Goal: Transaction & Acquisition: Purchase product/service

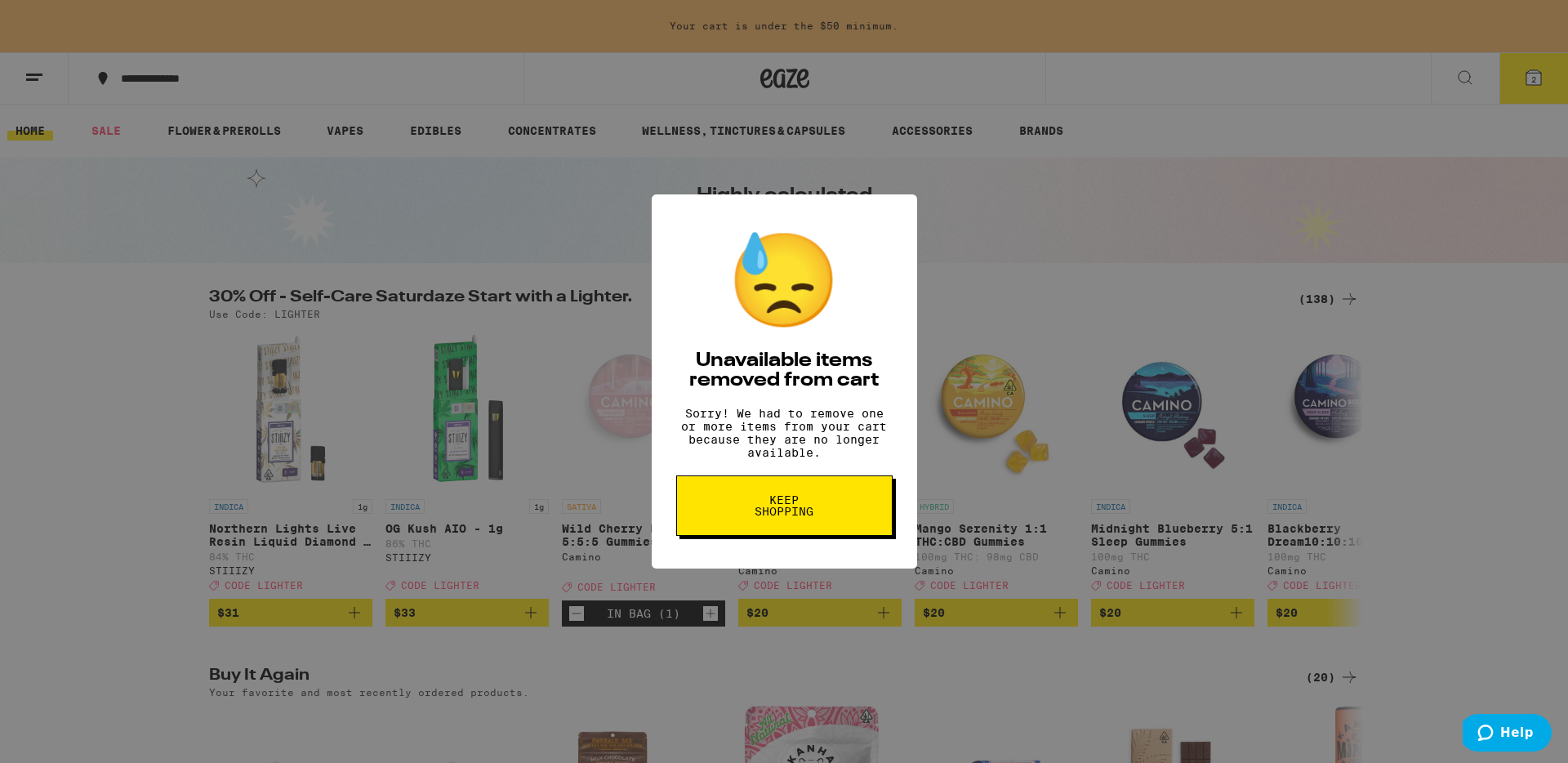
click at [788, 511] on span "Keep Shopping" at bounding box center [784, 505] width 84 height 23
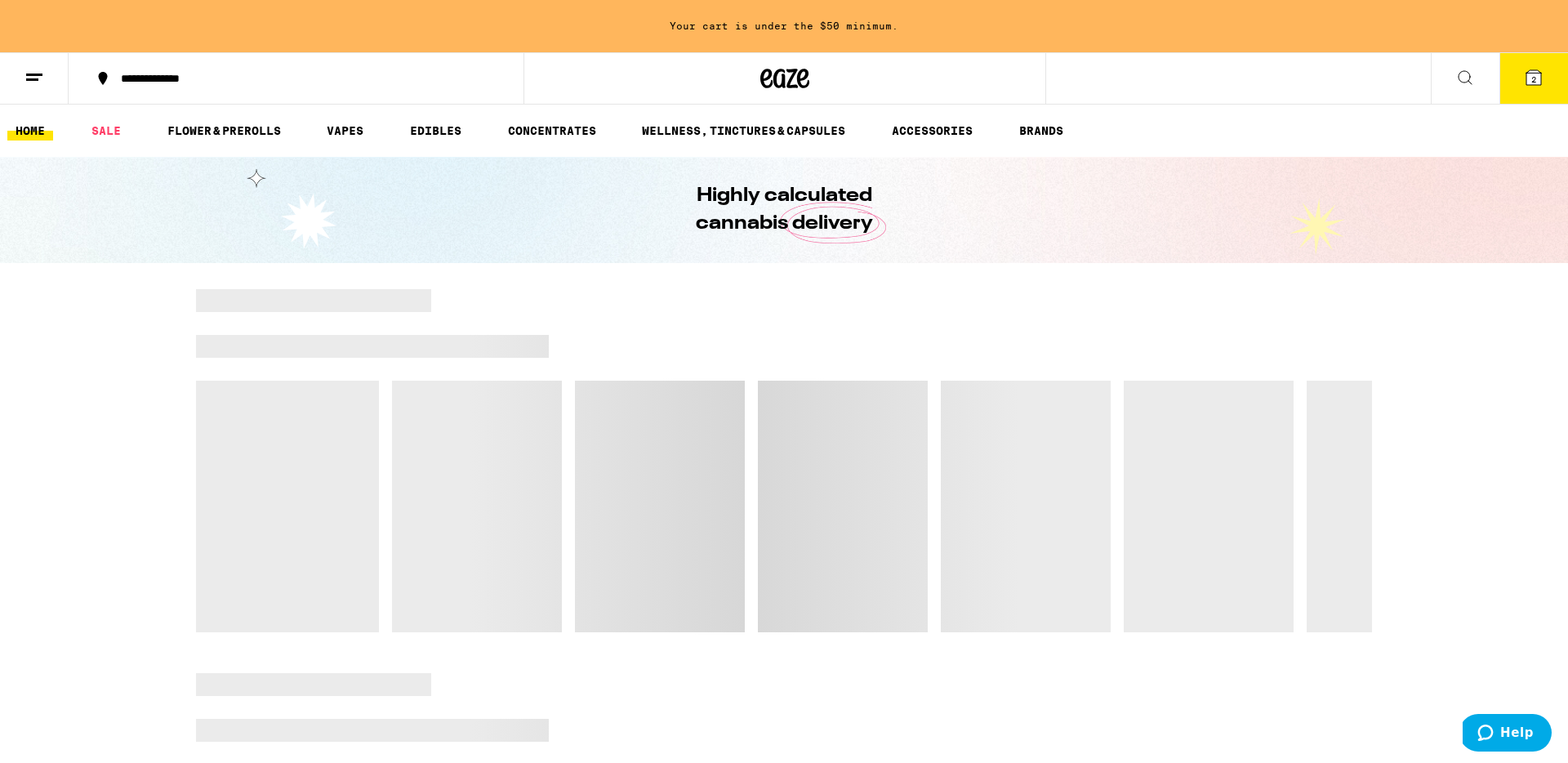
click at [1532, 86] on icon at bounding box center [1534, 77] width 19 height 19
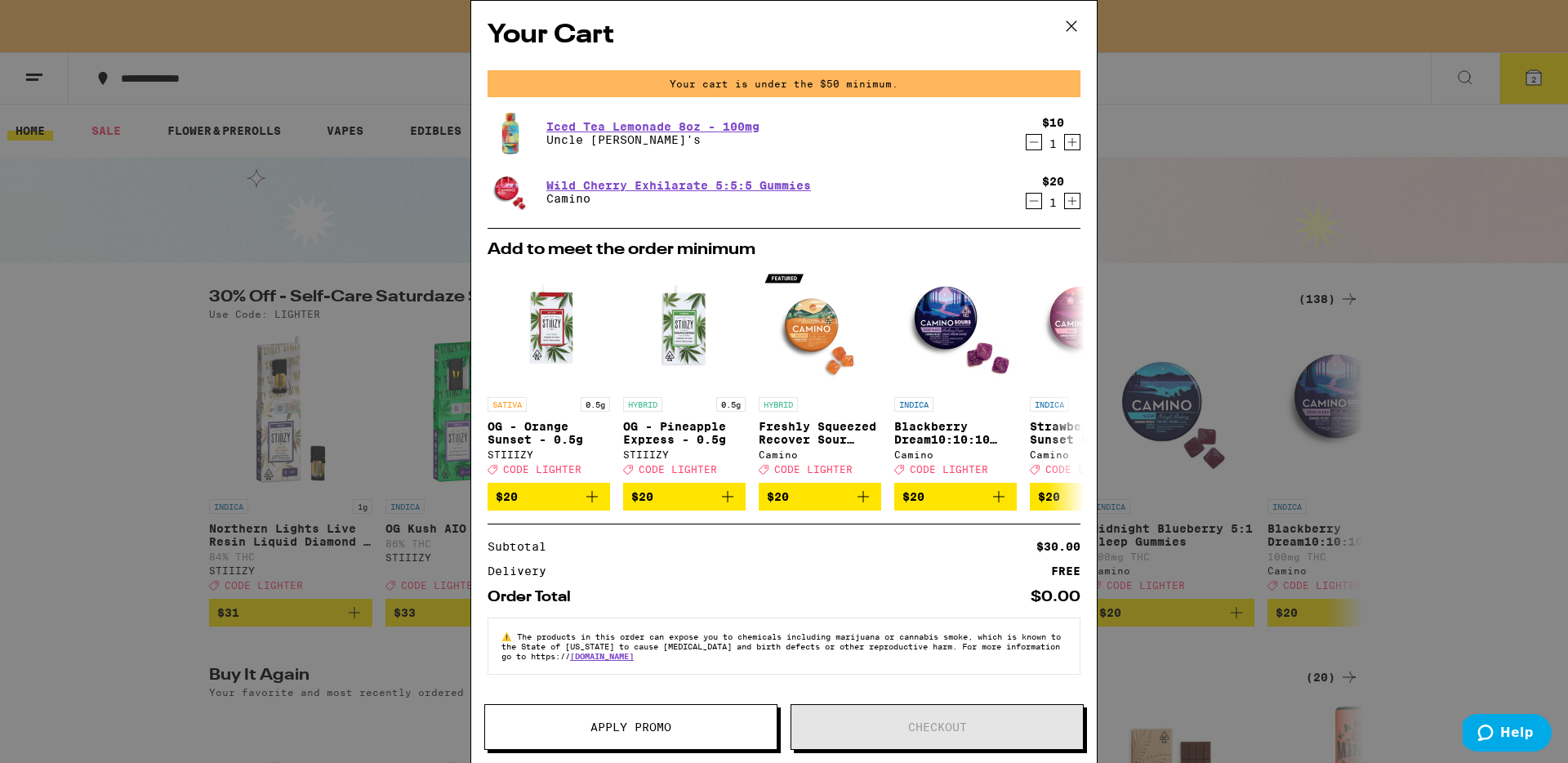
click at [1027, 145] on icon "Decrement" at bounding box center [1034, 142] width 15 height 19
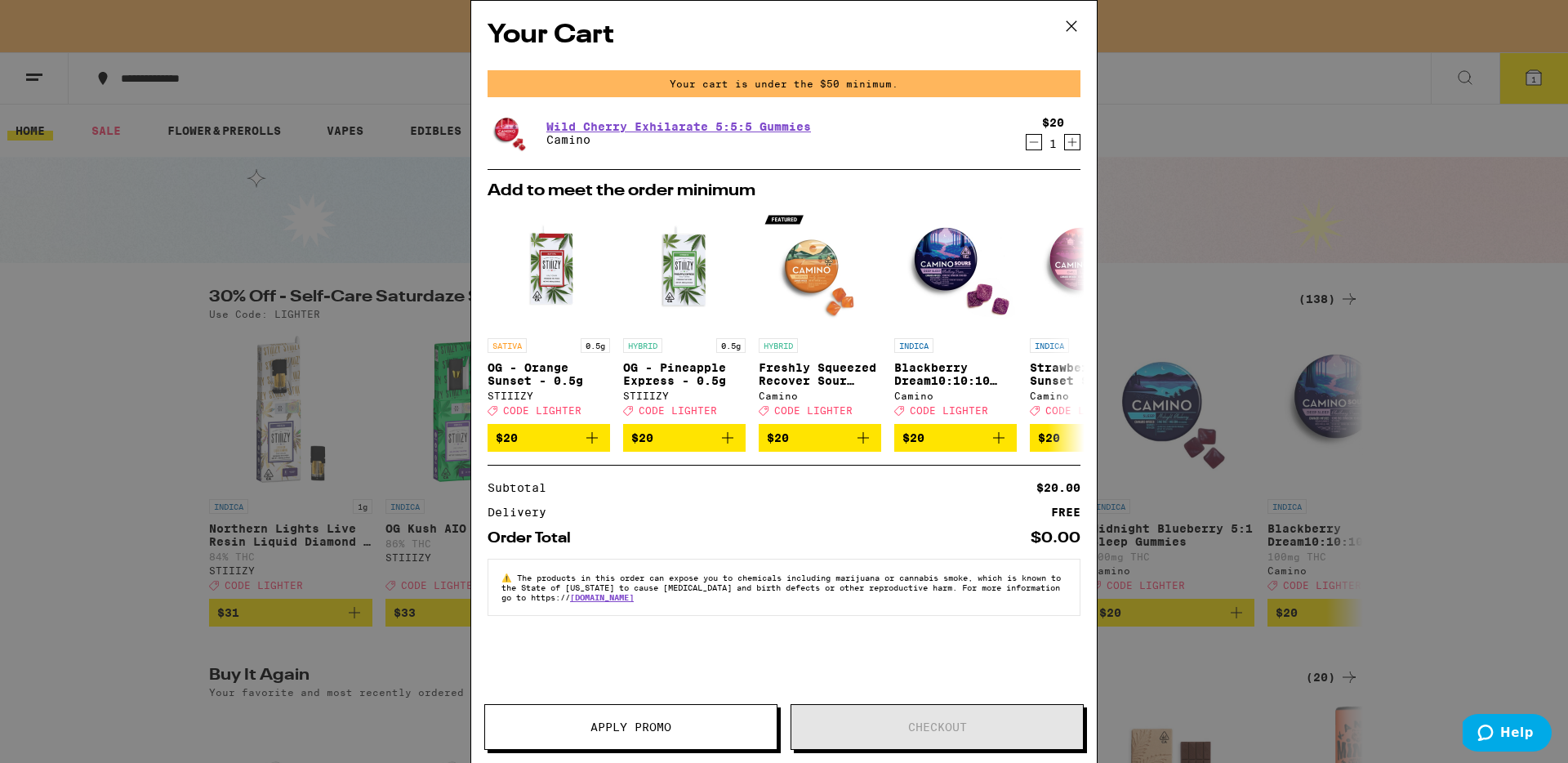
click at [1032, 148] on icon "Decrement" at bounding box center [1034, 142] width 15 height 19
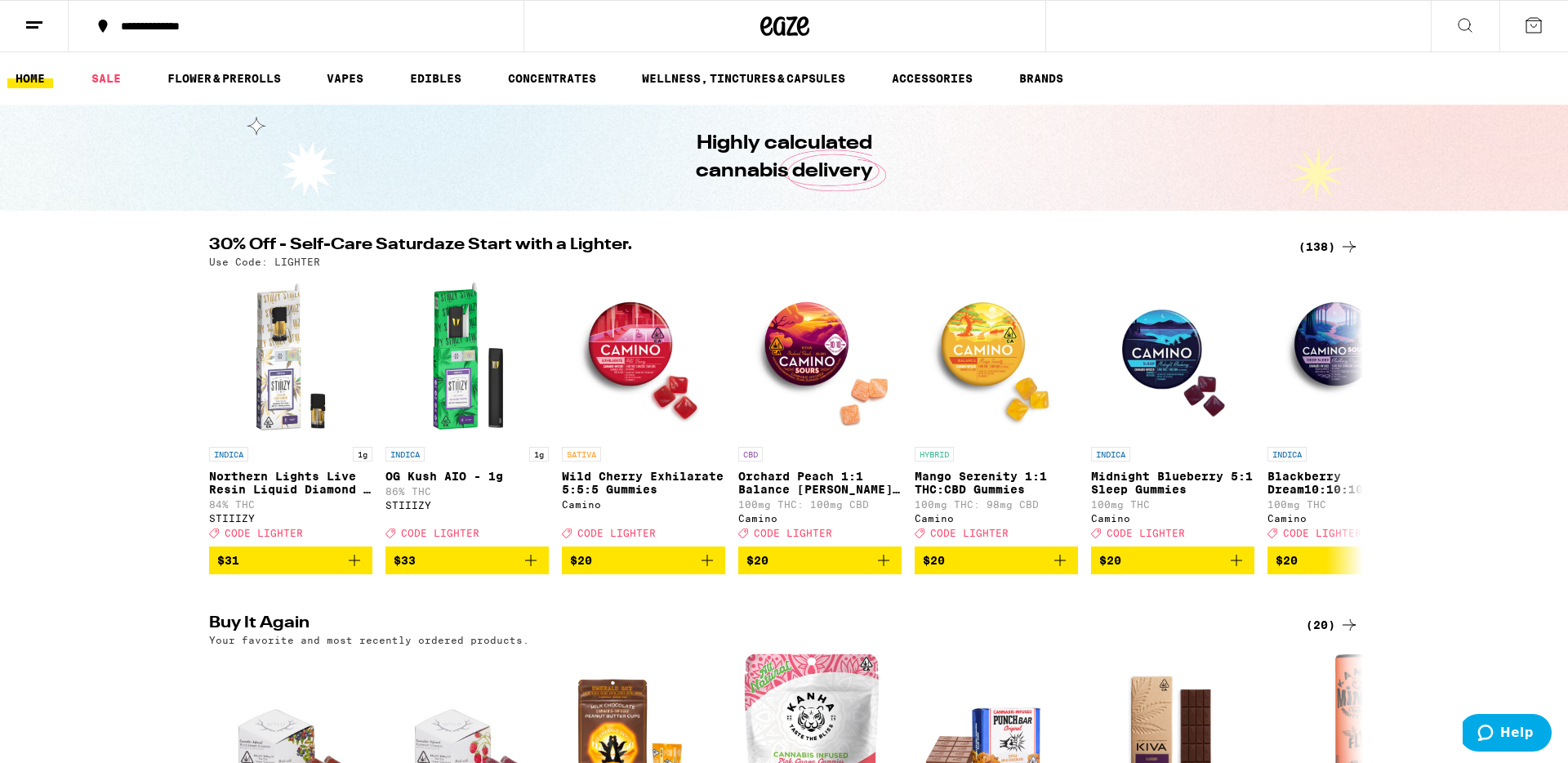
click at [1334, 242] on div "(138)" at bounding box center [1330, 246] width 61 height 19
click at [111, 77] on link "SALE" at bounding box center [106, 78] width 46 height 19
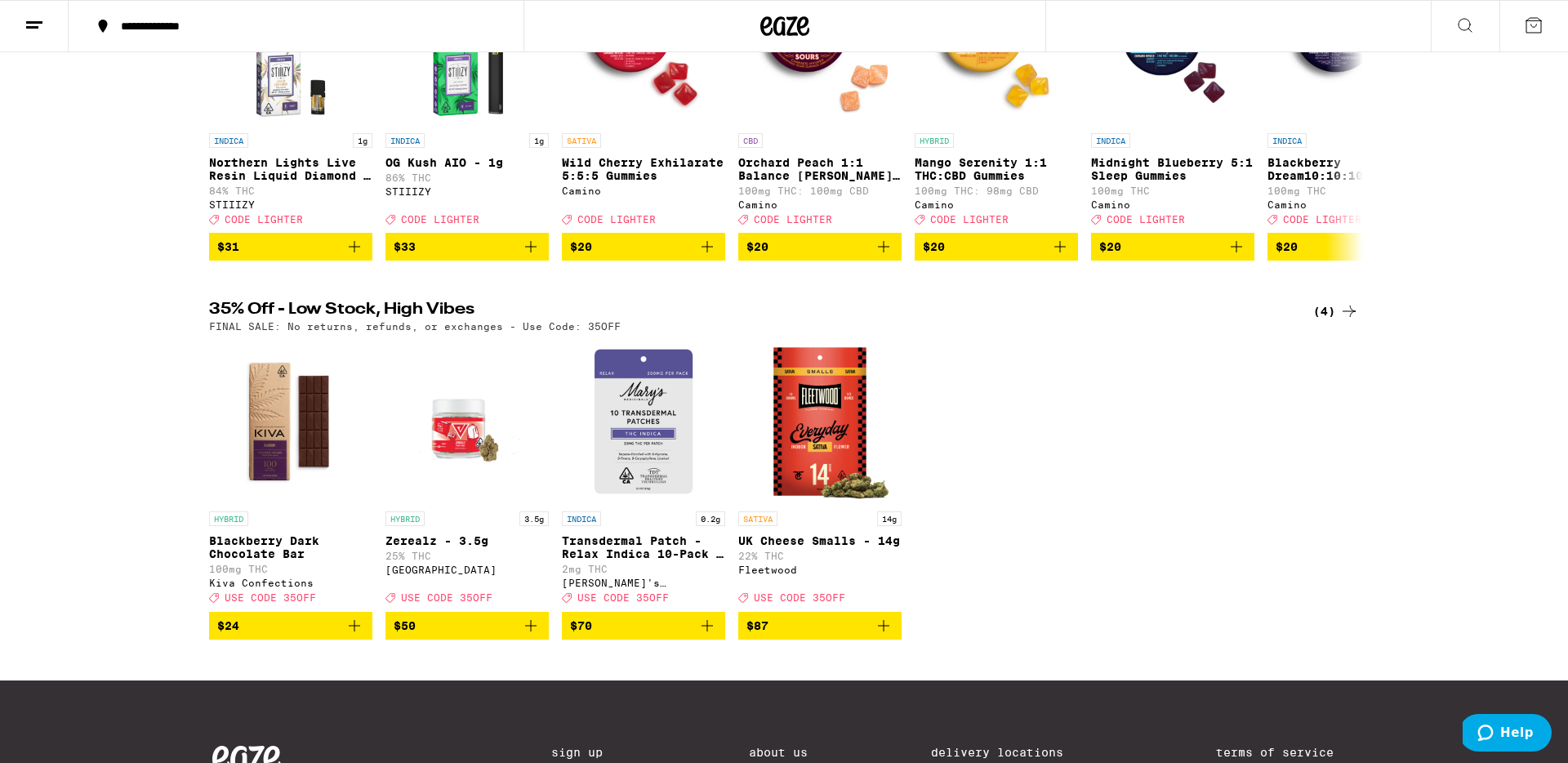
scroll to position [323, 0]
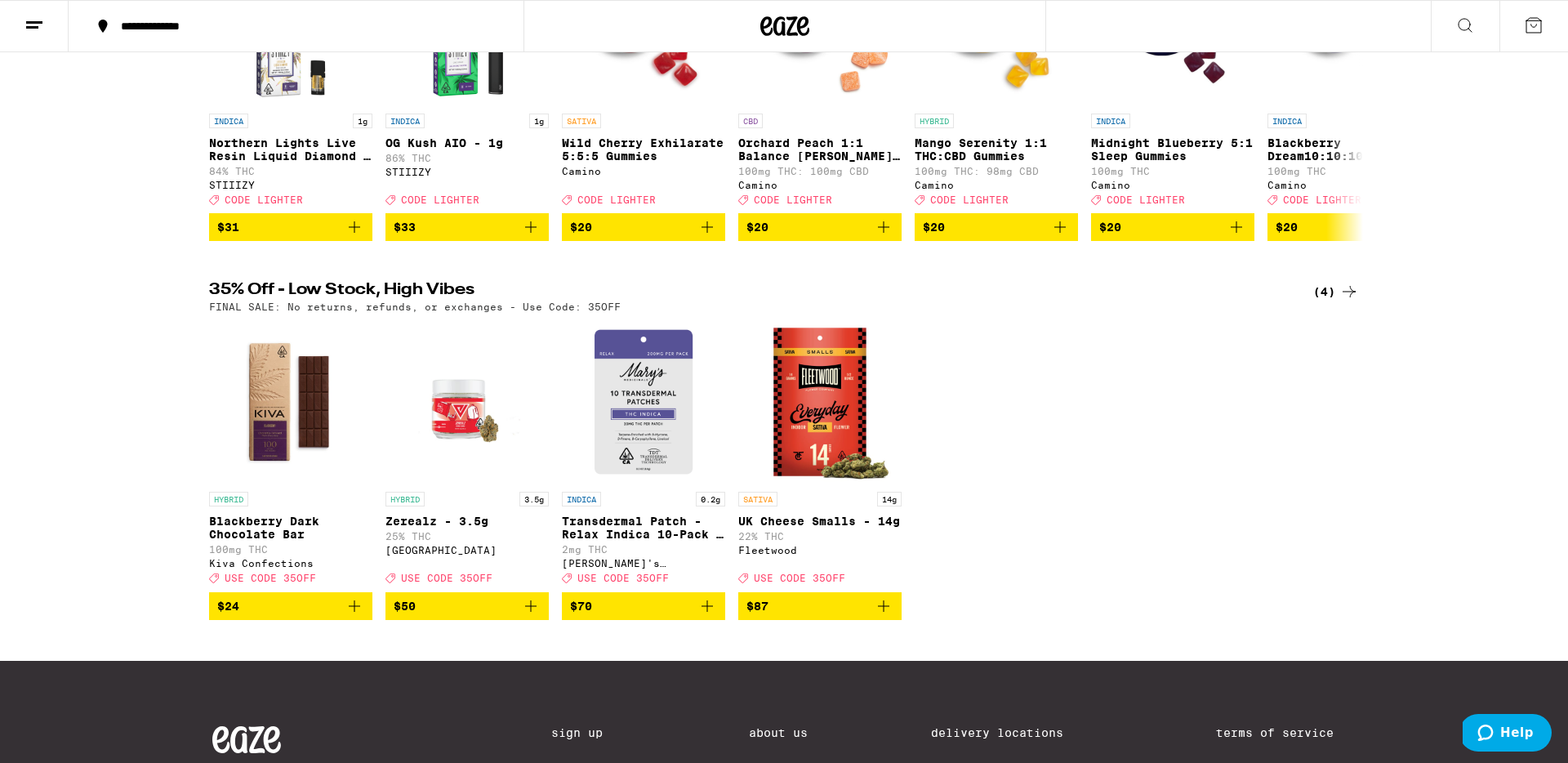
click at [354, 616] on icon "Add to bag" at bounding box center [354, 606] width 19 height 19
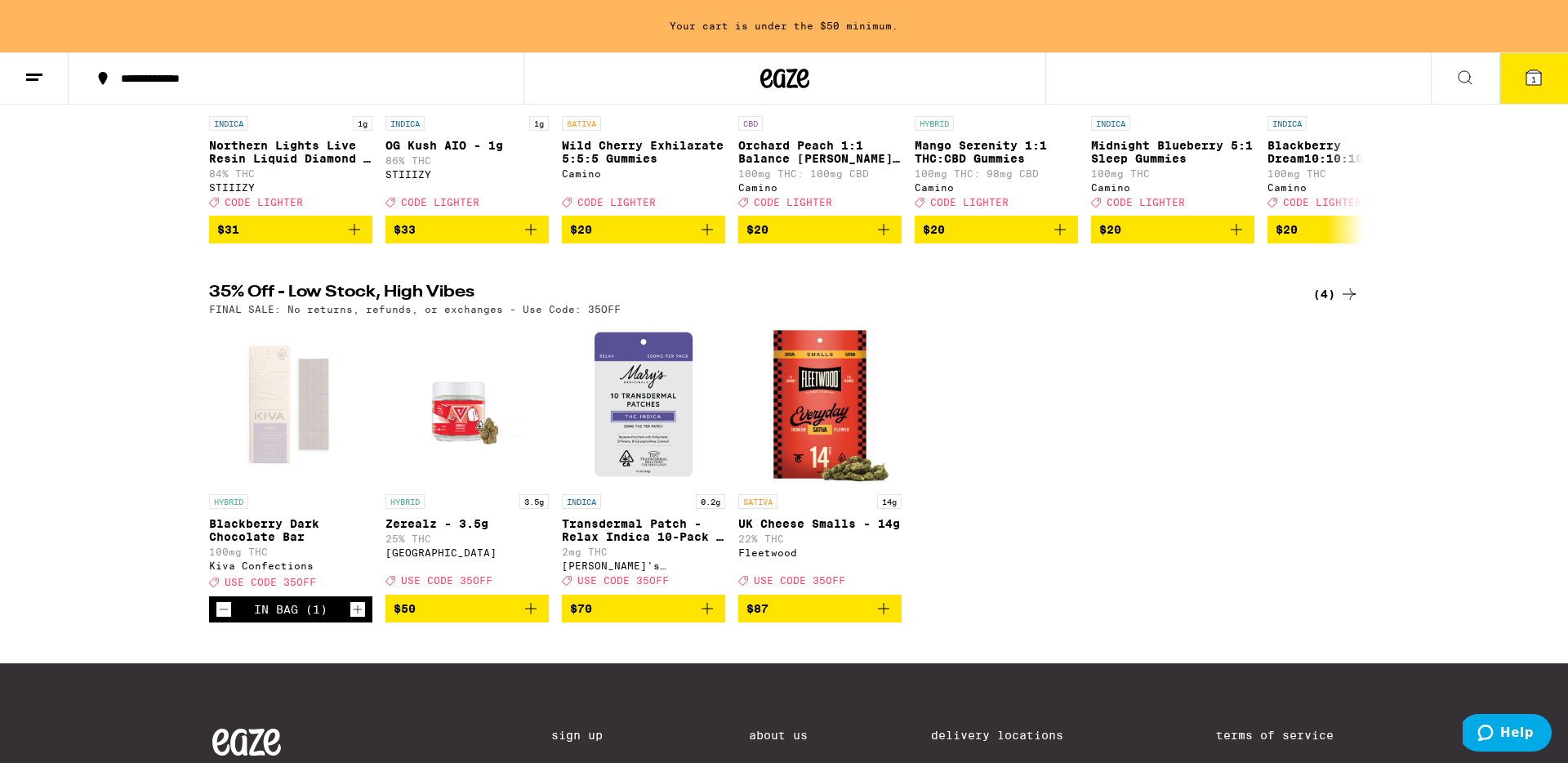
scroll to position [371, 0]
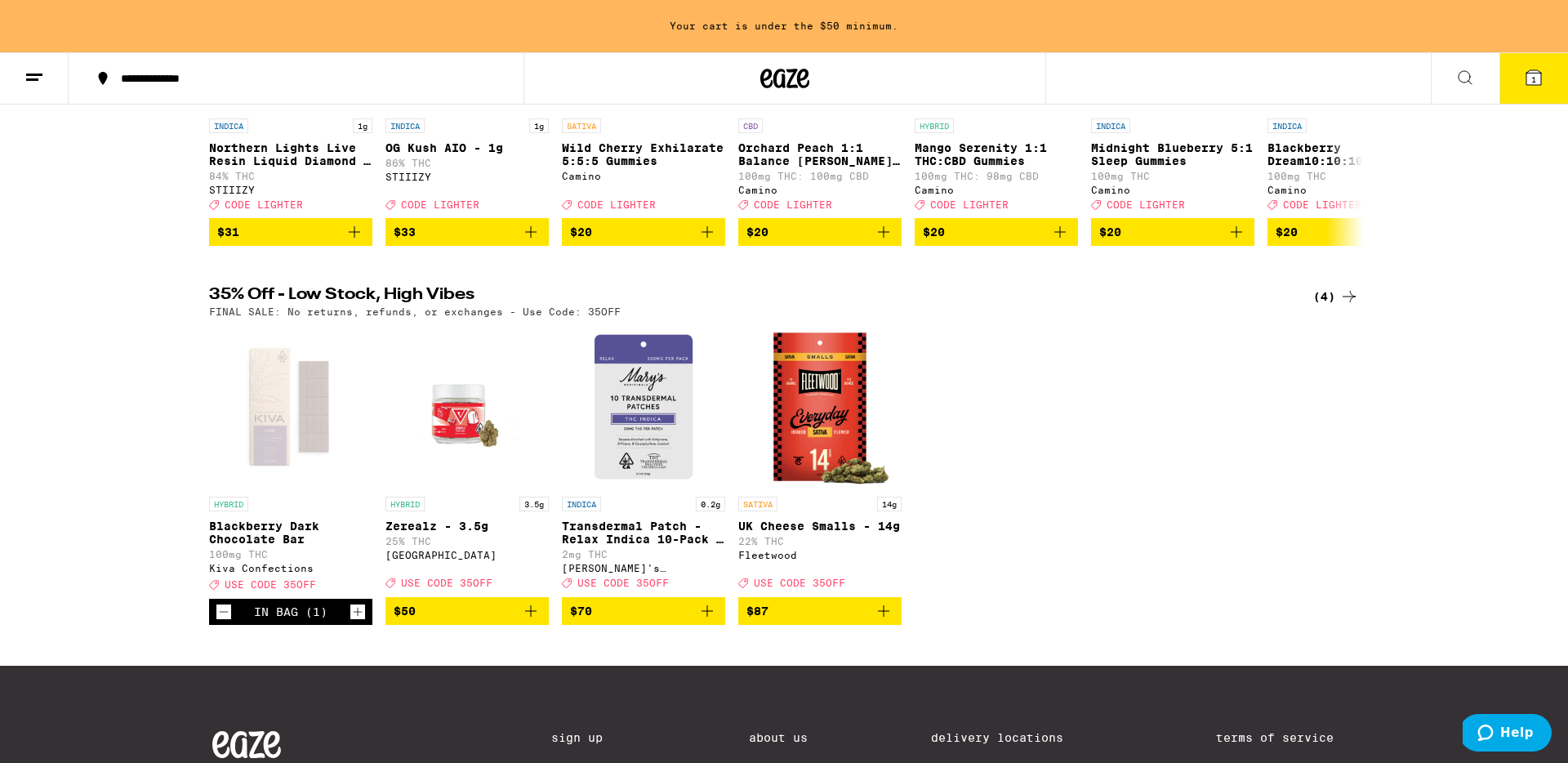
click at [1539, 73] on icon at bounding box center [1534, 77] width 15 height 15
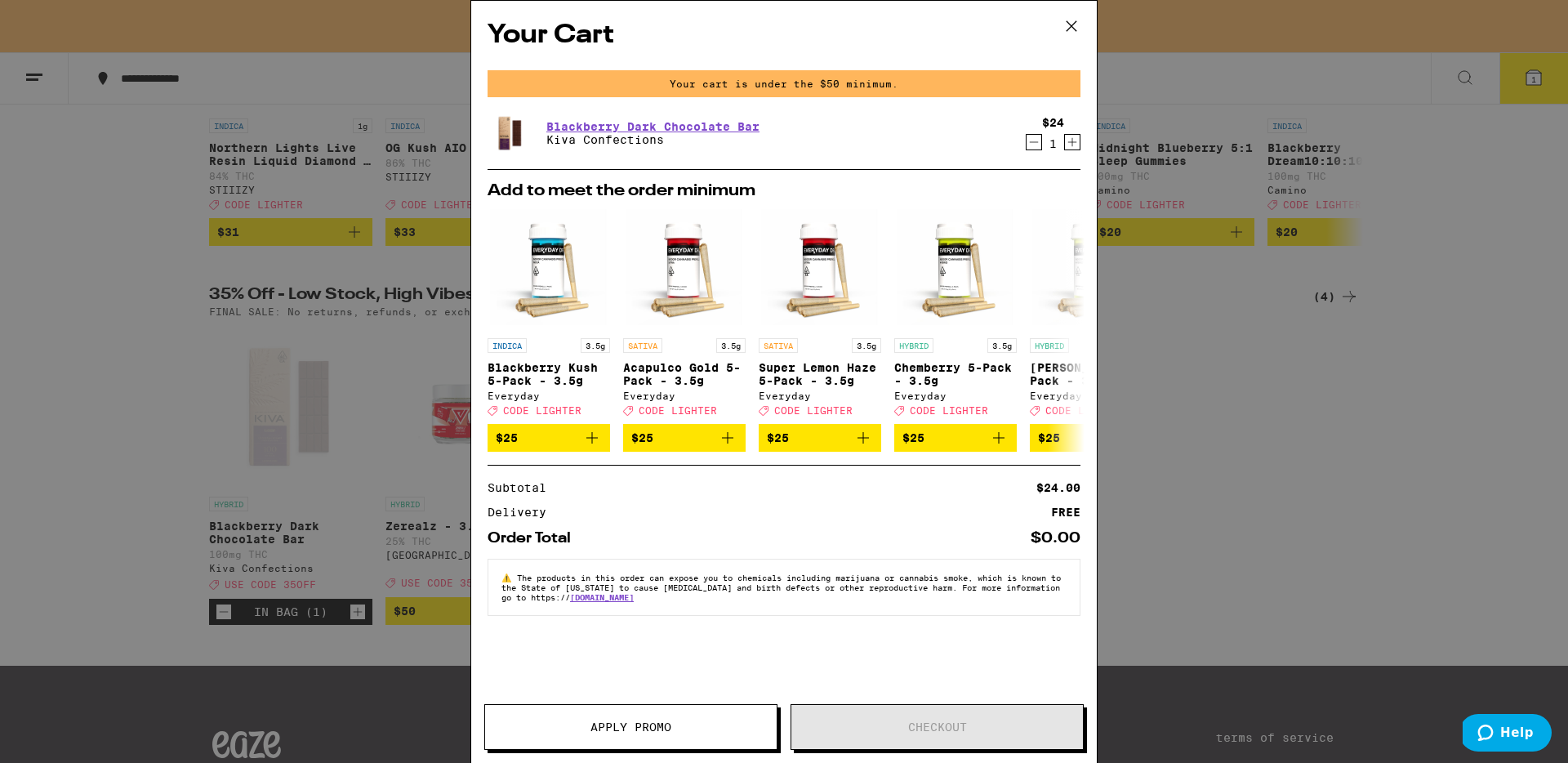
click at [1070, 28] on icon at bounding box center [1072, 26] width 25 height 25
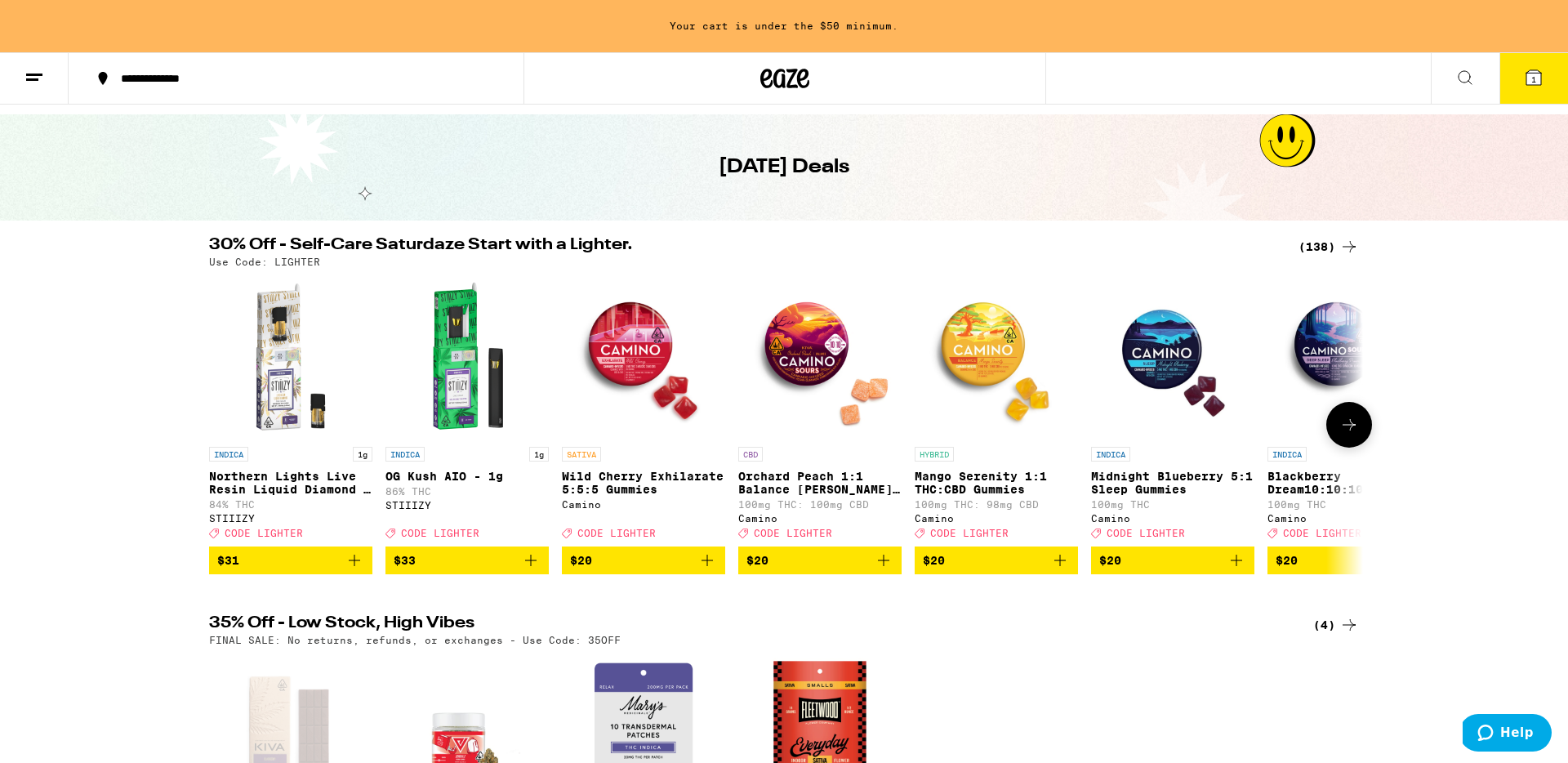
scroll to position [41, 0]
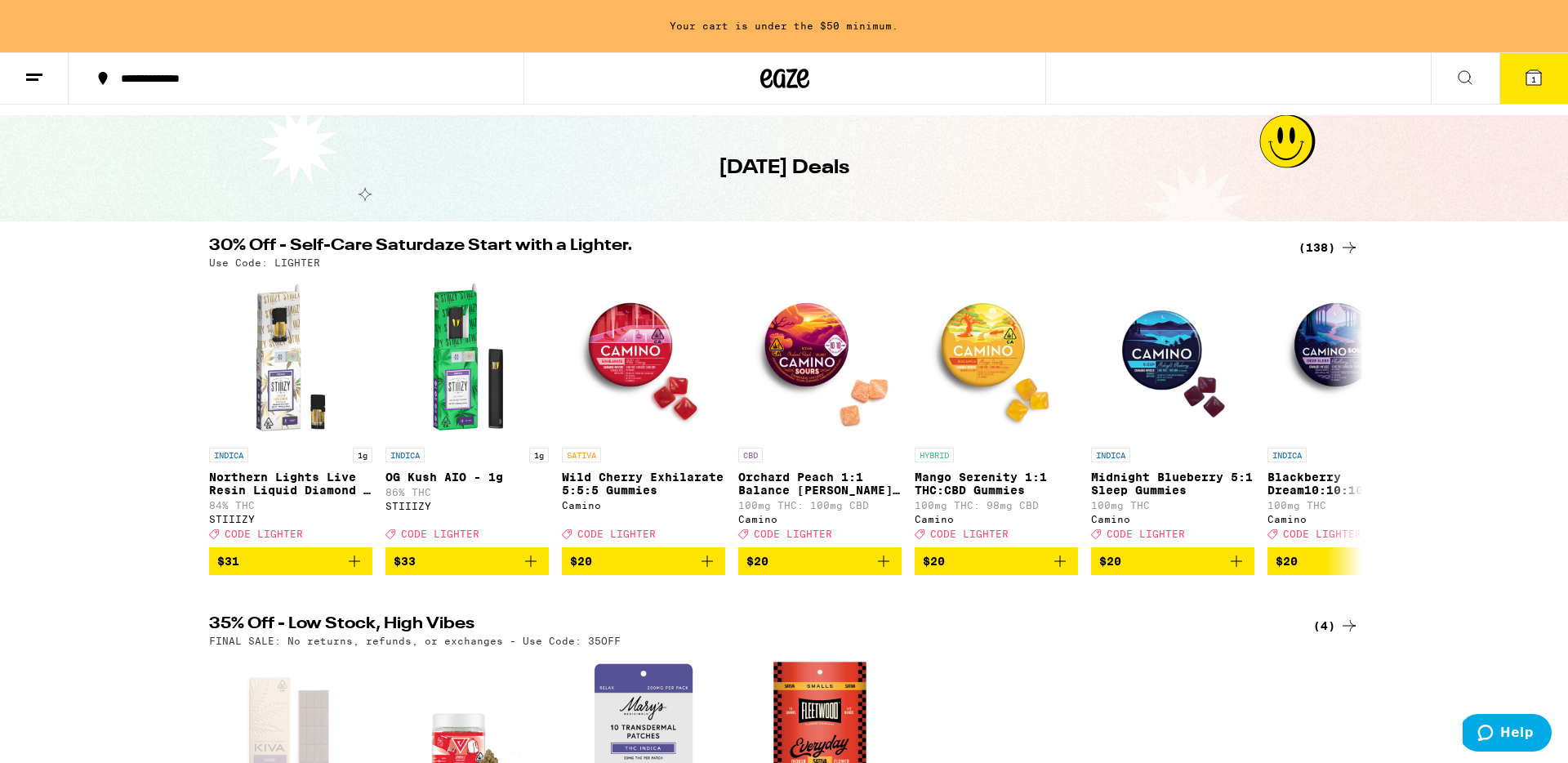
click at [1330, 246] on div "(138)" at bounding box center [1330, 247] width 61 height 19
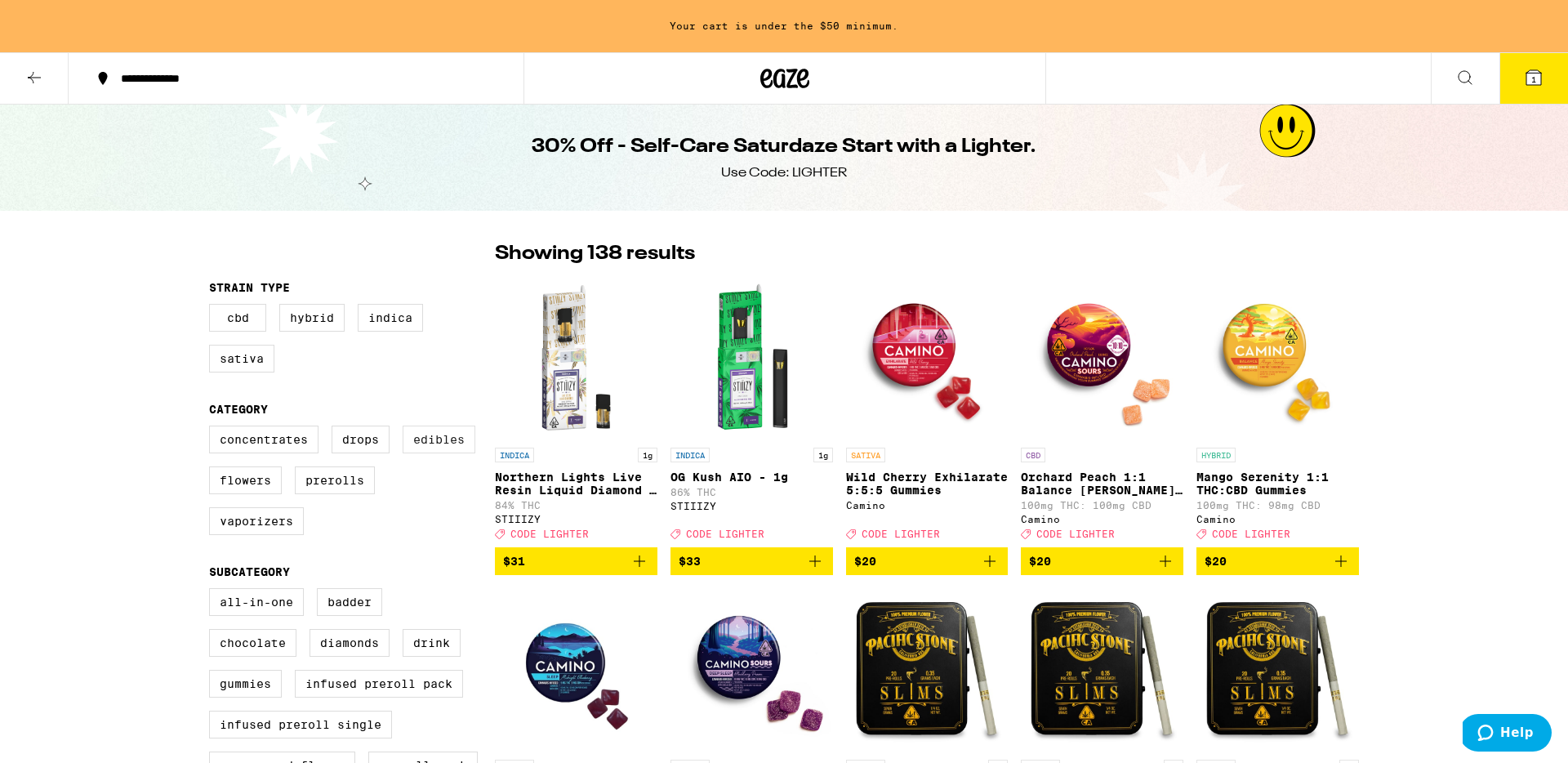
click at [438, 447] on label "Edibles" at bounding box center [438, 439] width 73 height 28
click at [214, 429] on input "Edibles" at bounding box center [213, 428] width 1 height 1
checkbox input "true"
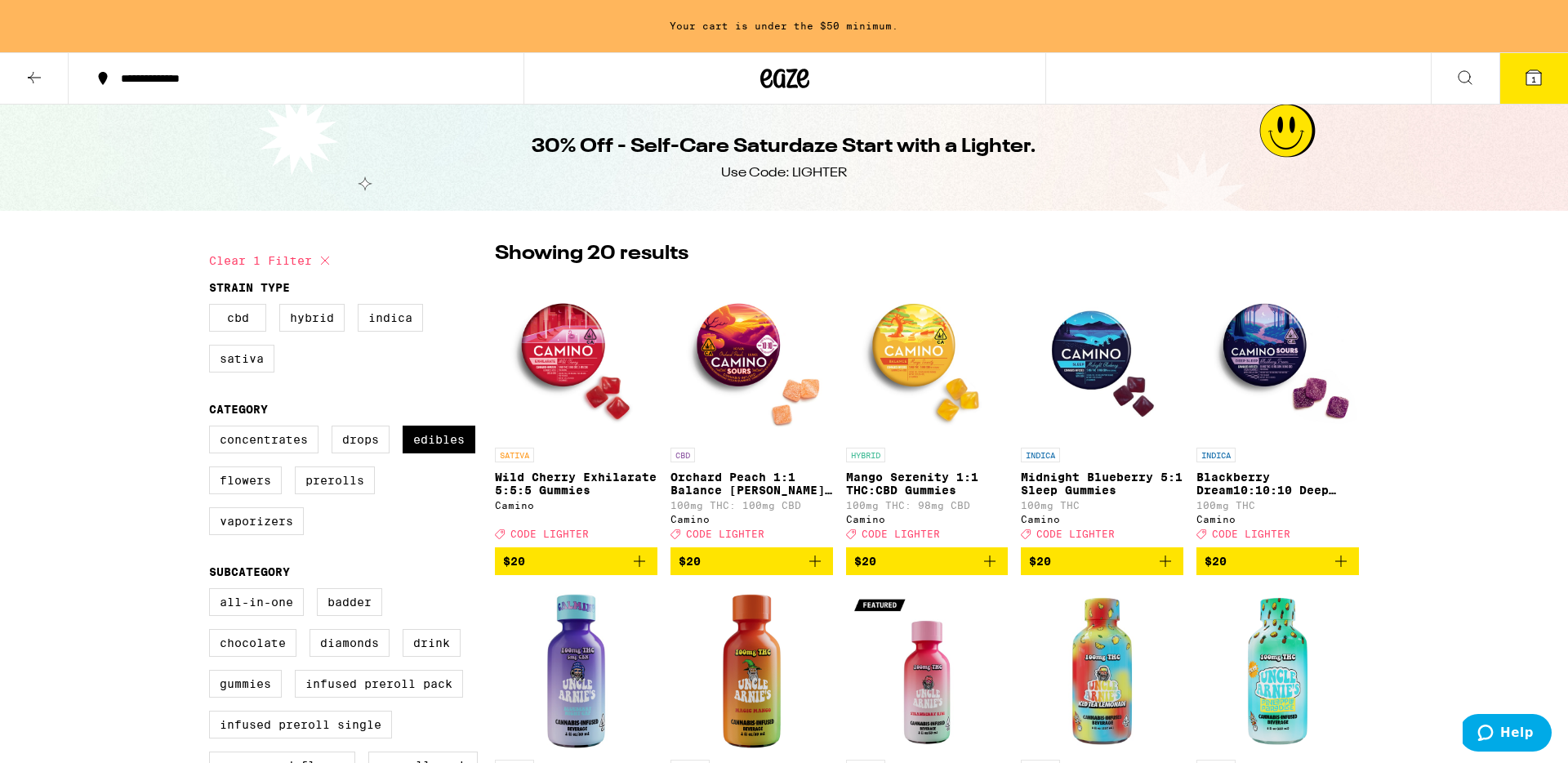
click at [562, 353] on img "Open page for Wild Cherry Exhilarate 5:5:5 Gummies from Camino" at bounding box center [576, 357] width 163 height 163
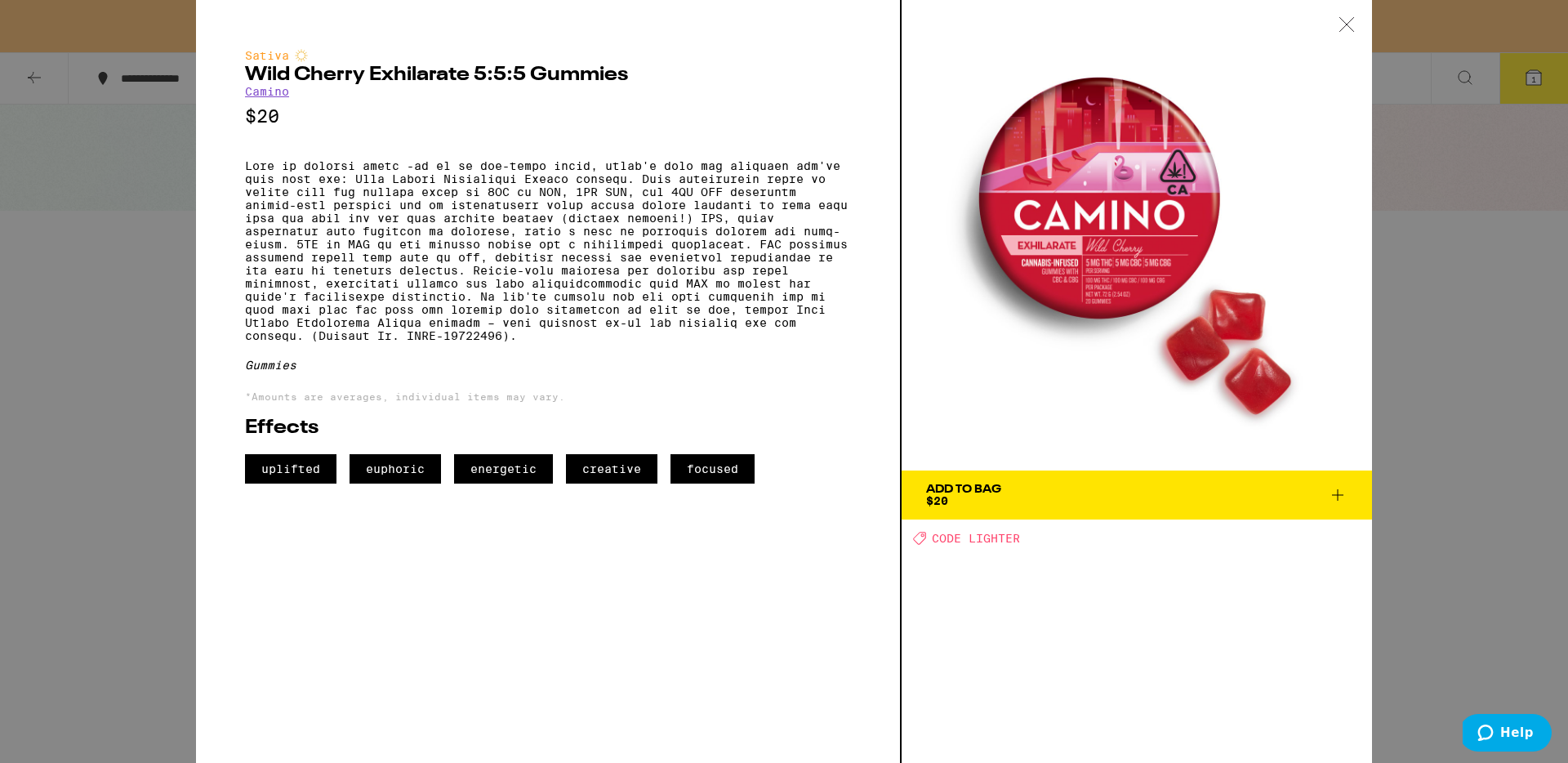
click at [1355, 28] on div at bounding box center [1346, 26] width 51 height 52
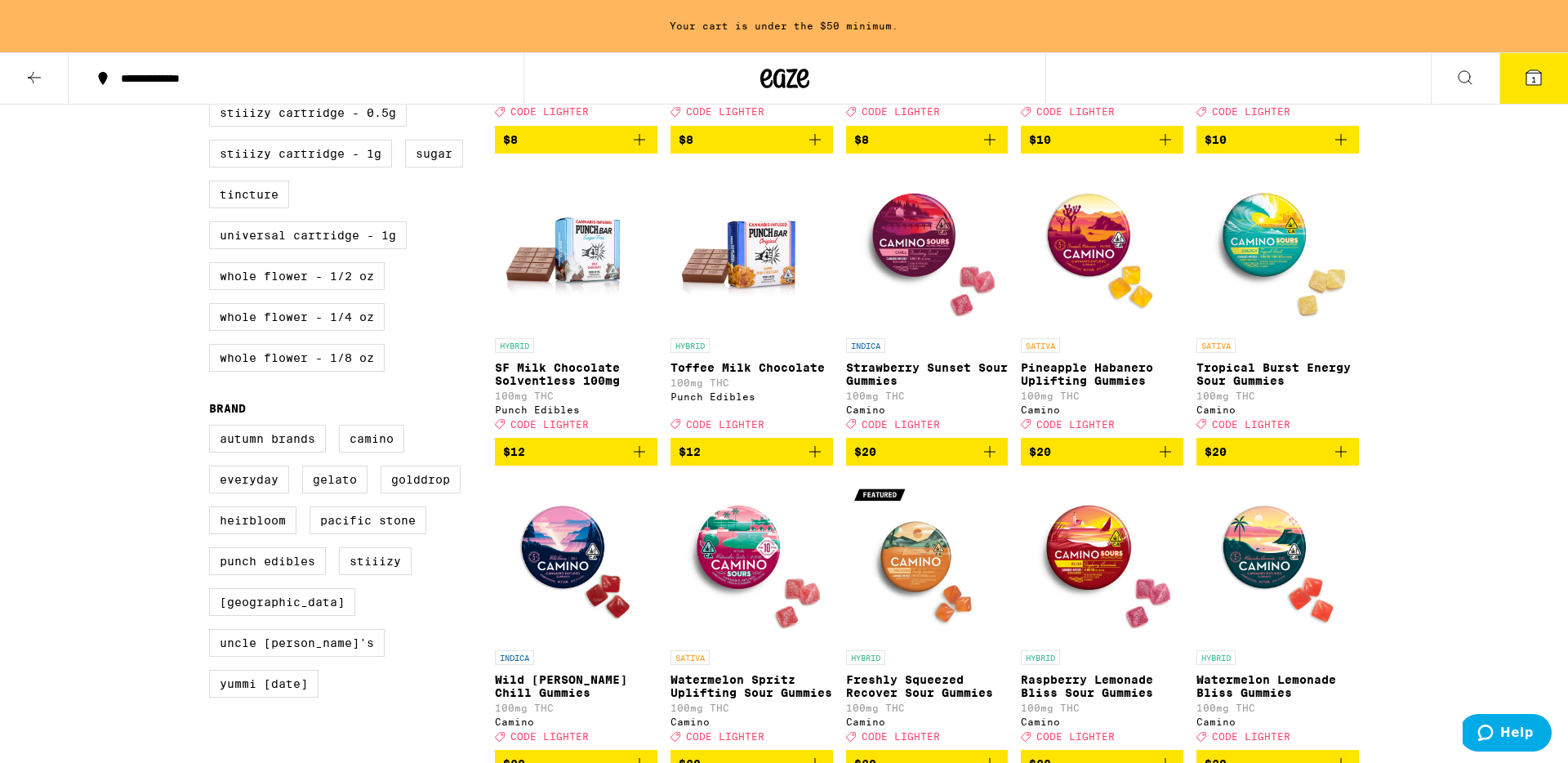
scroll to position [735, 0]
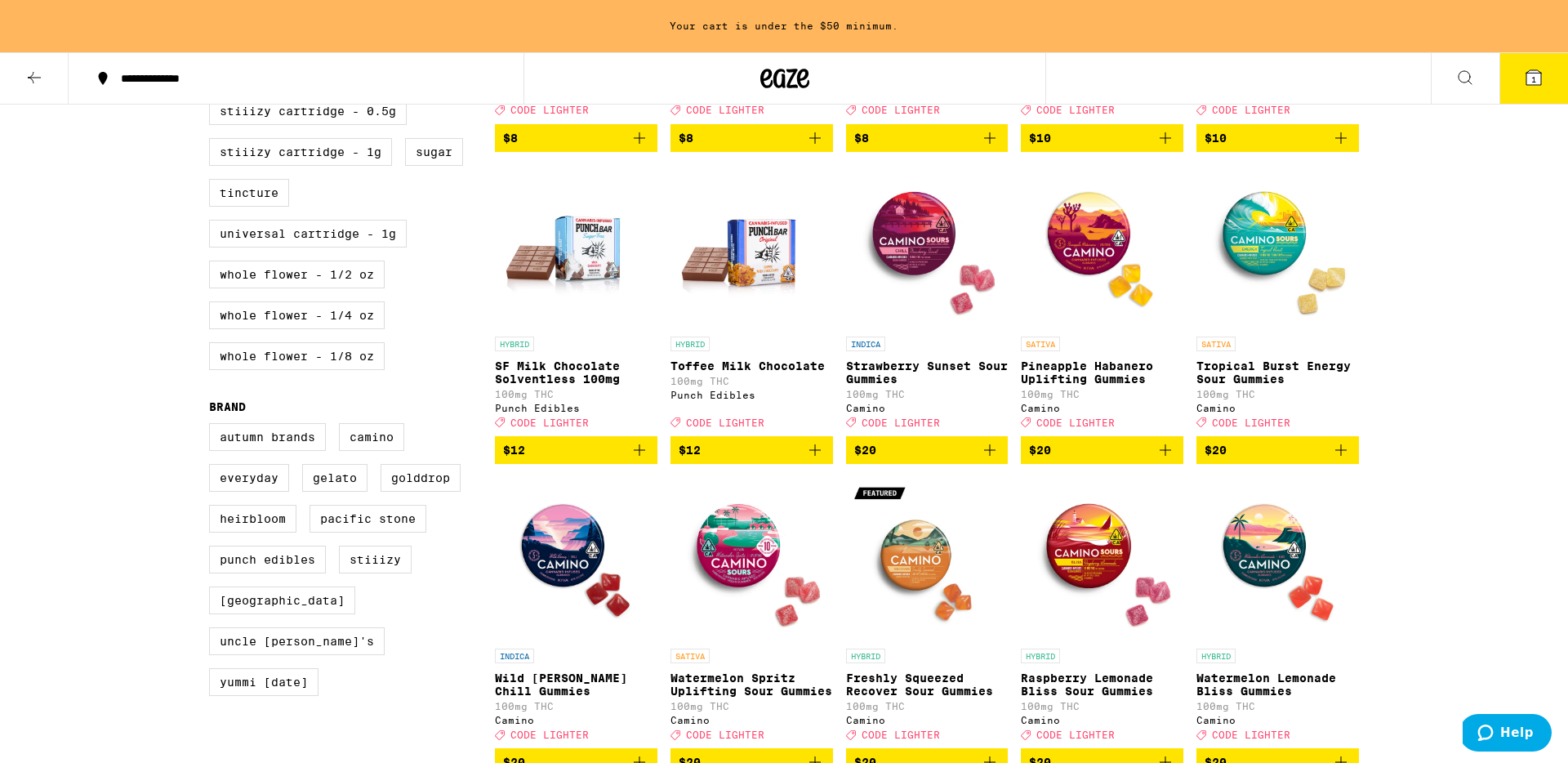
click at [1265, 243] on img "Open page for Tropical Burst Energy Sour Gummies from Camino" at bounding box center [1278, 246] width 163 height 163
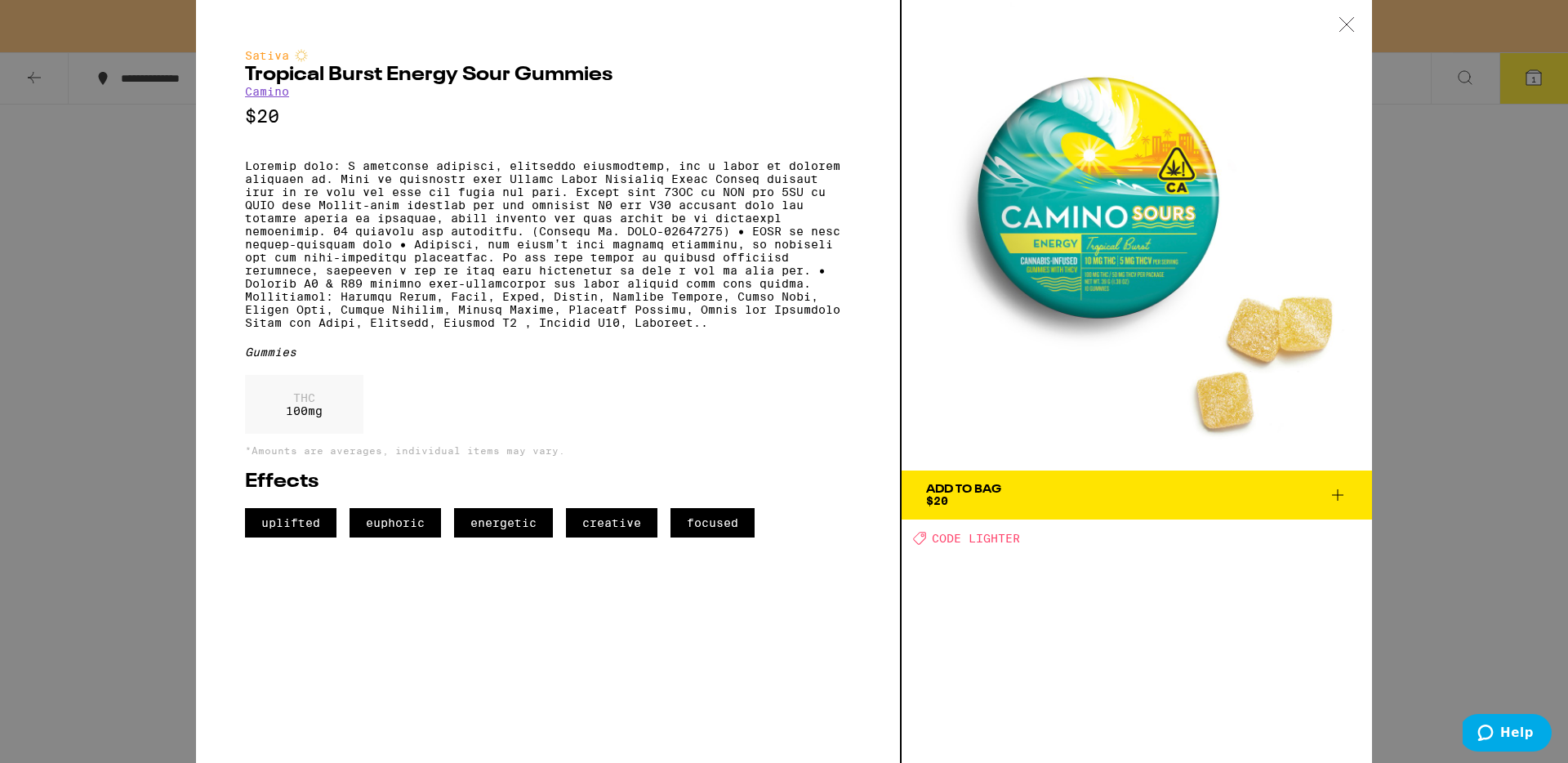
click at [993, 492] on div "Add To Bag" at bounding box center [964, 489] width 75 height 11
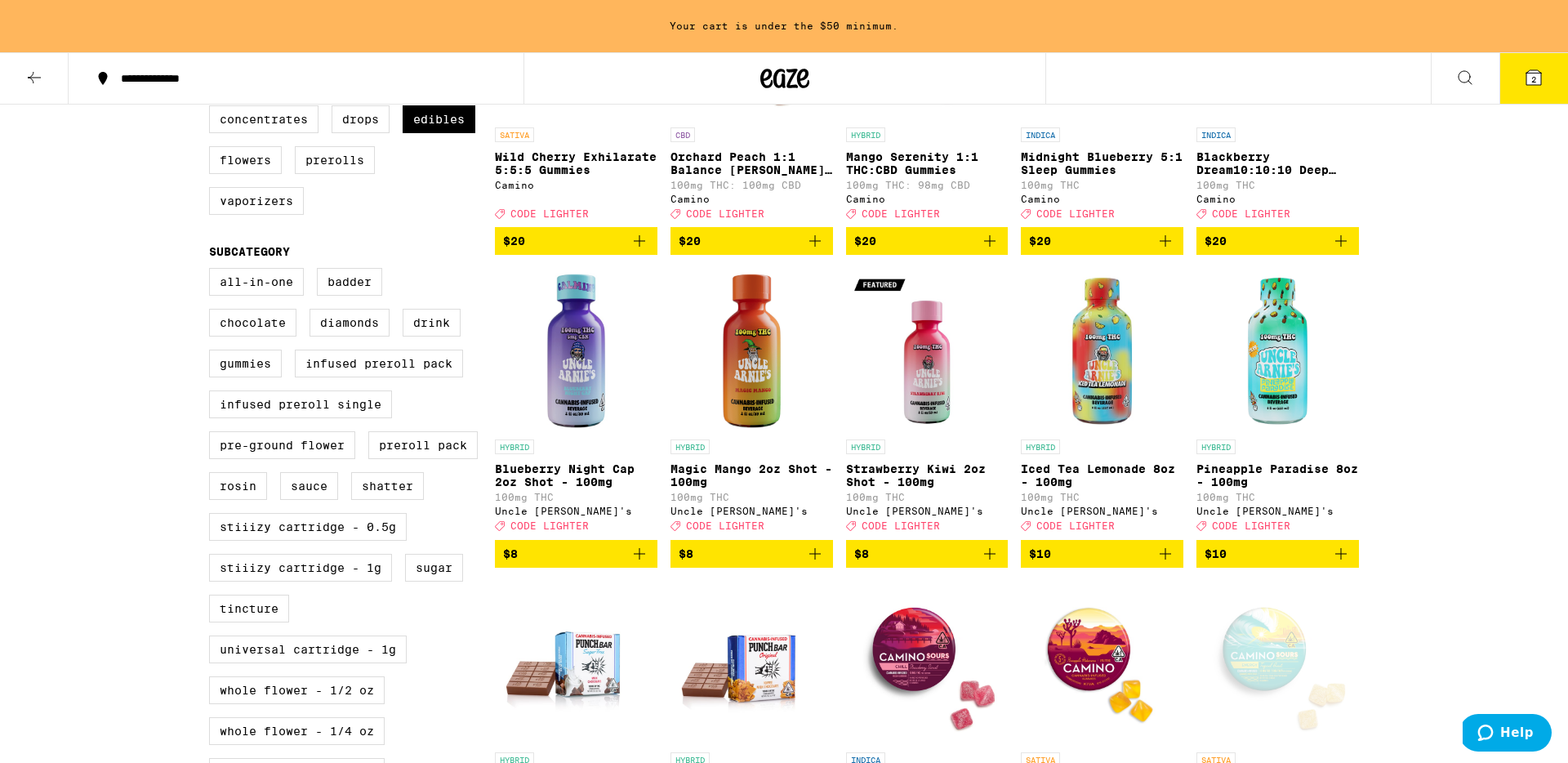
scroll to position [315, 0]
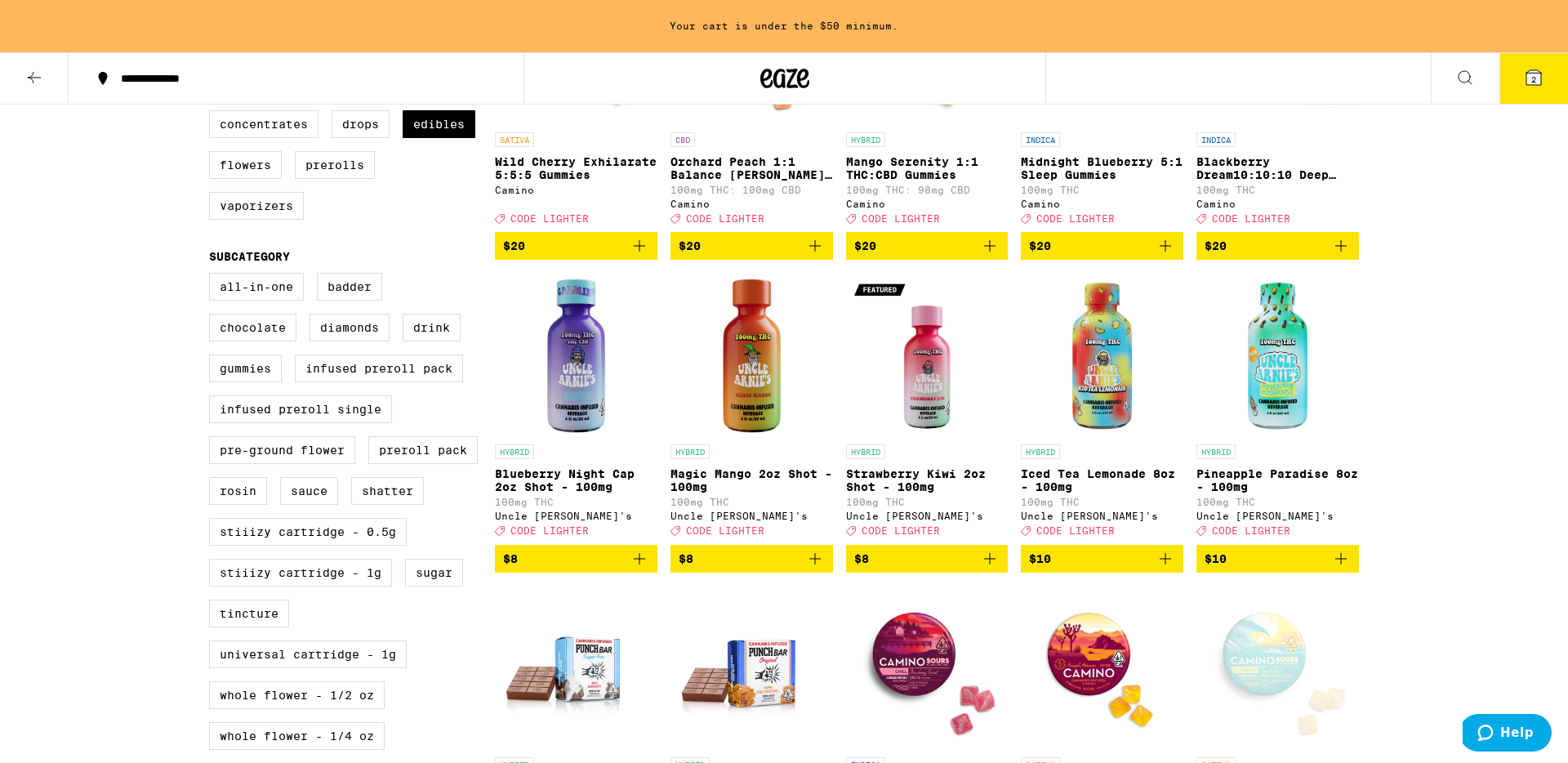
click at [920, 380] on img "Open page for Strawberry Kiwi 2oz Shot - 100mg from Uncle Arnie's" at bounding box center [927, 353] width 163 height 163
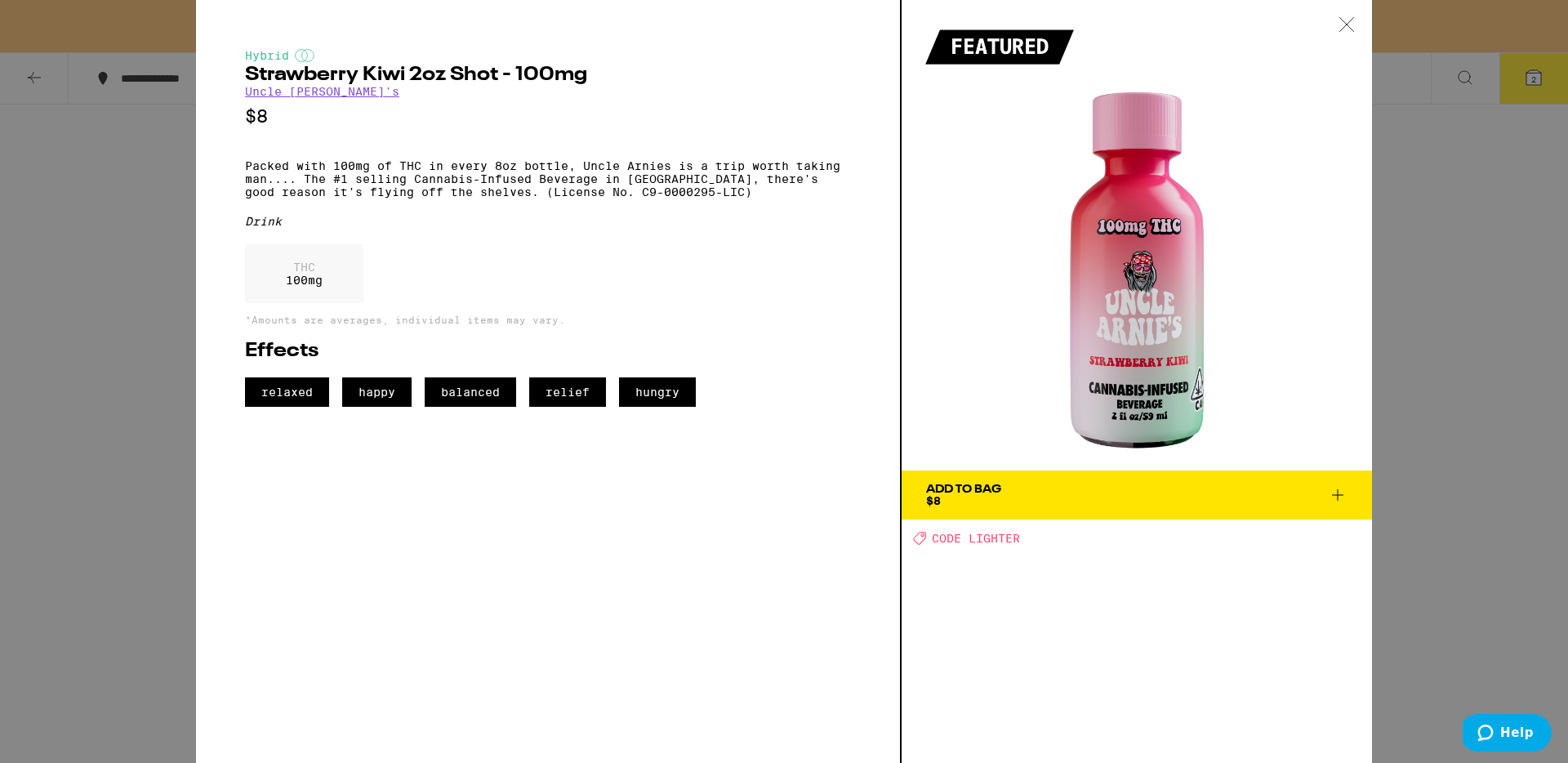
click at [1003, 494] on span "Add To Bag $8" at bounding box center [1137, 494] width 422 height 23
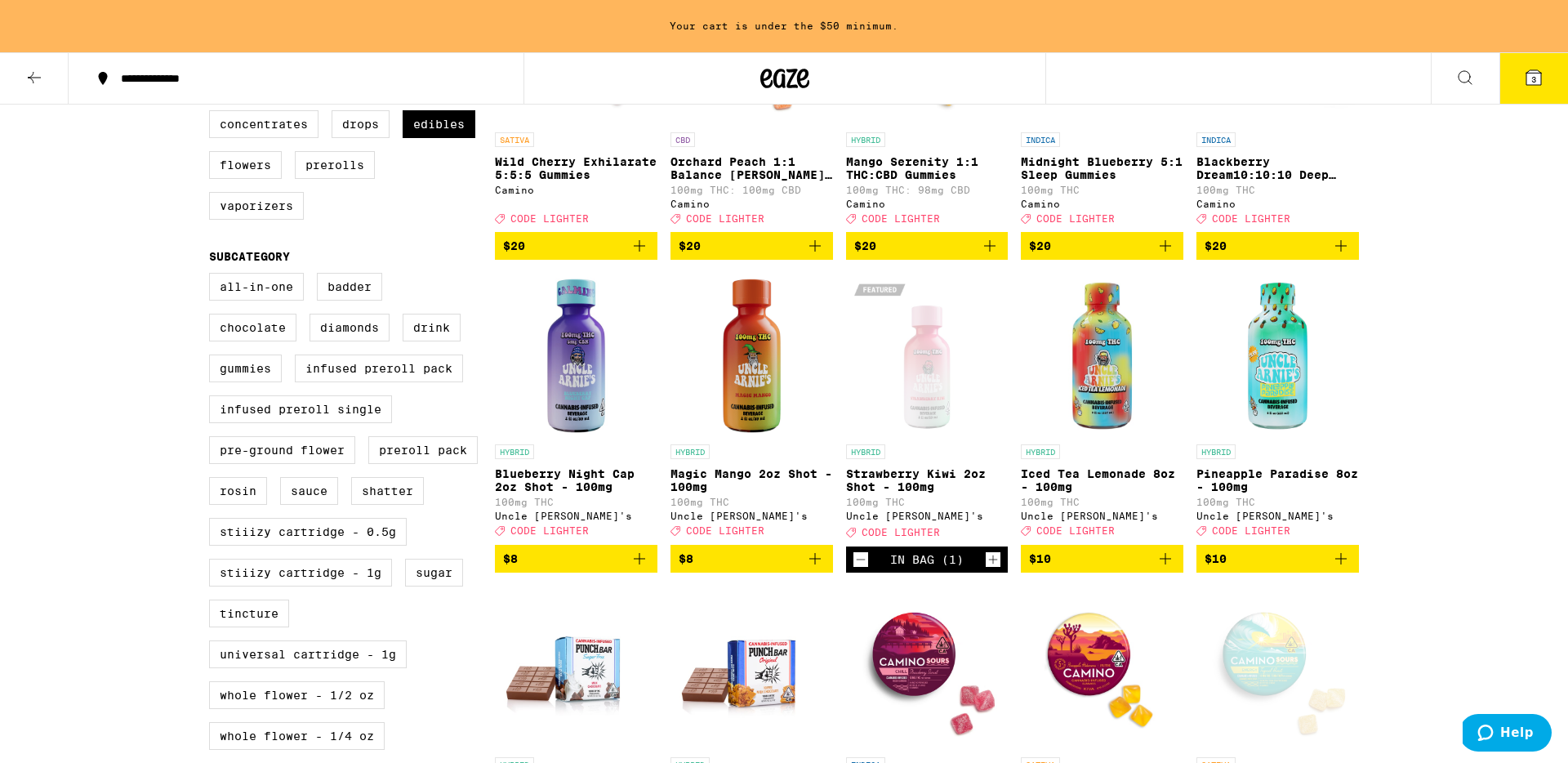
scroll to position [263, 0]
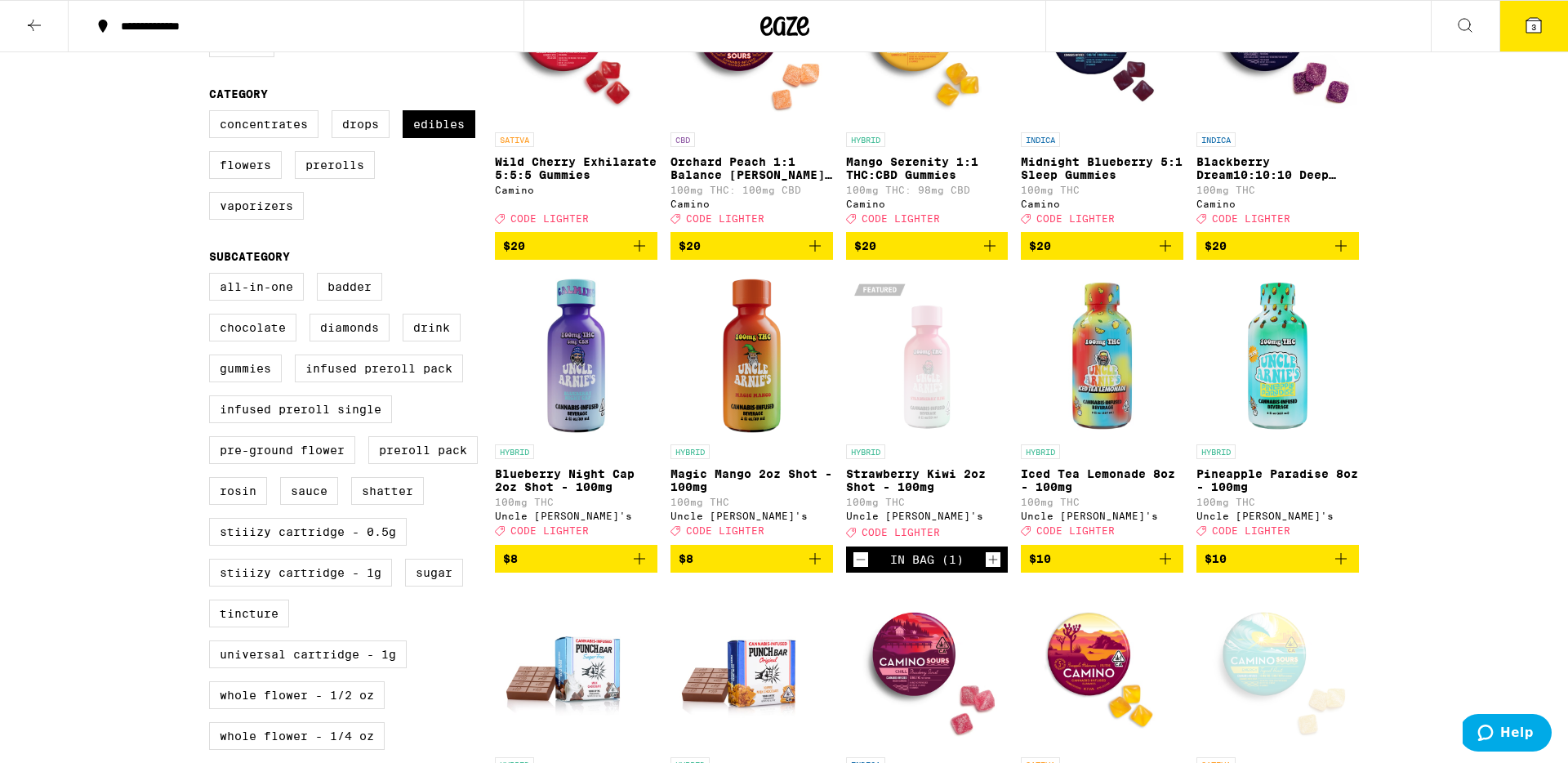
click at [1539, 21] on icon at bounding box center [1534, 26] width 15 height 15
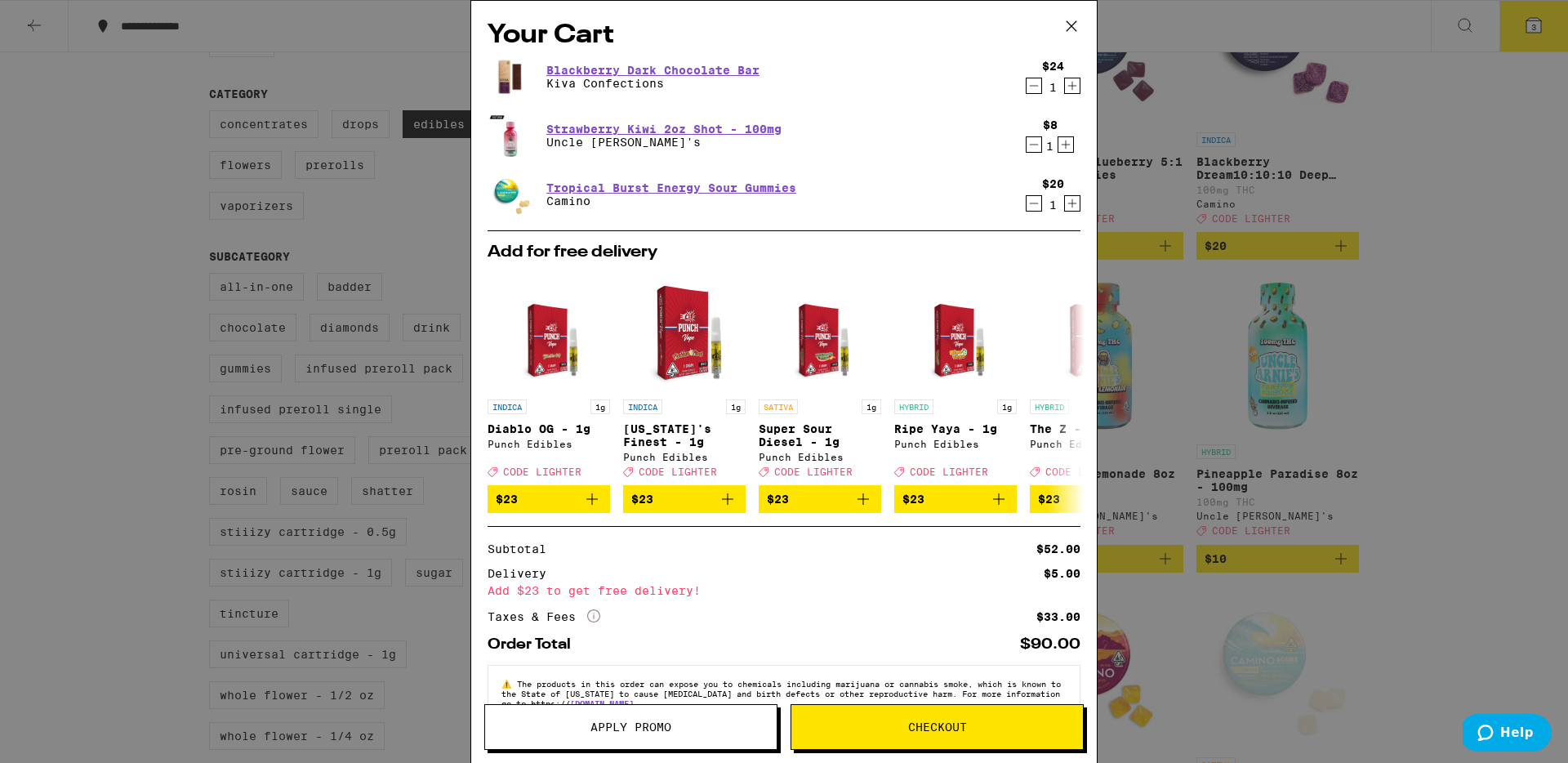
click at [640, 723] on span "Apply Promo" at bounding box center [631, 726] width 81 height 11
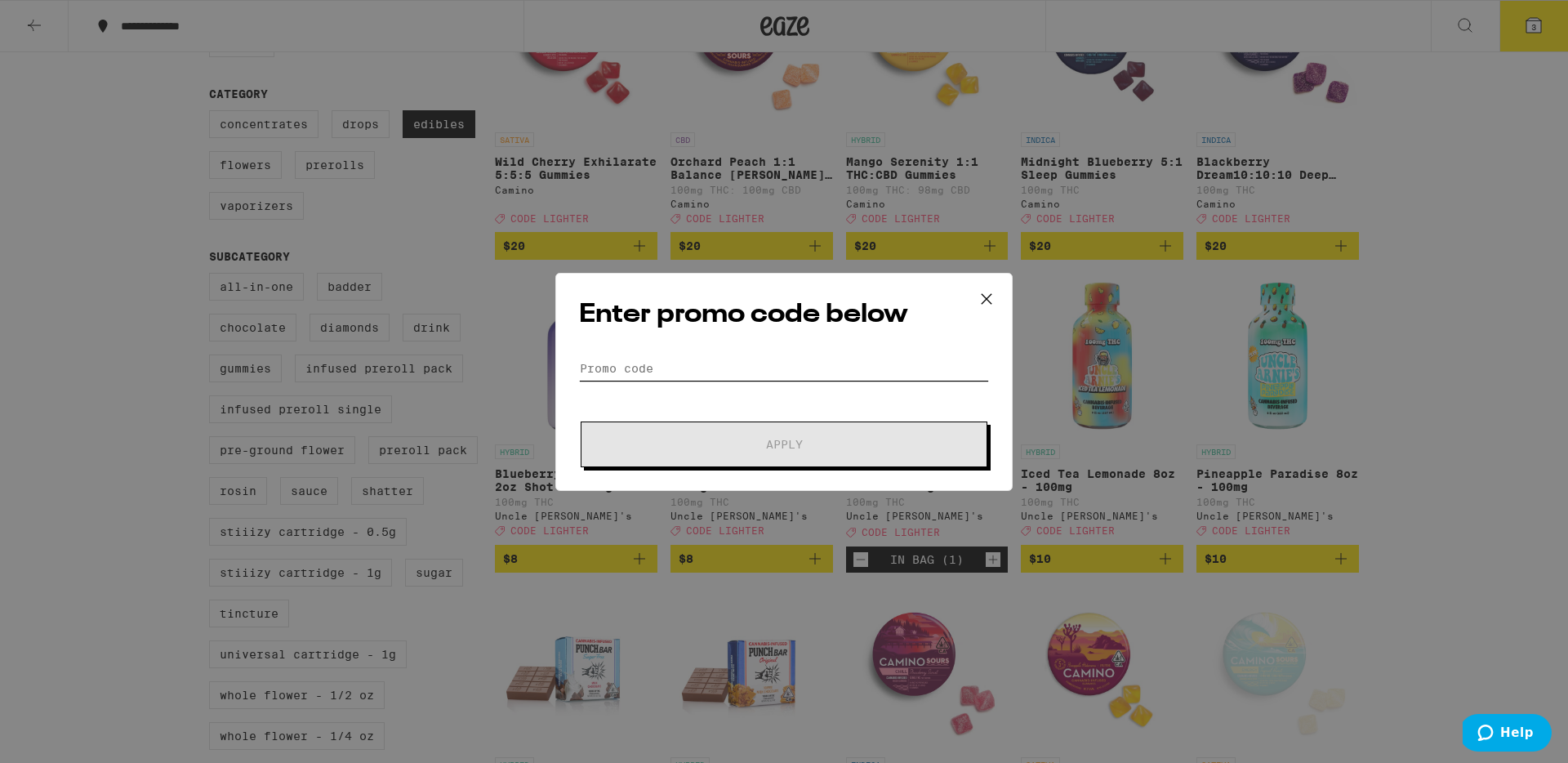
click at [693, 360] on input "Promo Code" at bounding box center [784, 368] width 410 height 25
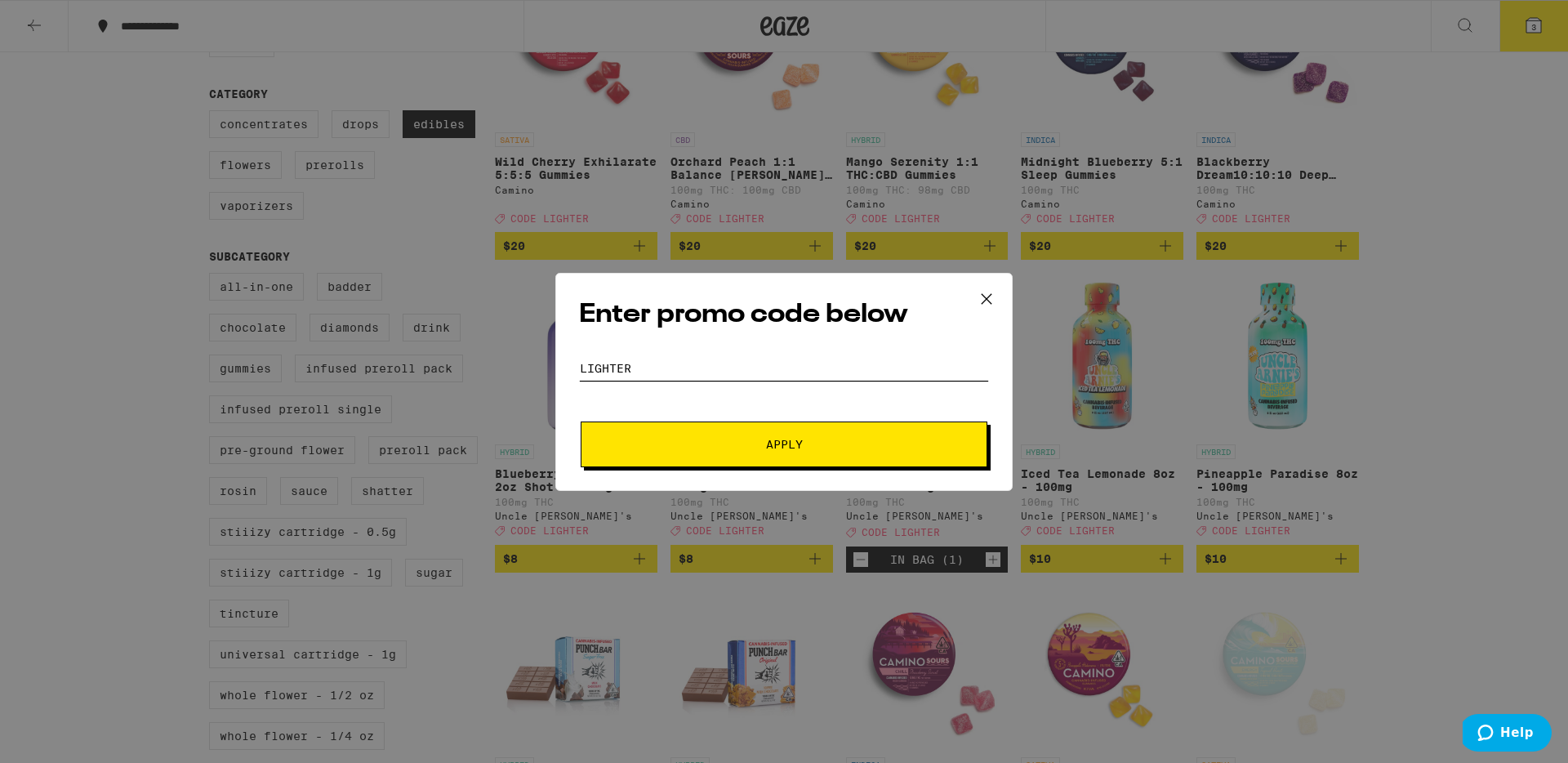
type input "lighter"
click at [763, 443] on span "Apply" at bounding box center [784, 444] width 294 height 11
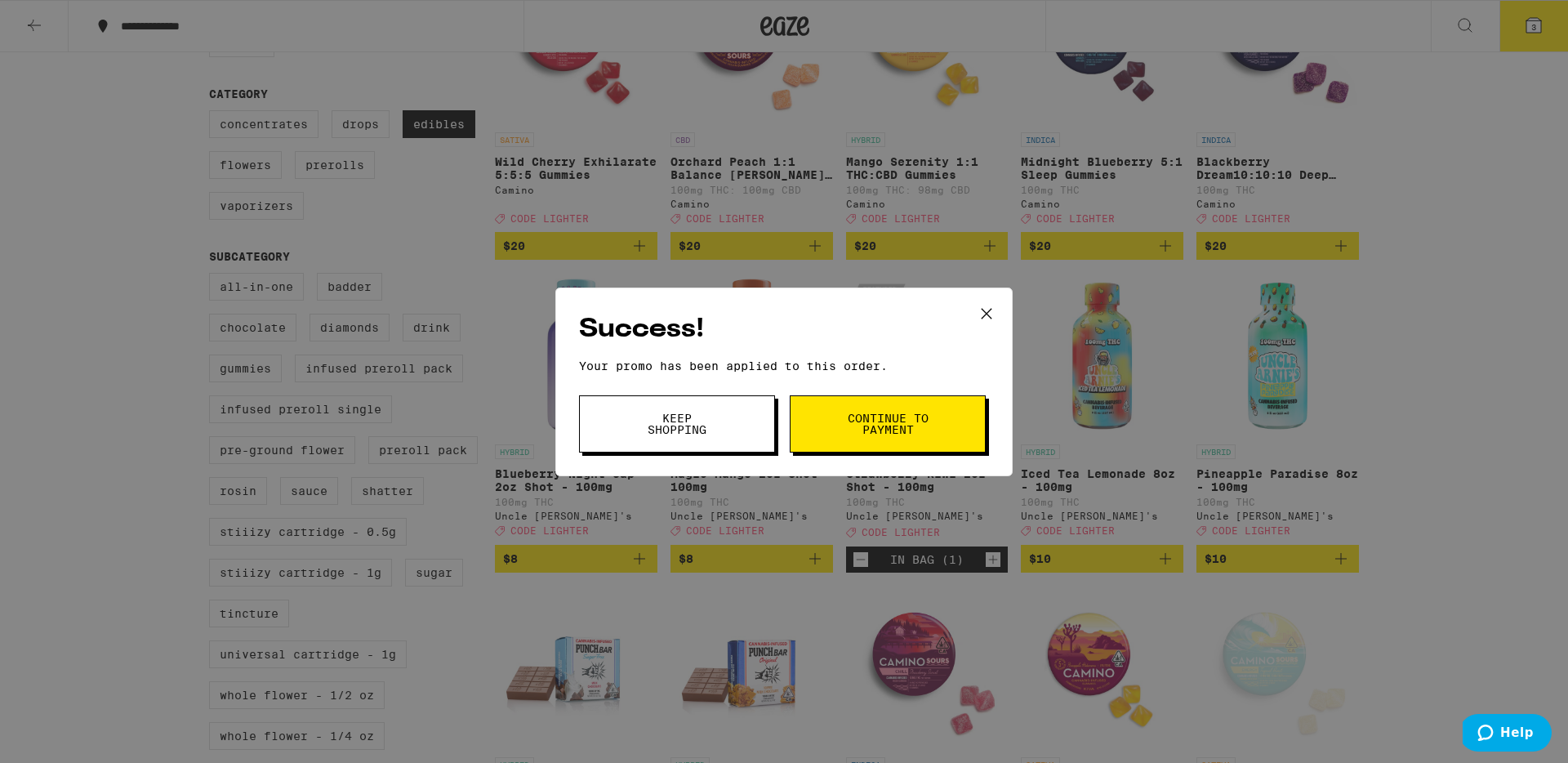
click at [676, 423] on span "Keep Shopping" at bounding box center [677, 423] width 83 height 23
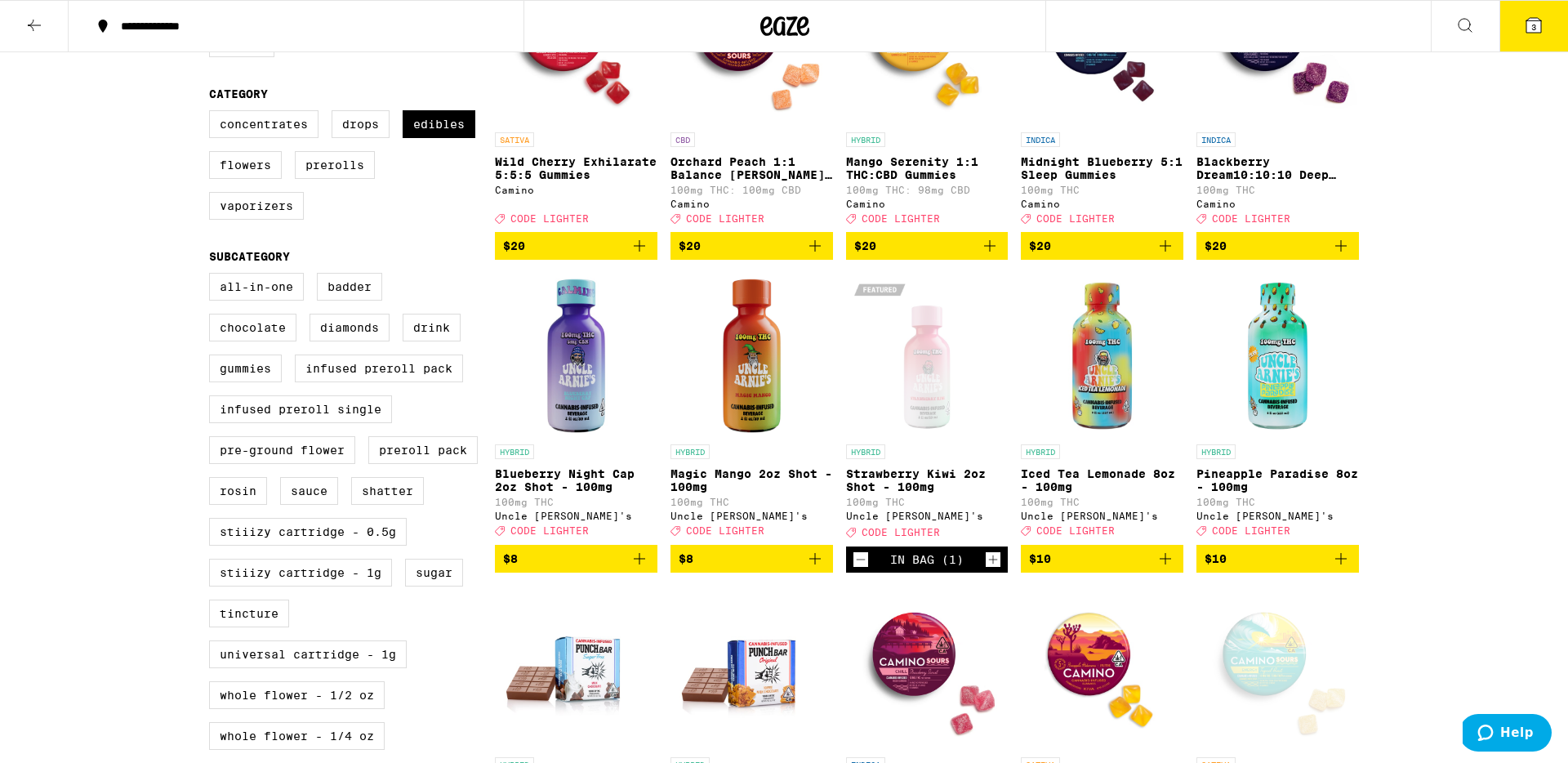
click at [1531, 25] on span "3" at bounding box center [1533, 27] width 5 height 10
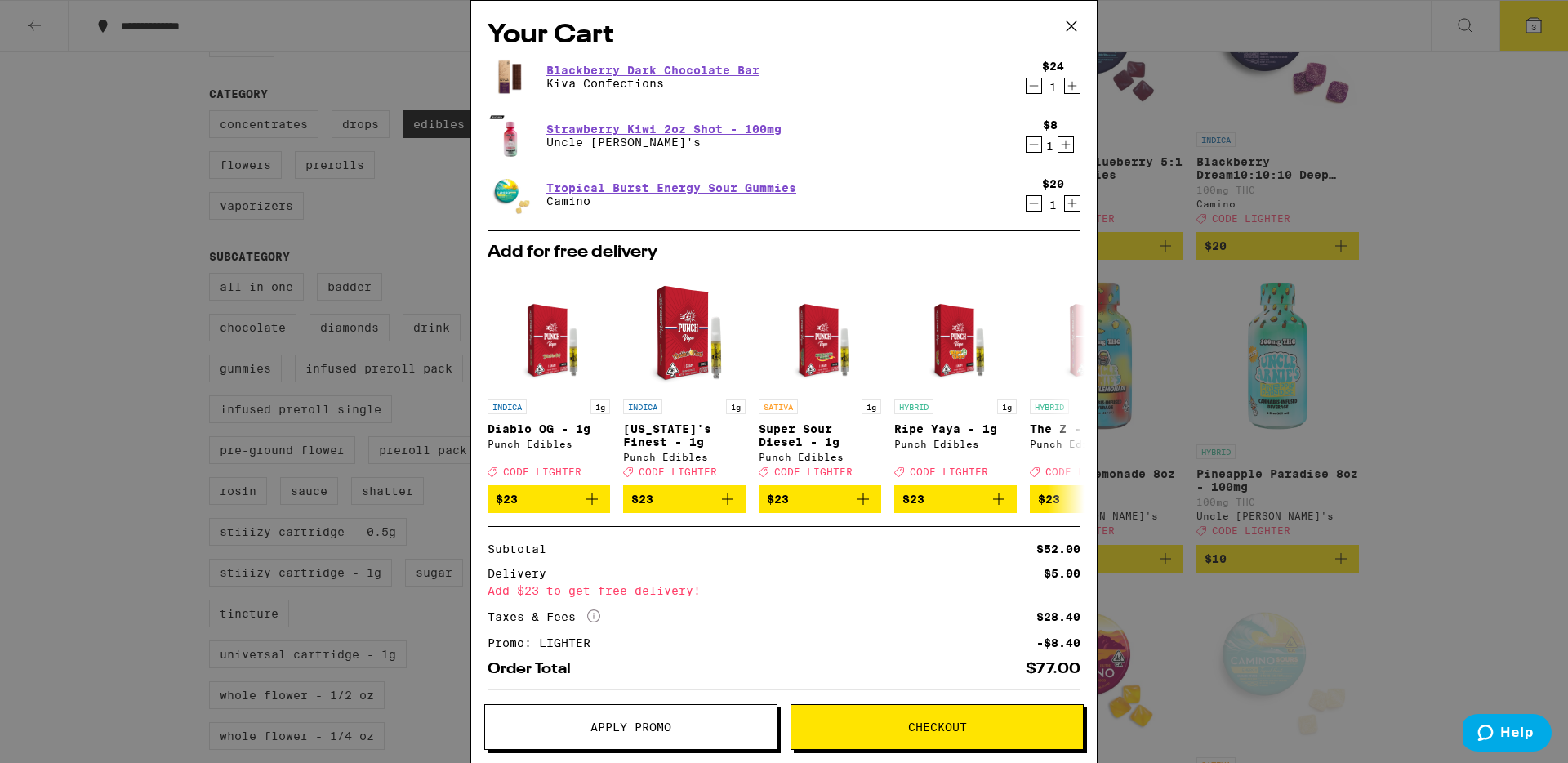
drag, startPoint x: 1074, startPoint y: 27, endPoint x: 1040, endPoint y: 31, distance: 34.2
click at [1074, 27] on icon at bounding box center [1072, 26] width 25 height 25
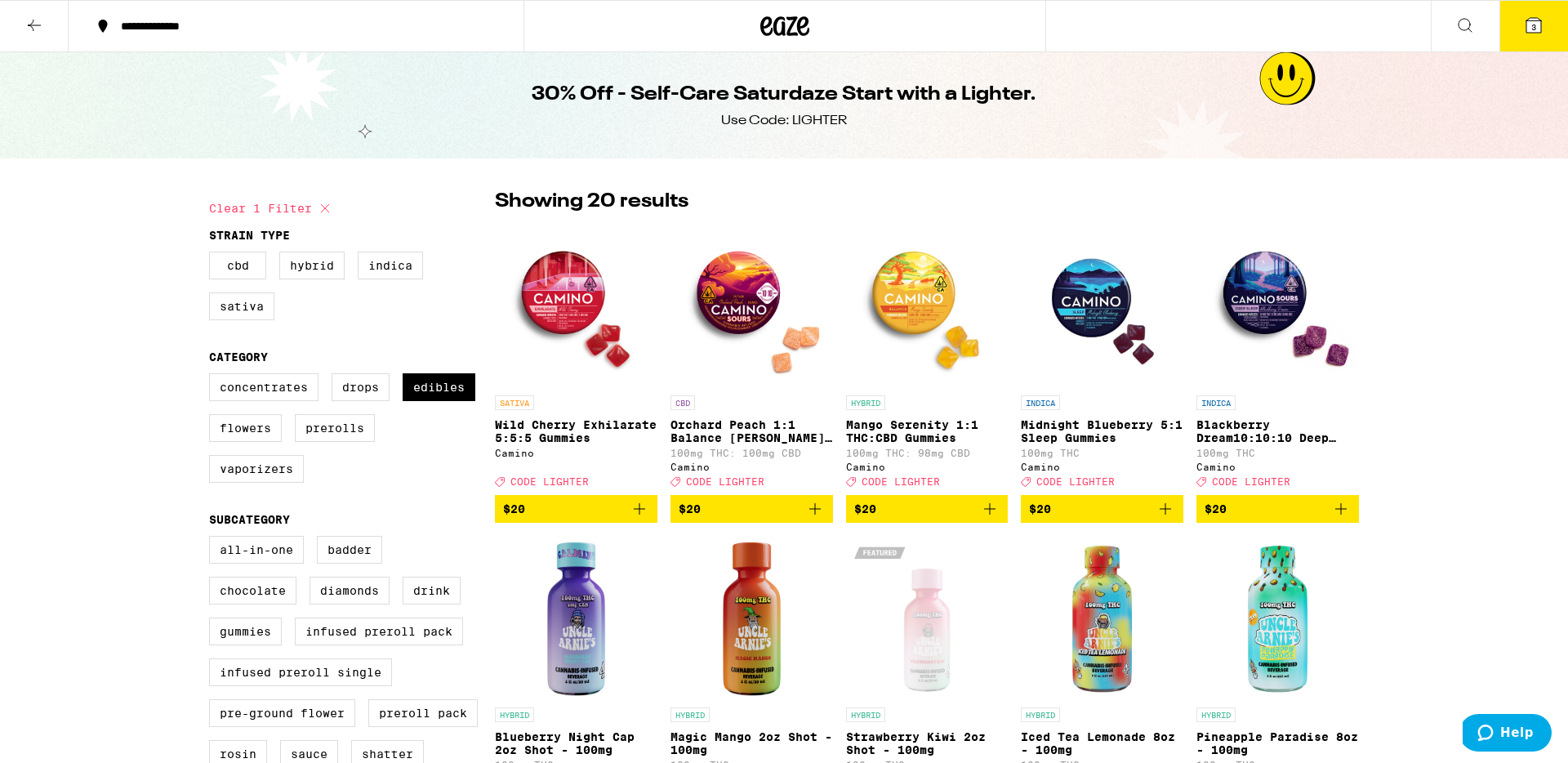
click at [38, 27] on icon at bounding box center [34, 25] width 19 height 19
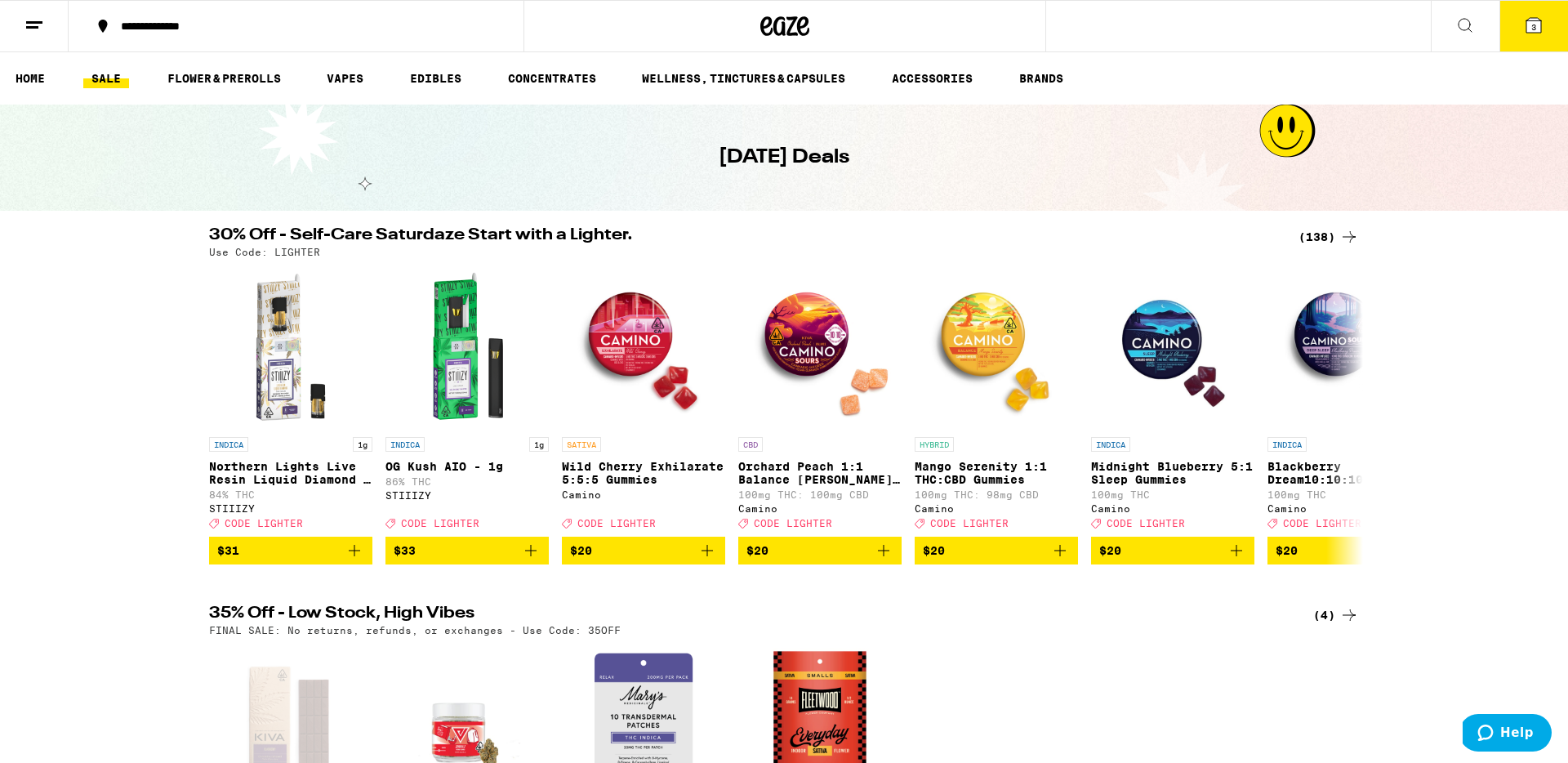
click at [104, 78] on link "SALE" at bounding box center [106, 78] width 46 height 19
click at [1532, 24] on span "3" at bounding box center [1533, 27] width 5 height 10
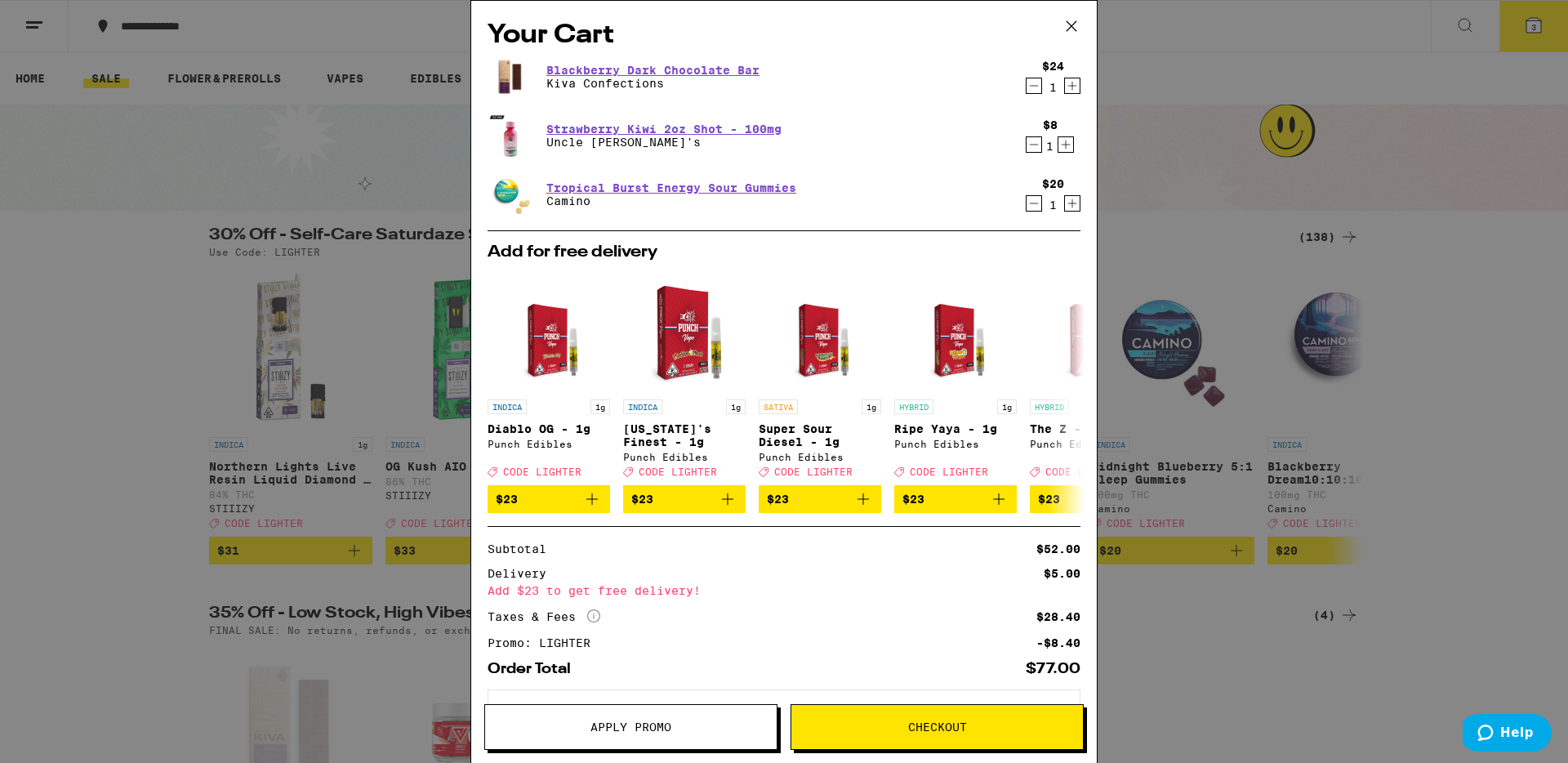
click at [633, 734] on button "Apply Promo" at bounding box center [631, 727] width 294 height 46
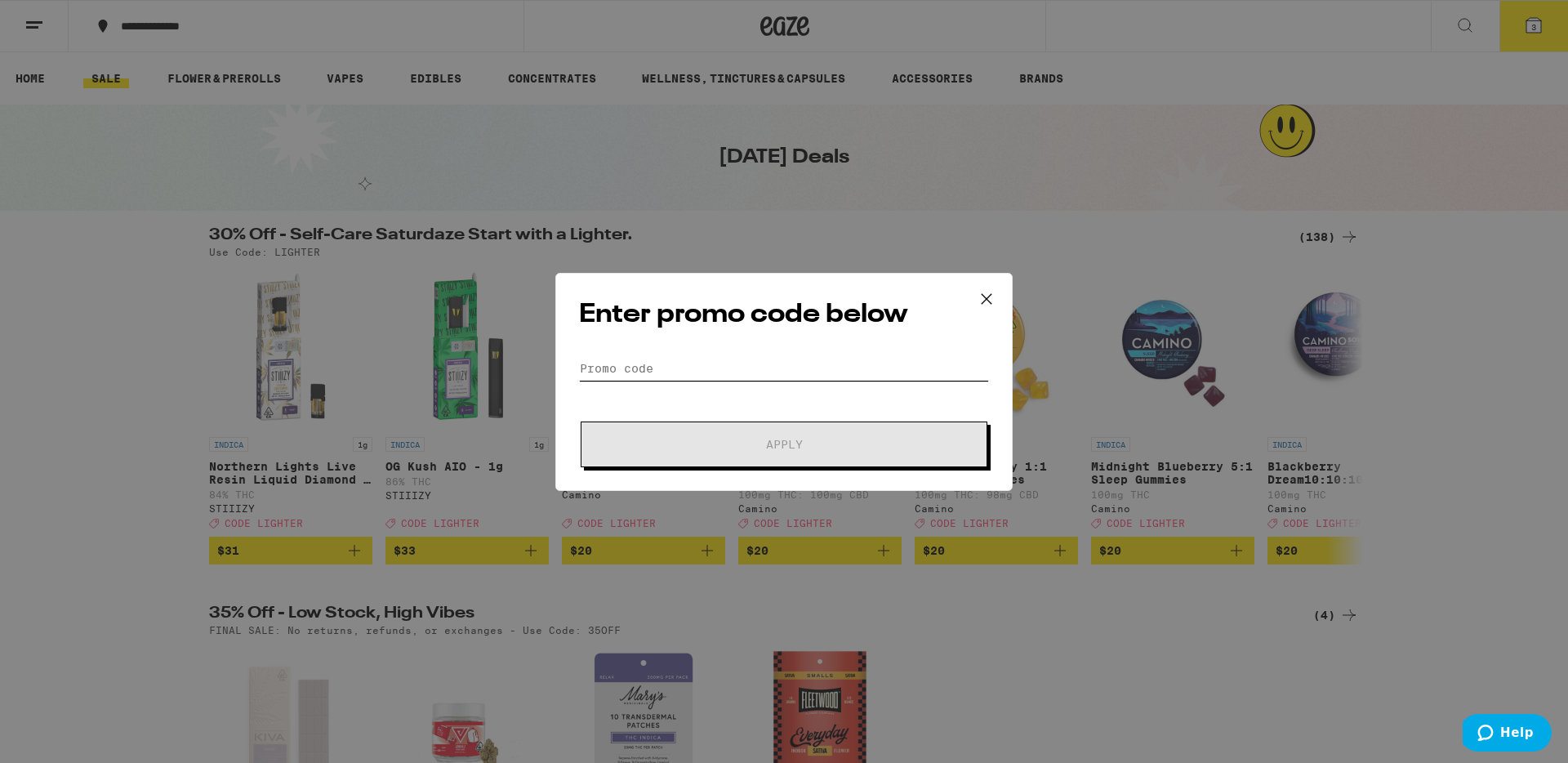
click at [691, 368] on input "Promo Code" at bounding box center [784, 368] width 410 height 25
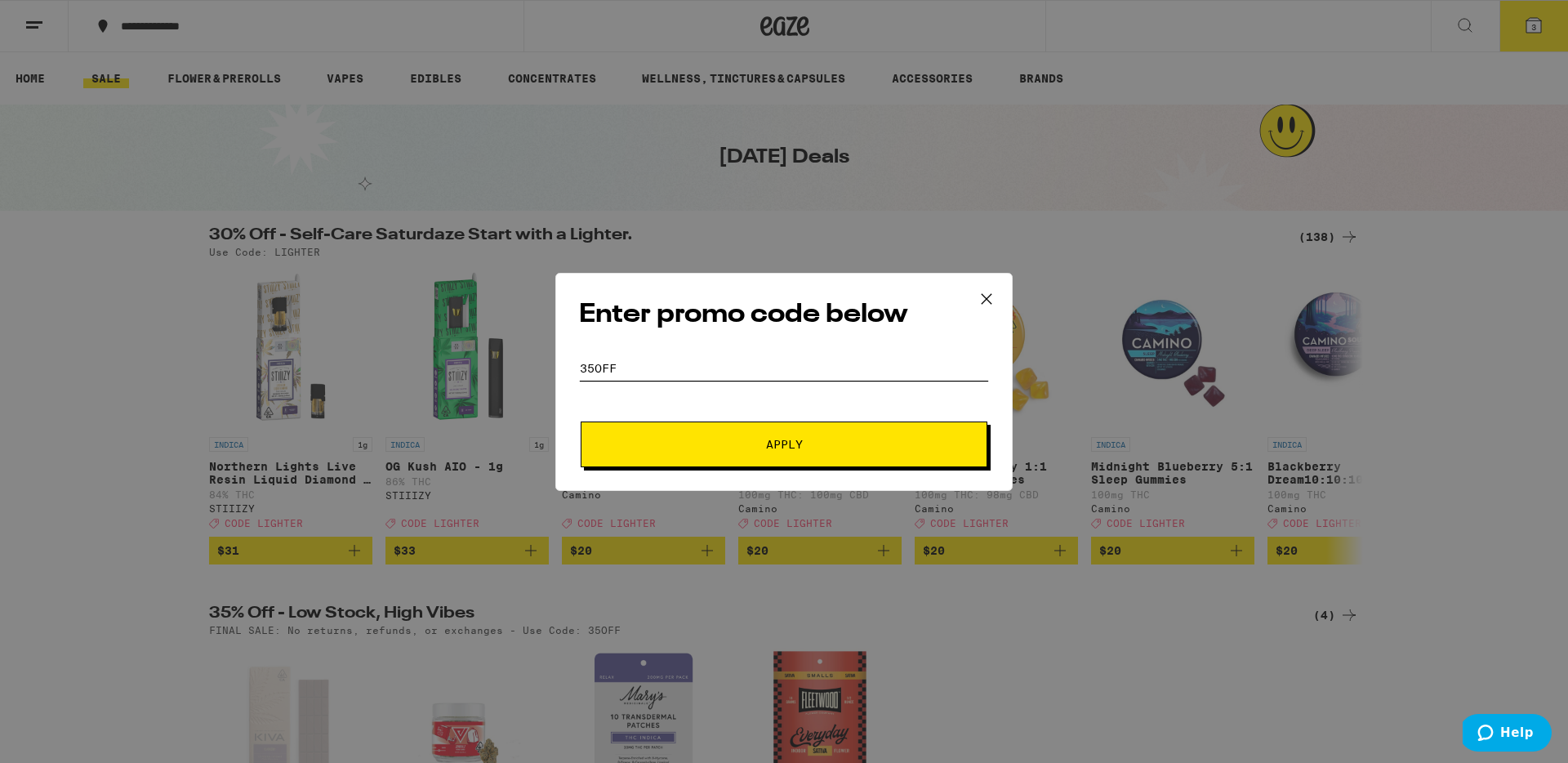
type input "35off"
click at [678, 439] on span "Apply" at bounding box center [784, 444] width 294 height 11
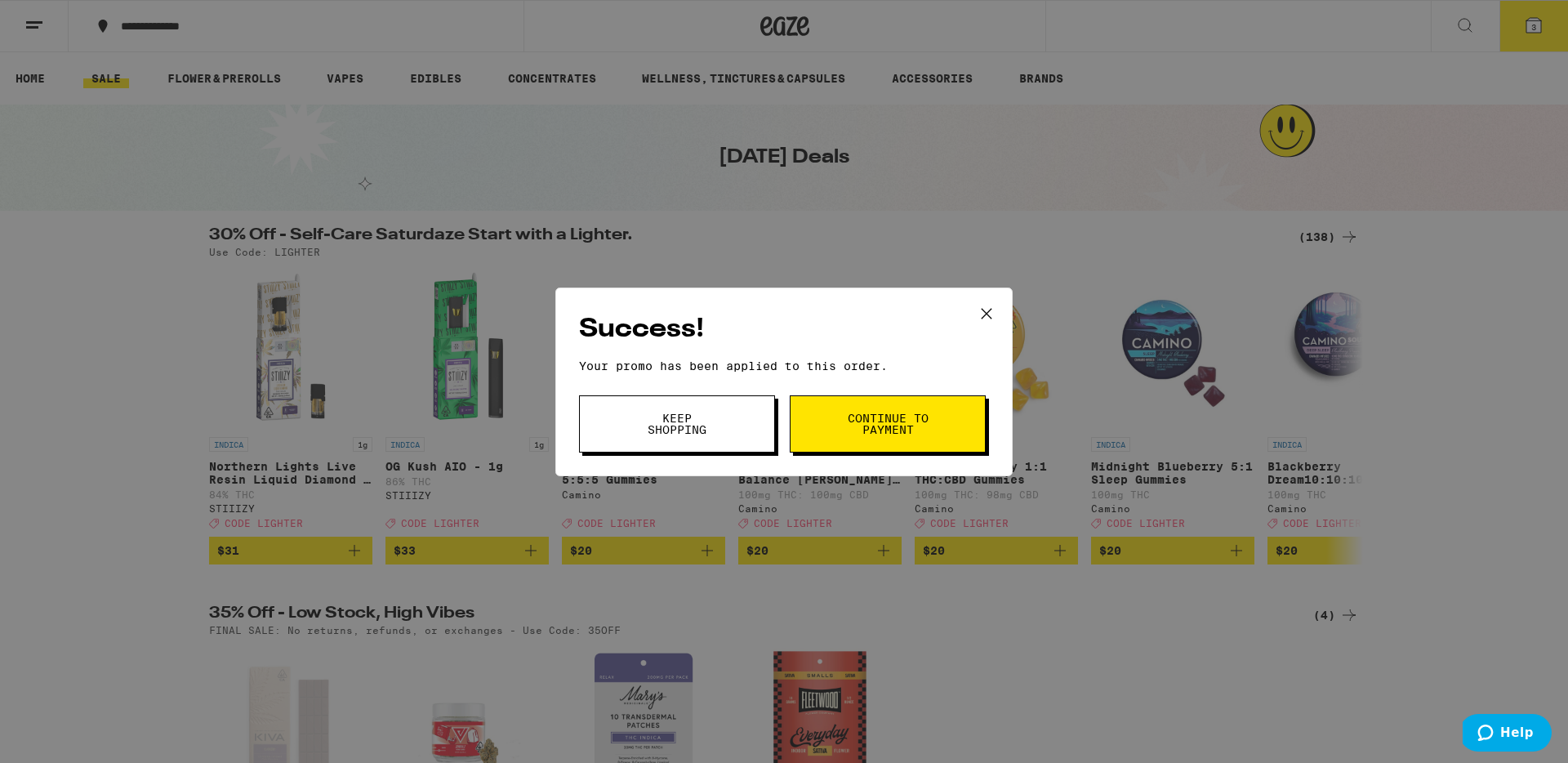
click at [886, 429] on span "Continue to payment" at bounding box center [888, 423] width 83 height 23
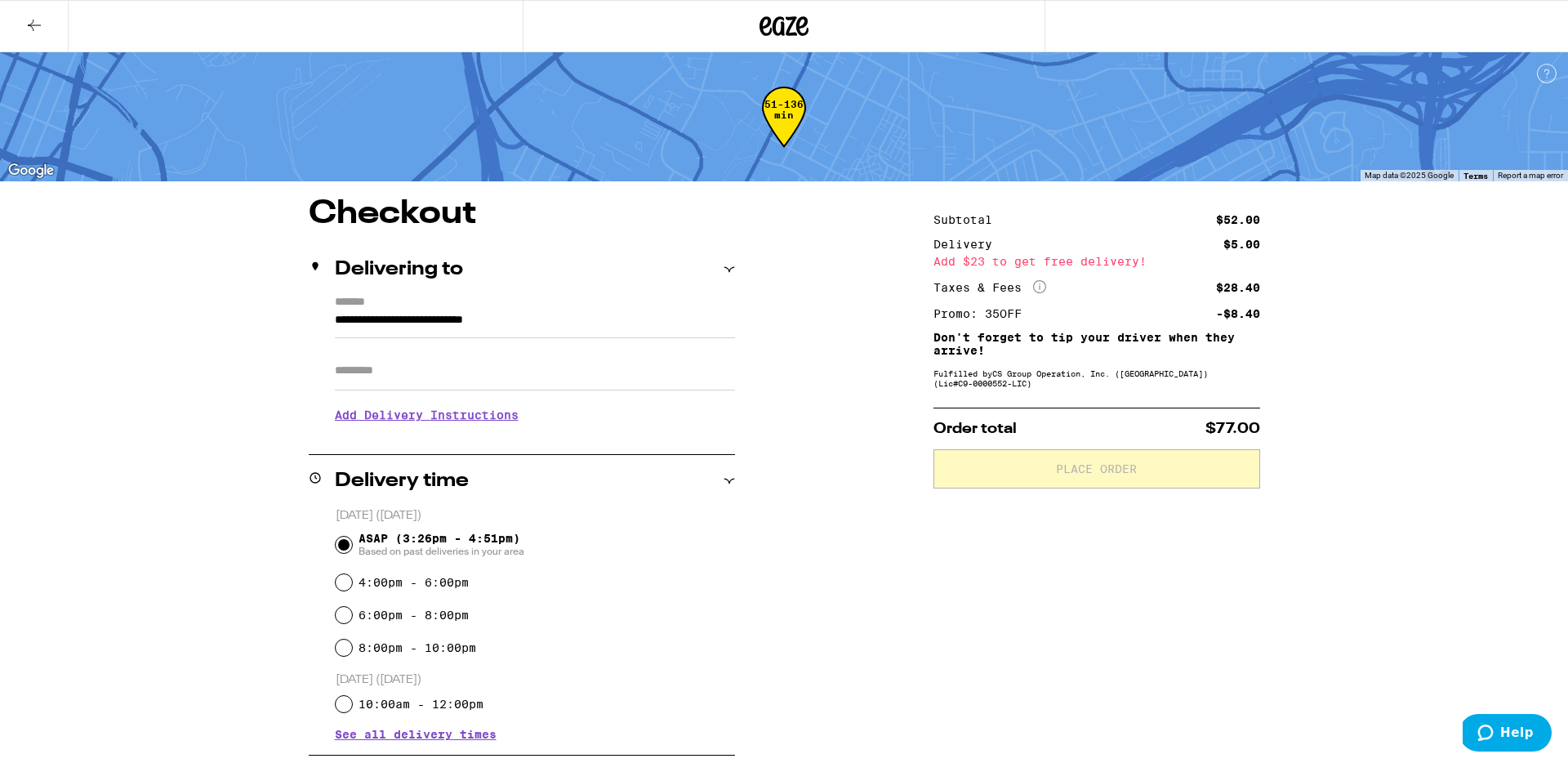
click at [37, 21] on icon at bounding box center [34, 25] width 19 height 19
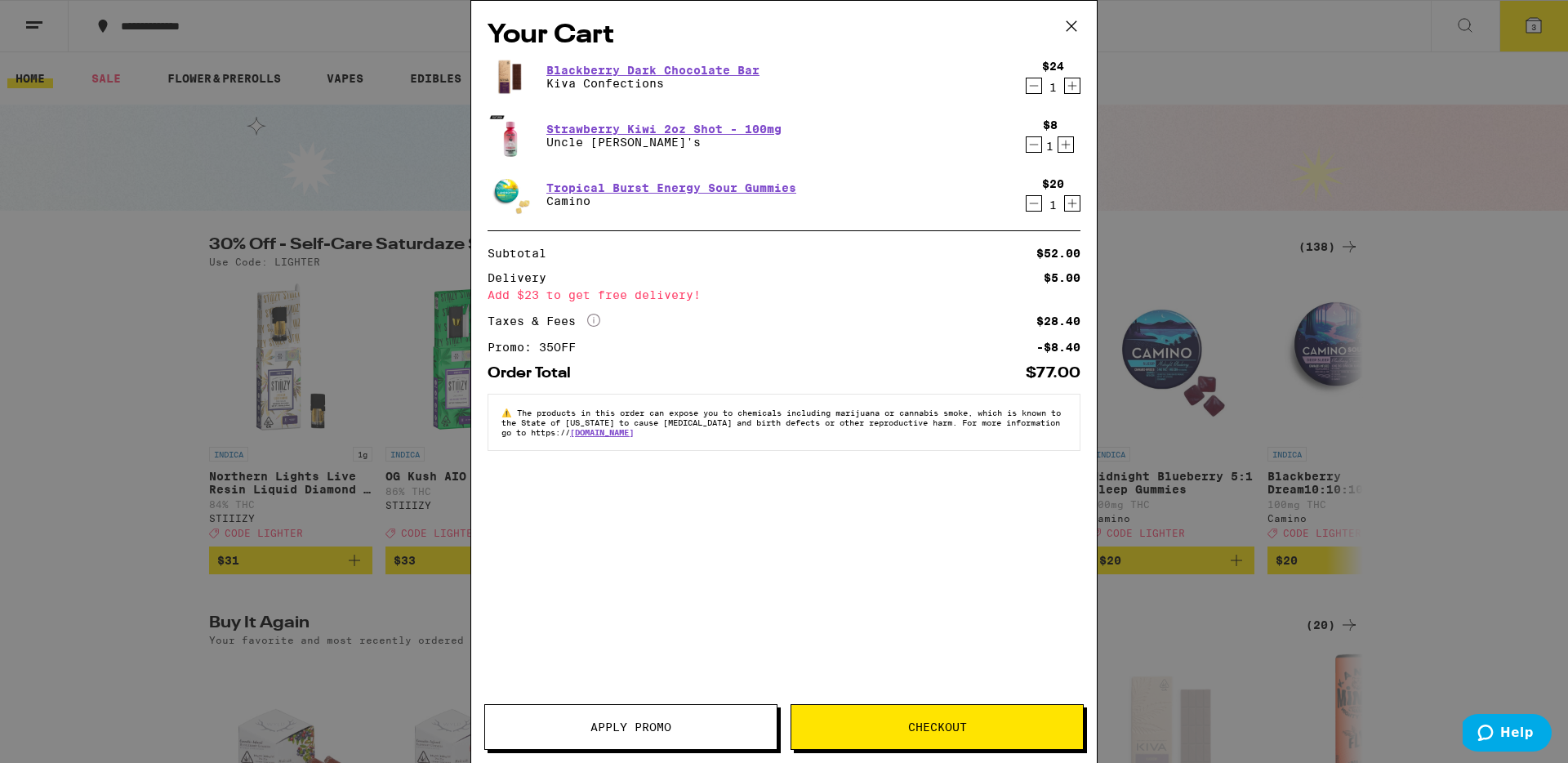
click at [1032, 207] on icon "Decrement" at bounding box center [1034, 202] width 15 height 19
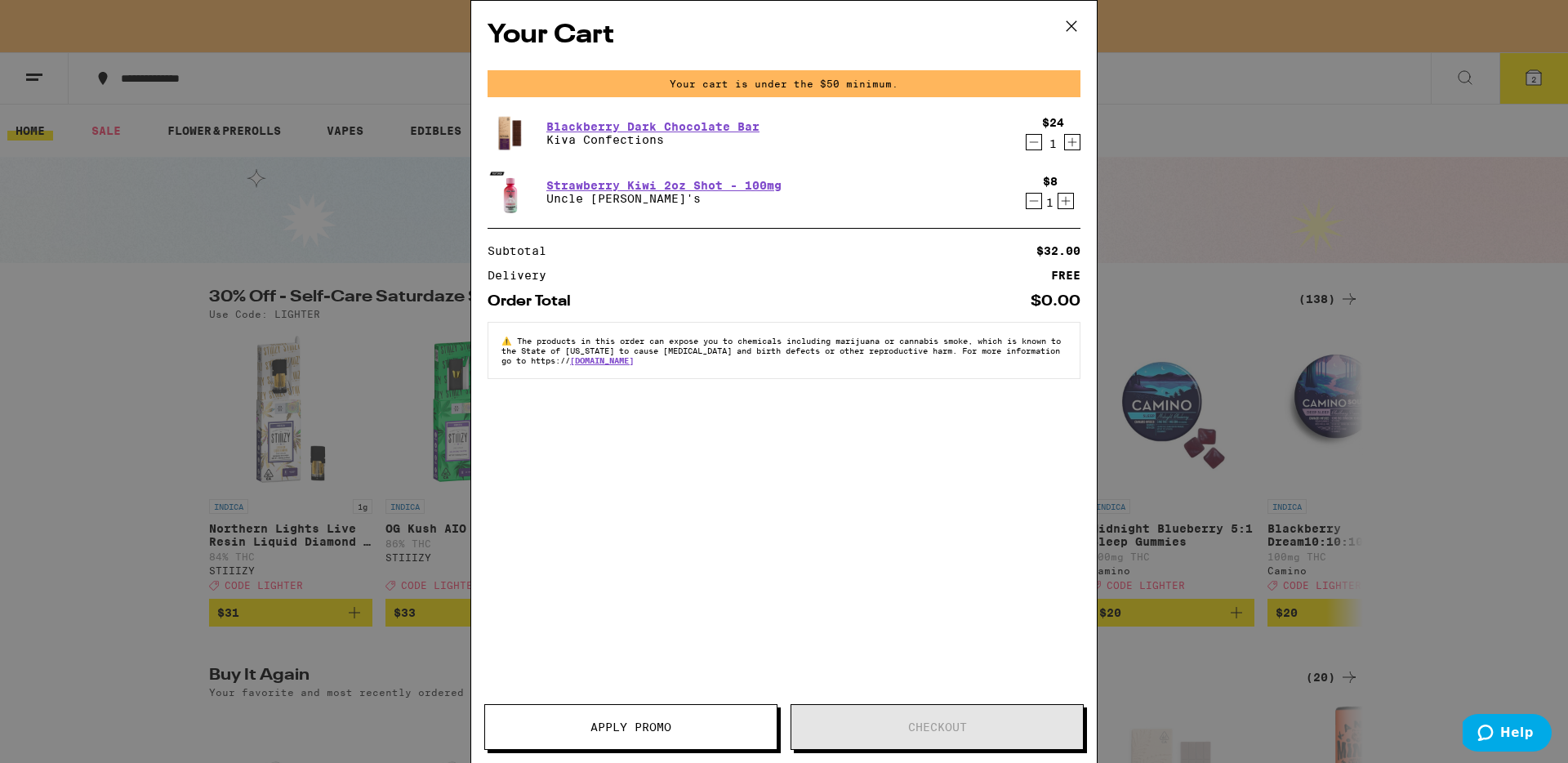
click at [1073, 148] on icon "Increment" at bounding box center [1073, 142] width 15 height 19
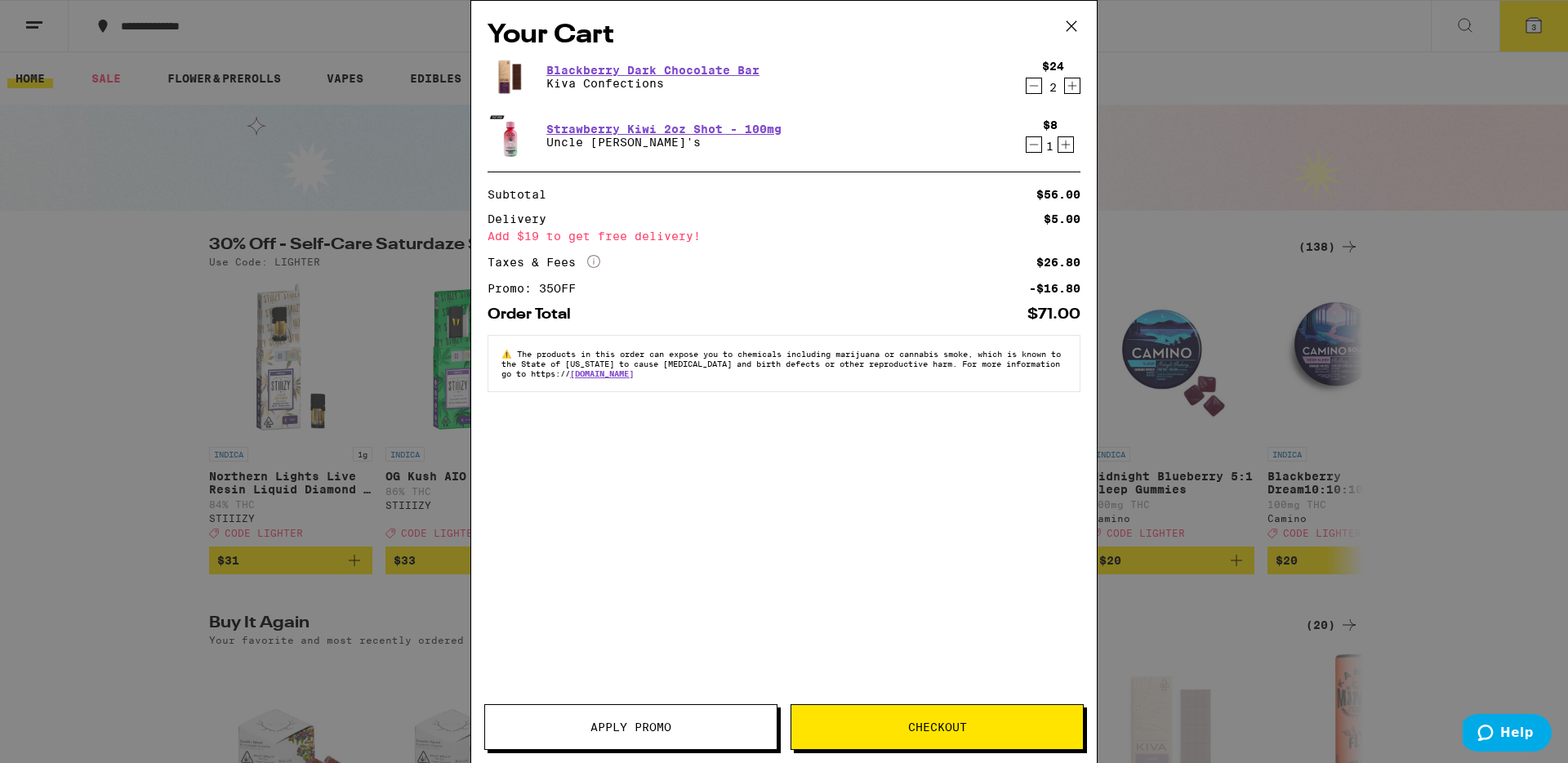
click at [1075, 19] on icon at bounding box center [1072, 26] width 25 height 25
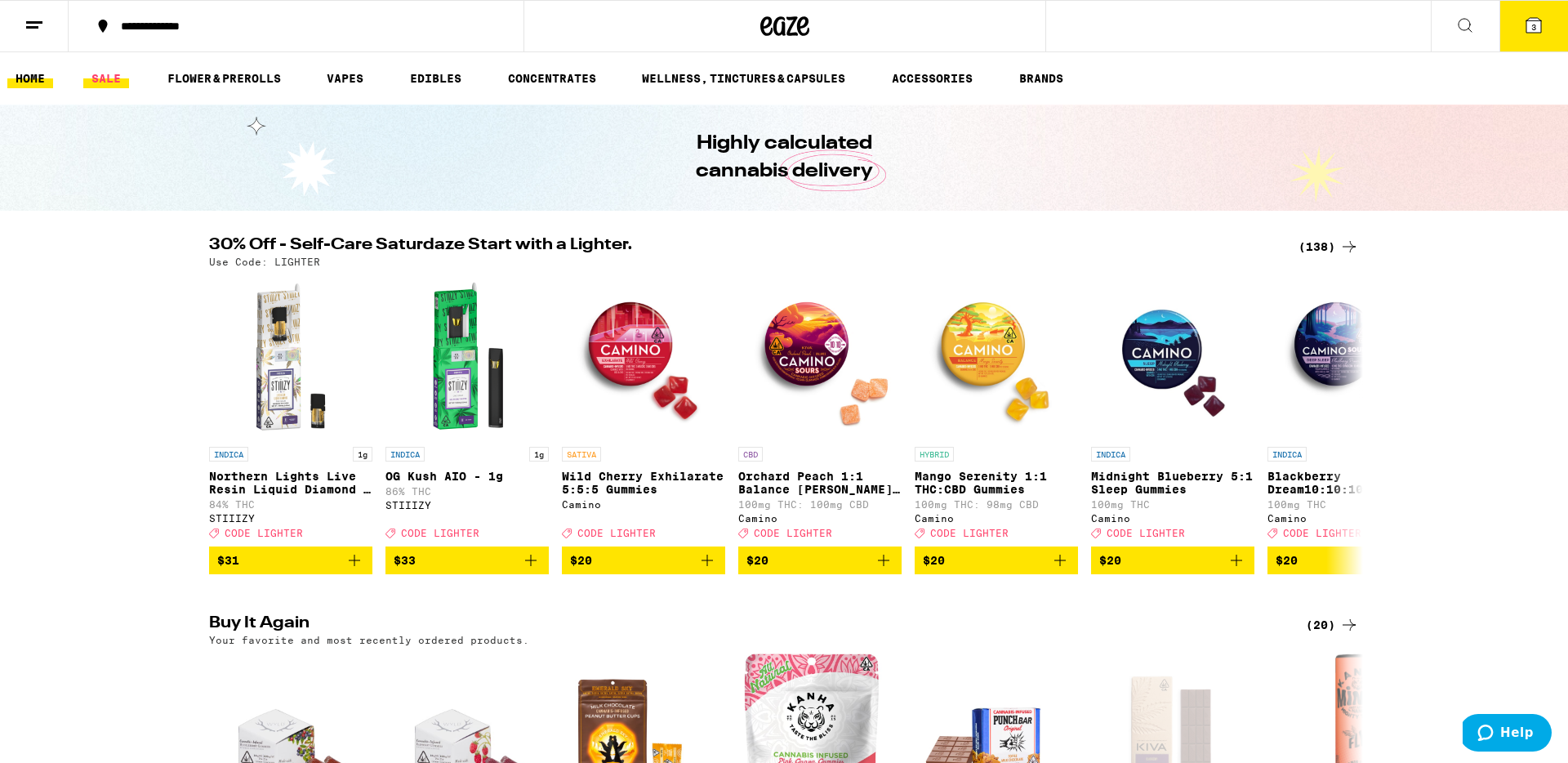
click at [97, 75] on link "SALE" at bounding box center [106, 78] width 46 height 19
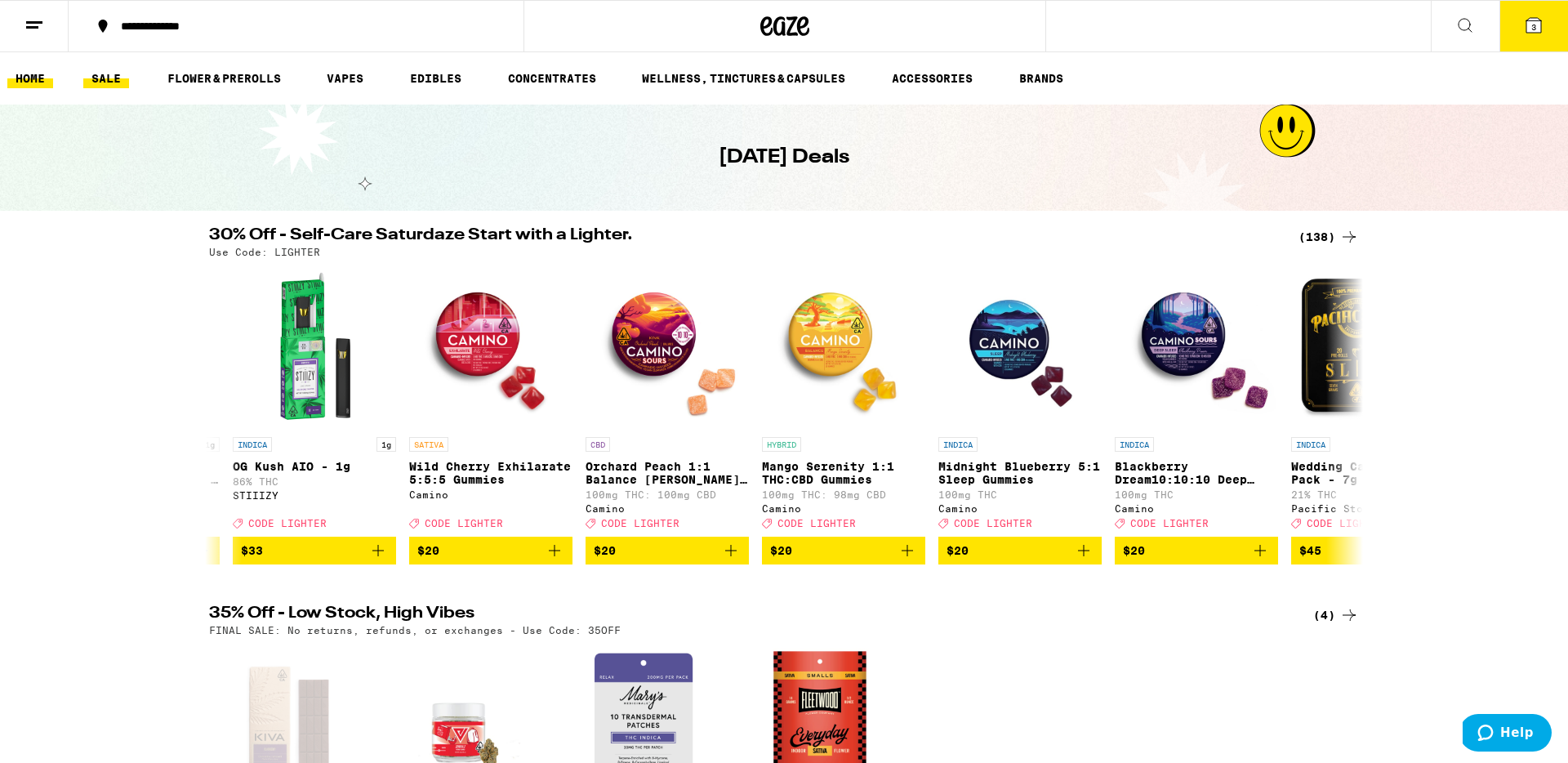
click at [16, 79] on link "HOME" at bounding box center [30, 78] width 46 height 19
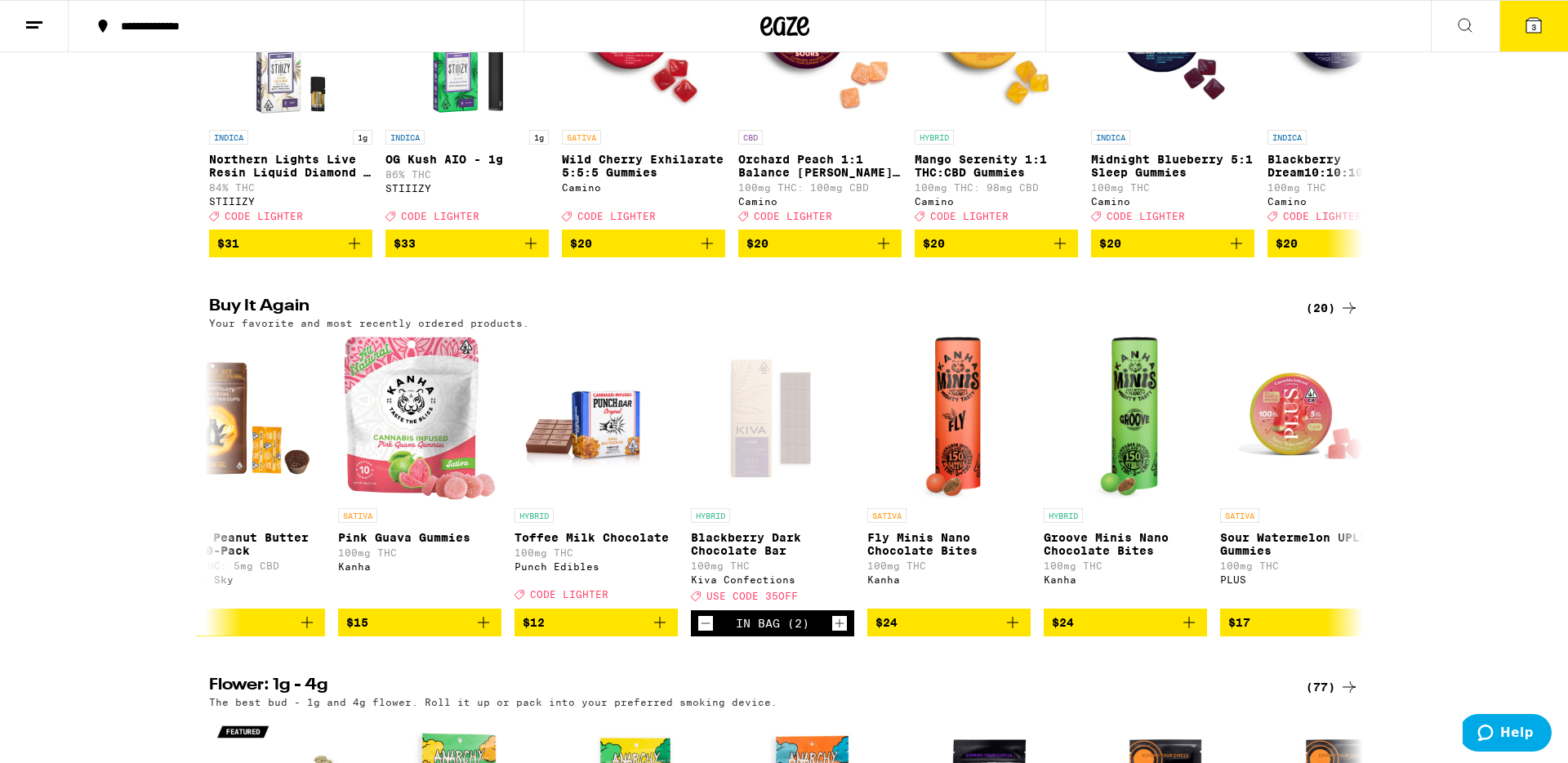
scroll to position [0, 401]
click at [1539, 26] on icon at bounding box center [1534, 26] width 15 height 15
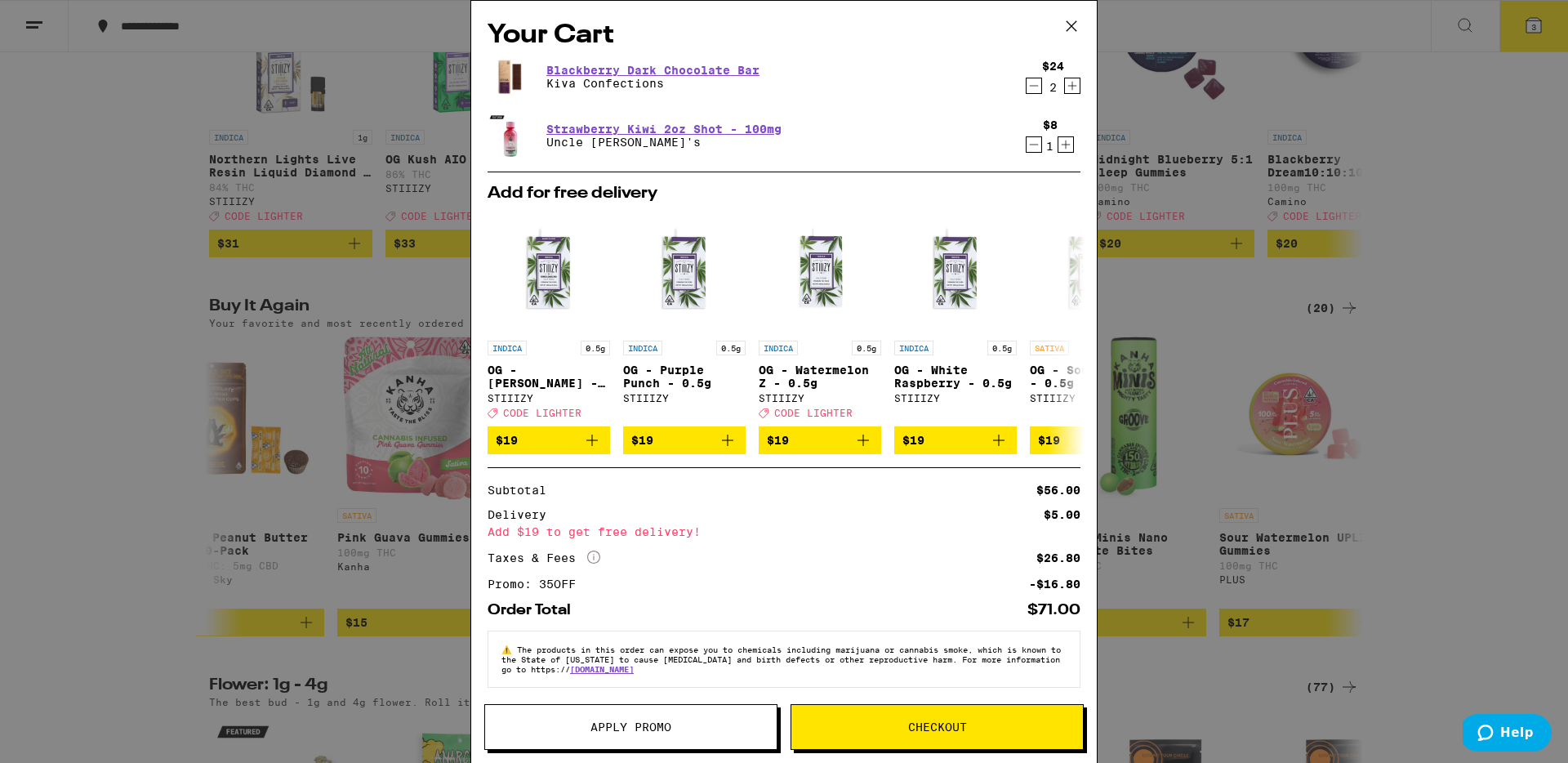
click at [1040, 148] on icon "Decrement" at bounding box center [1034, 144] width 15 height 19
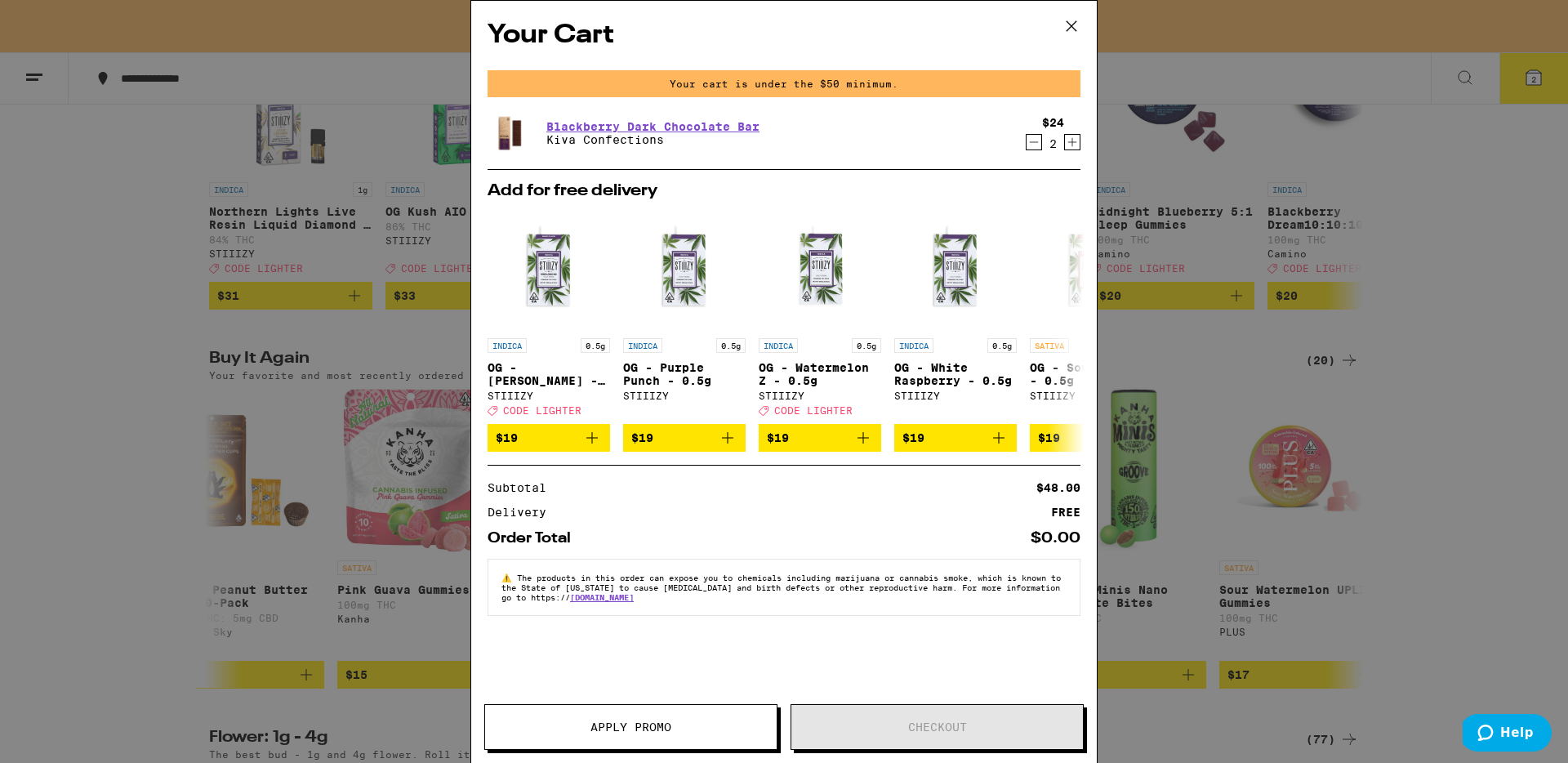
scroll to position [369, 0]
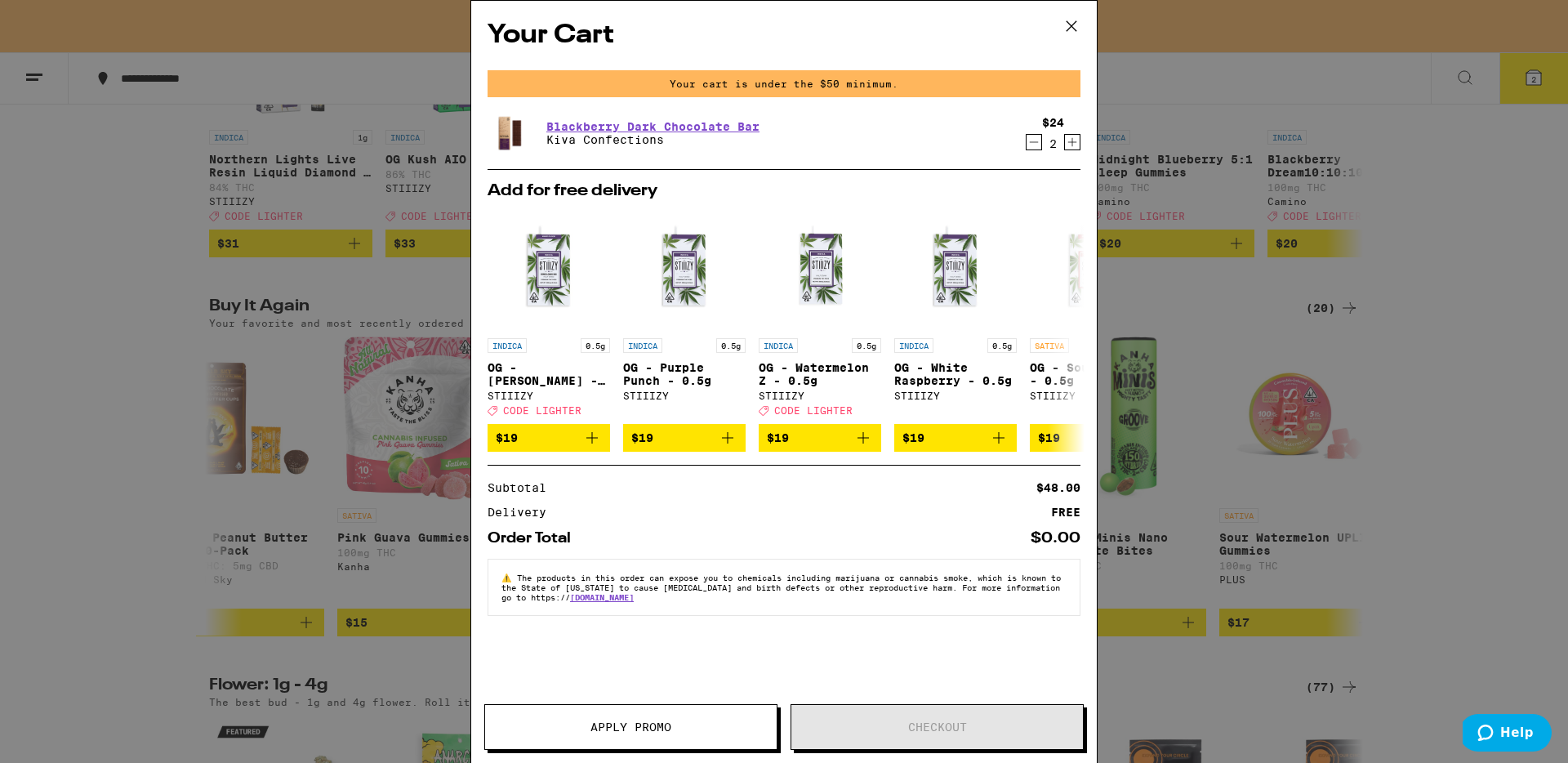
click at [1073, 145] on icon "Increment" at bounding box center [1073, 142] width 15 height 19
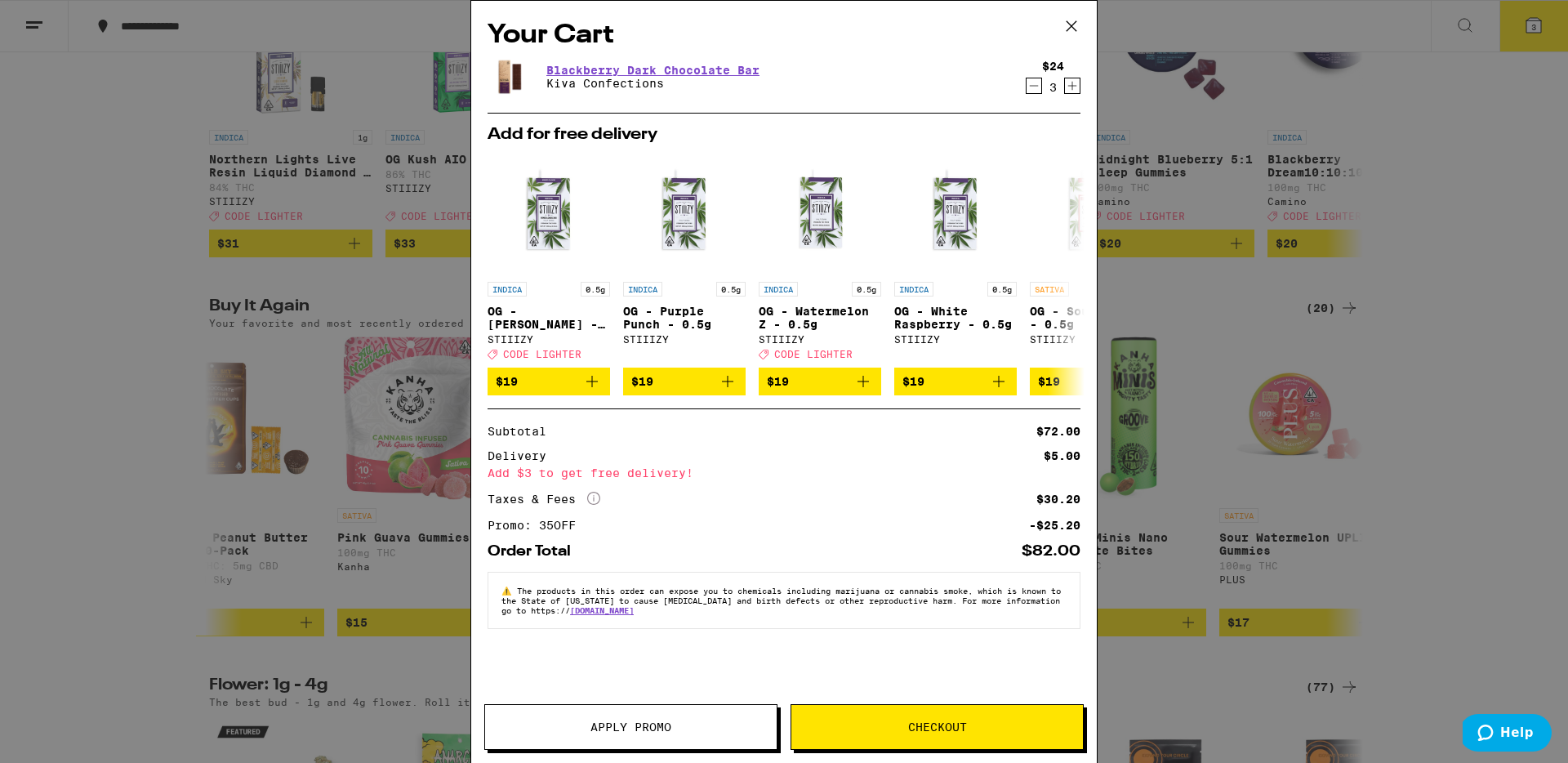
click at [1038, 90] on icon "Decrement" at bounding box center [1034, 86] width 15 height 19
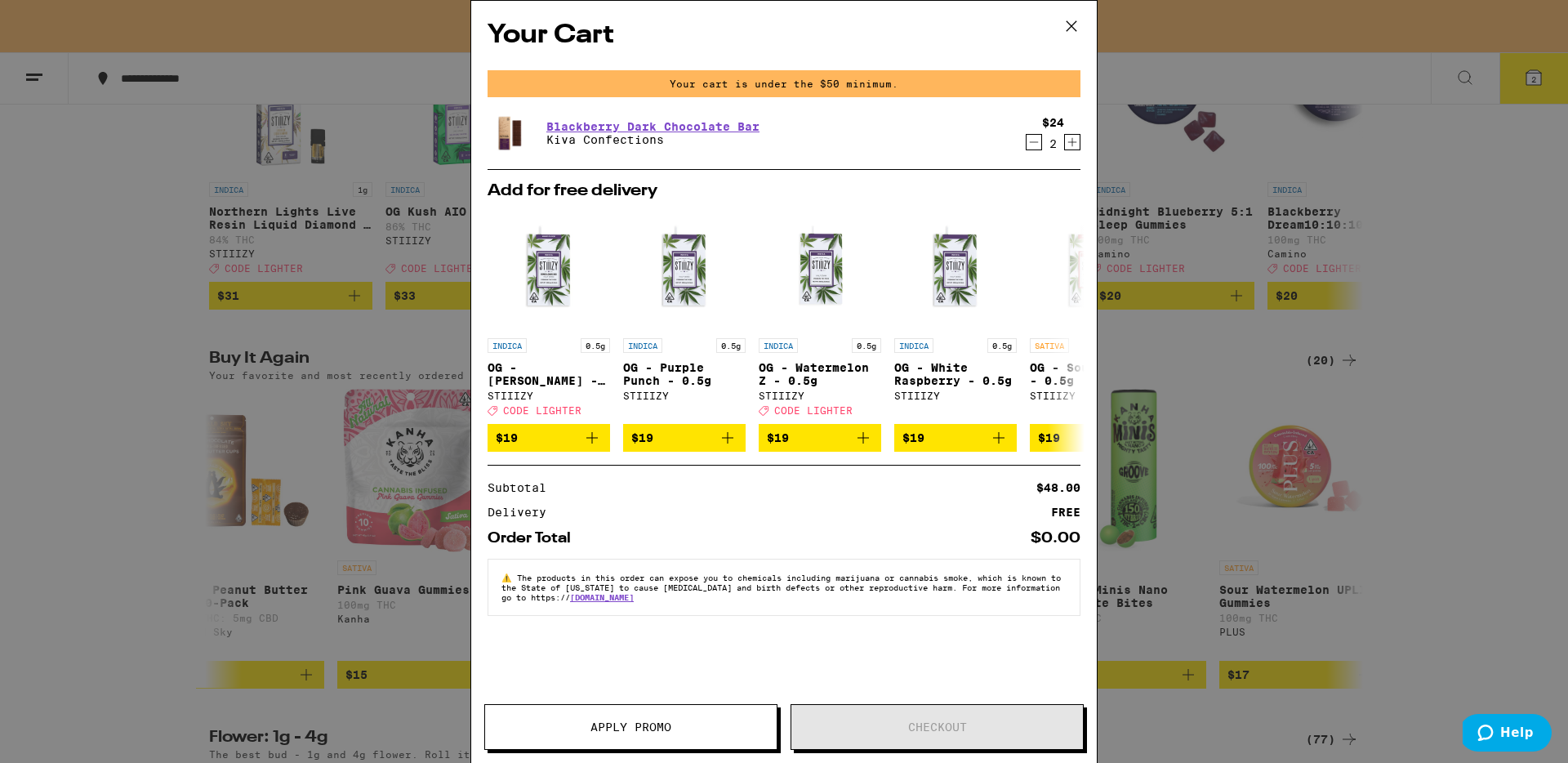
scroll to position [369, 0]
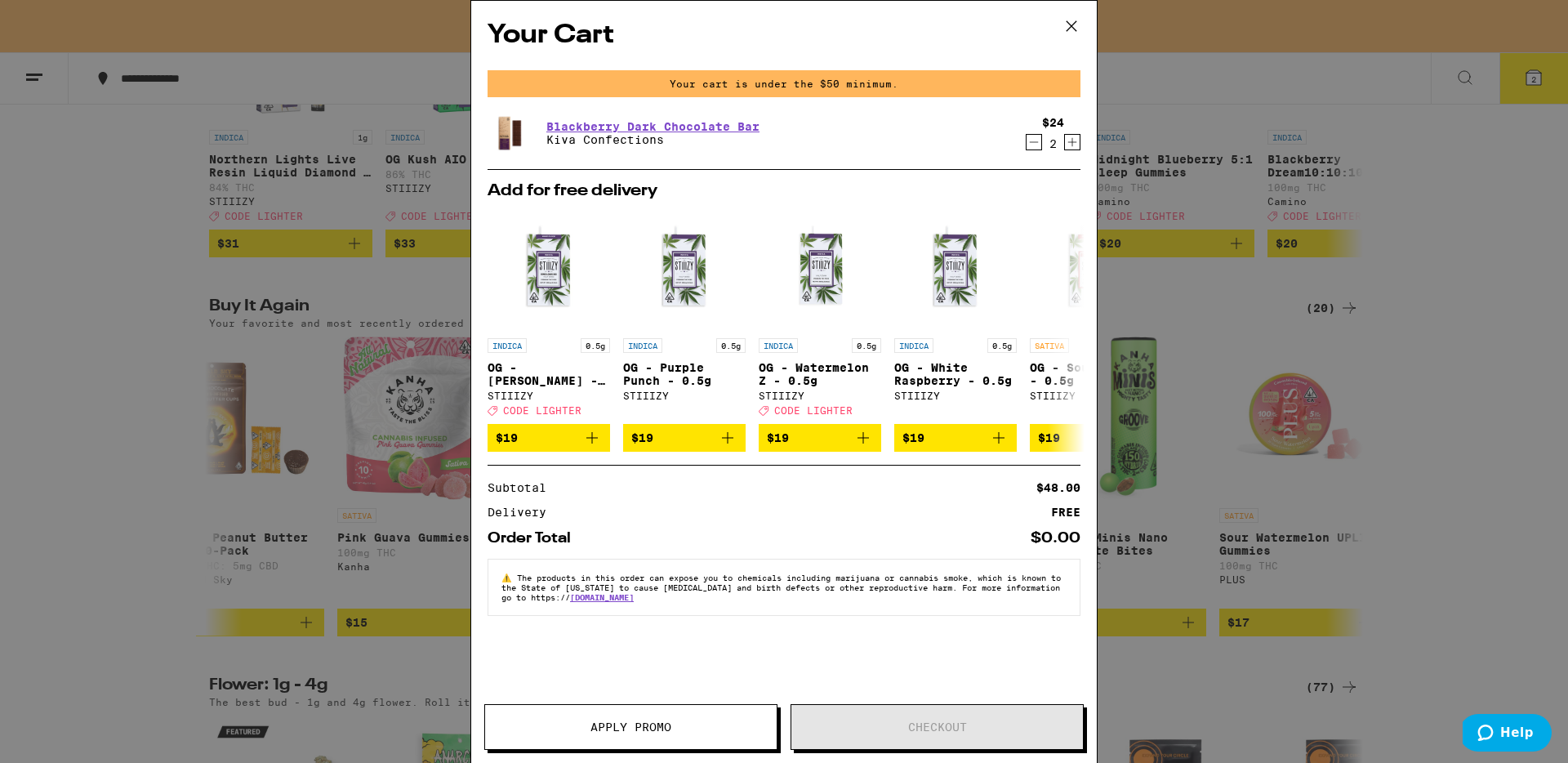
click at [1072, 26] on icon at bounding box center [1072, 26] width 10 height 10
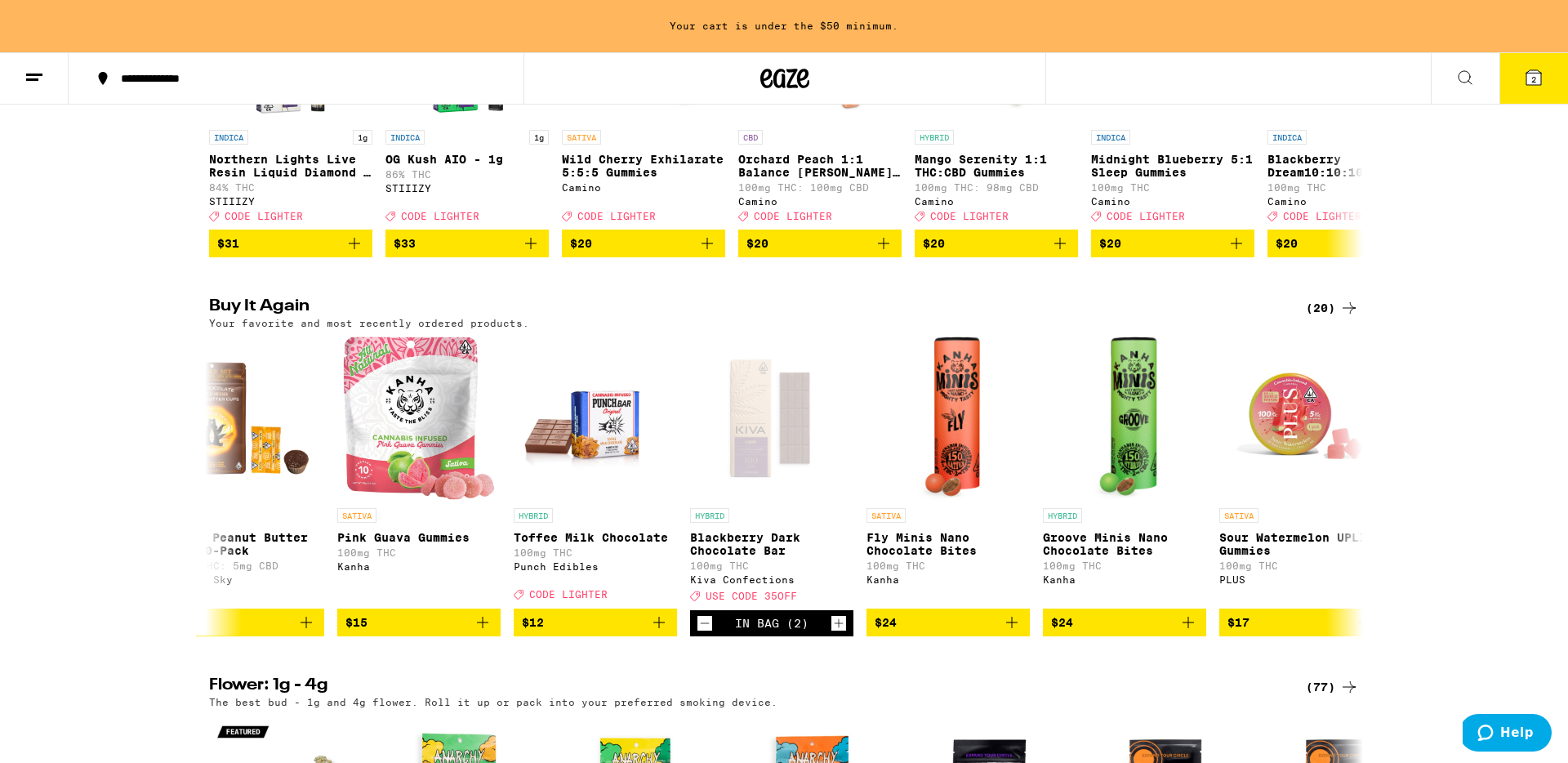
click at [1536, 75] on span "2" at bounding box center [1533, 79] width 5 height 10
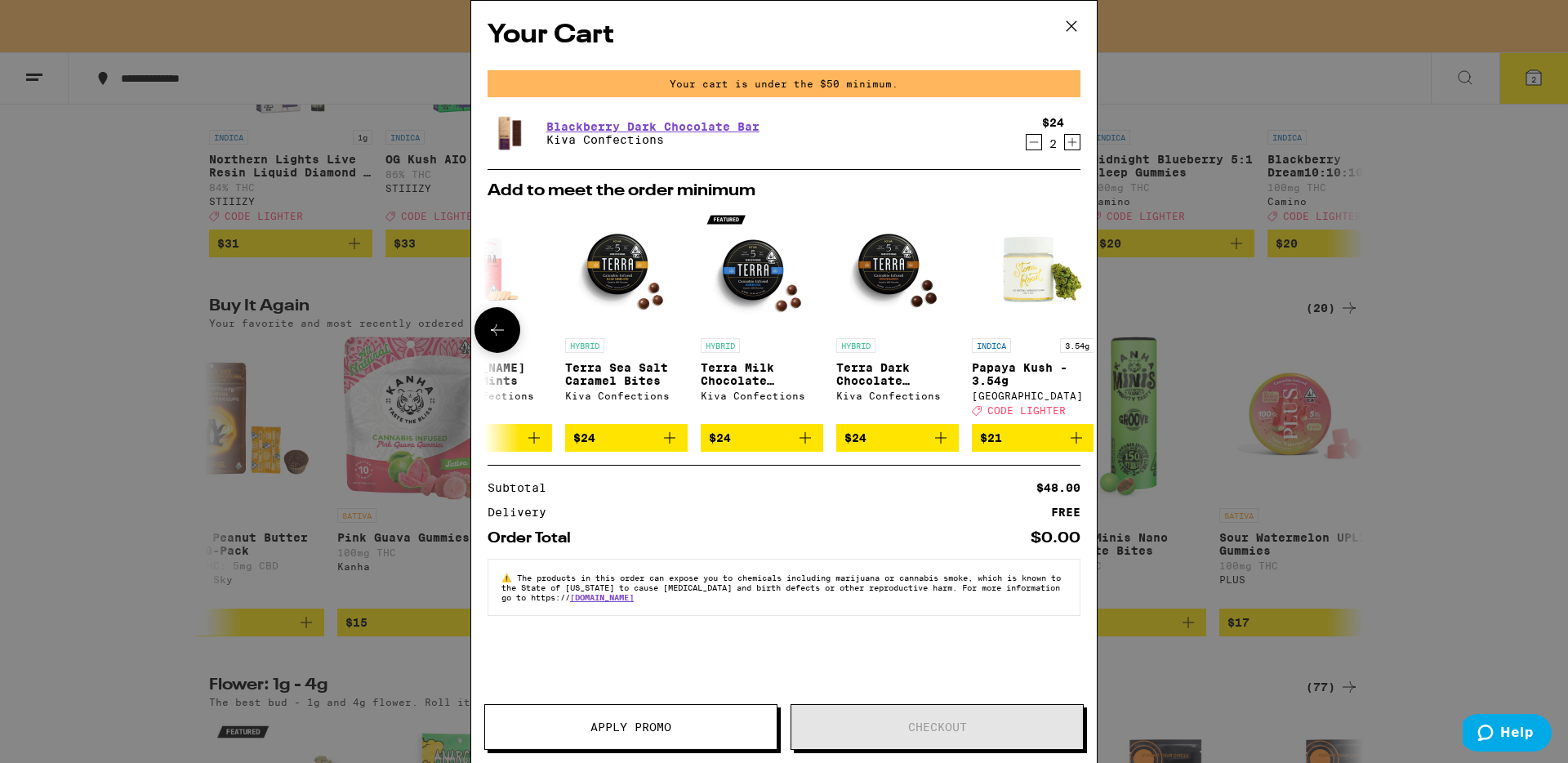
scroll to position [0, 763]
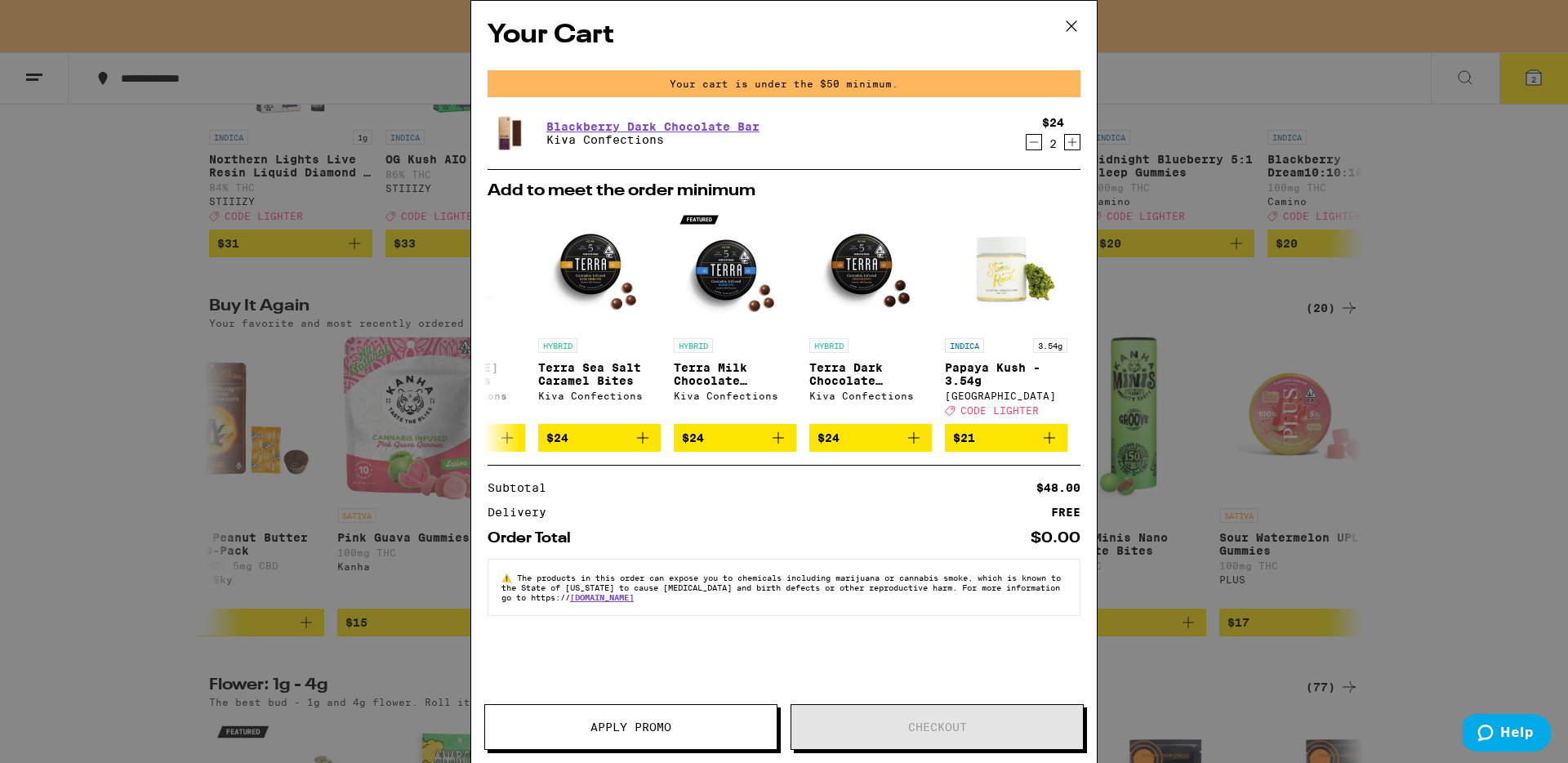
click at [1075, 23] on icon at bounding box center [1072, 26] width 25 height 25
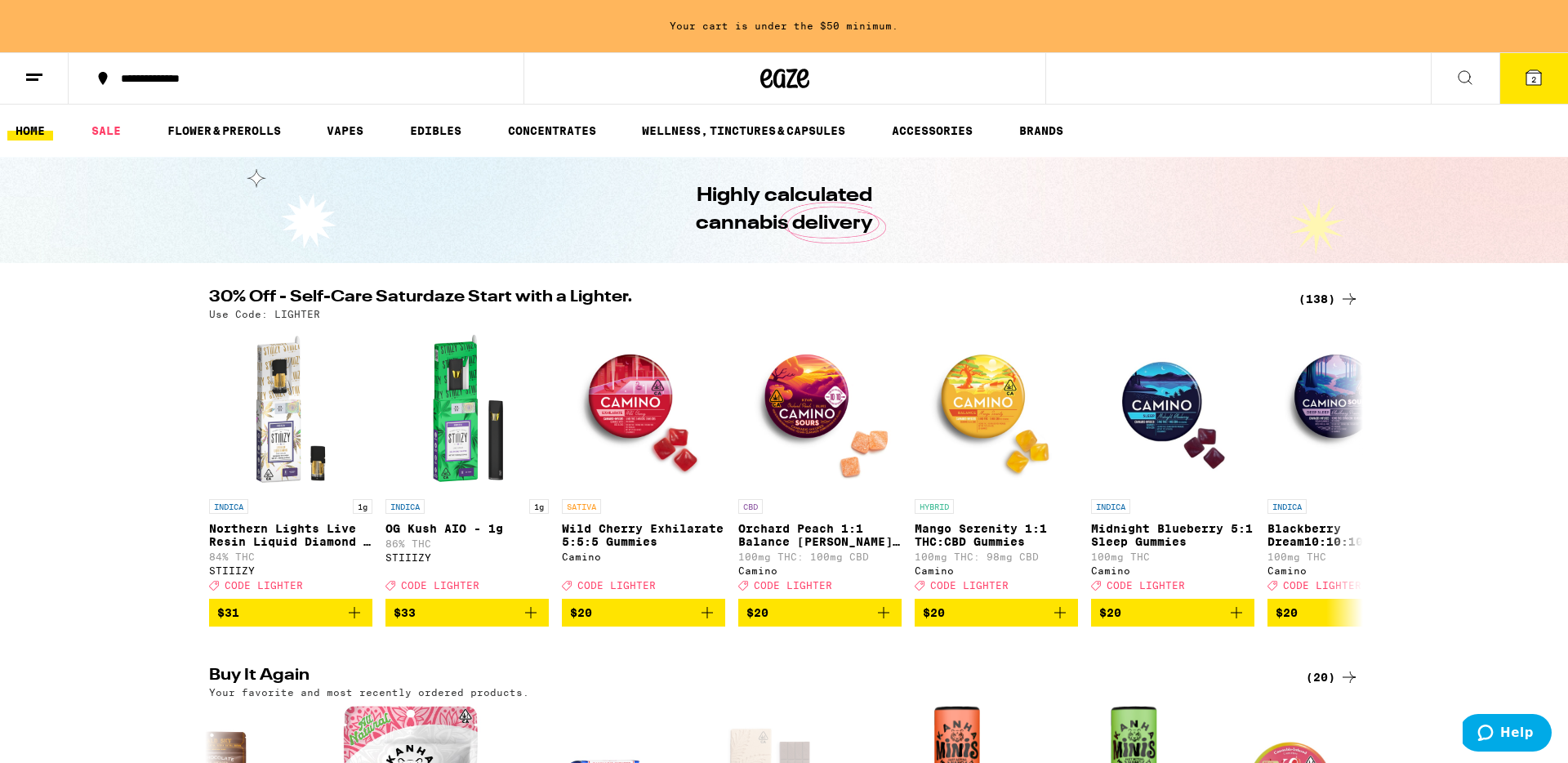
click at [29, 128] on link "HOME" at bounding box center [30, 130] width 46 height 19
click at [427, 130] on link "EDIBLES" at bounding box center [436, 130] width 68 height 19
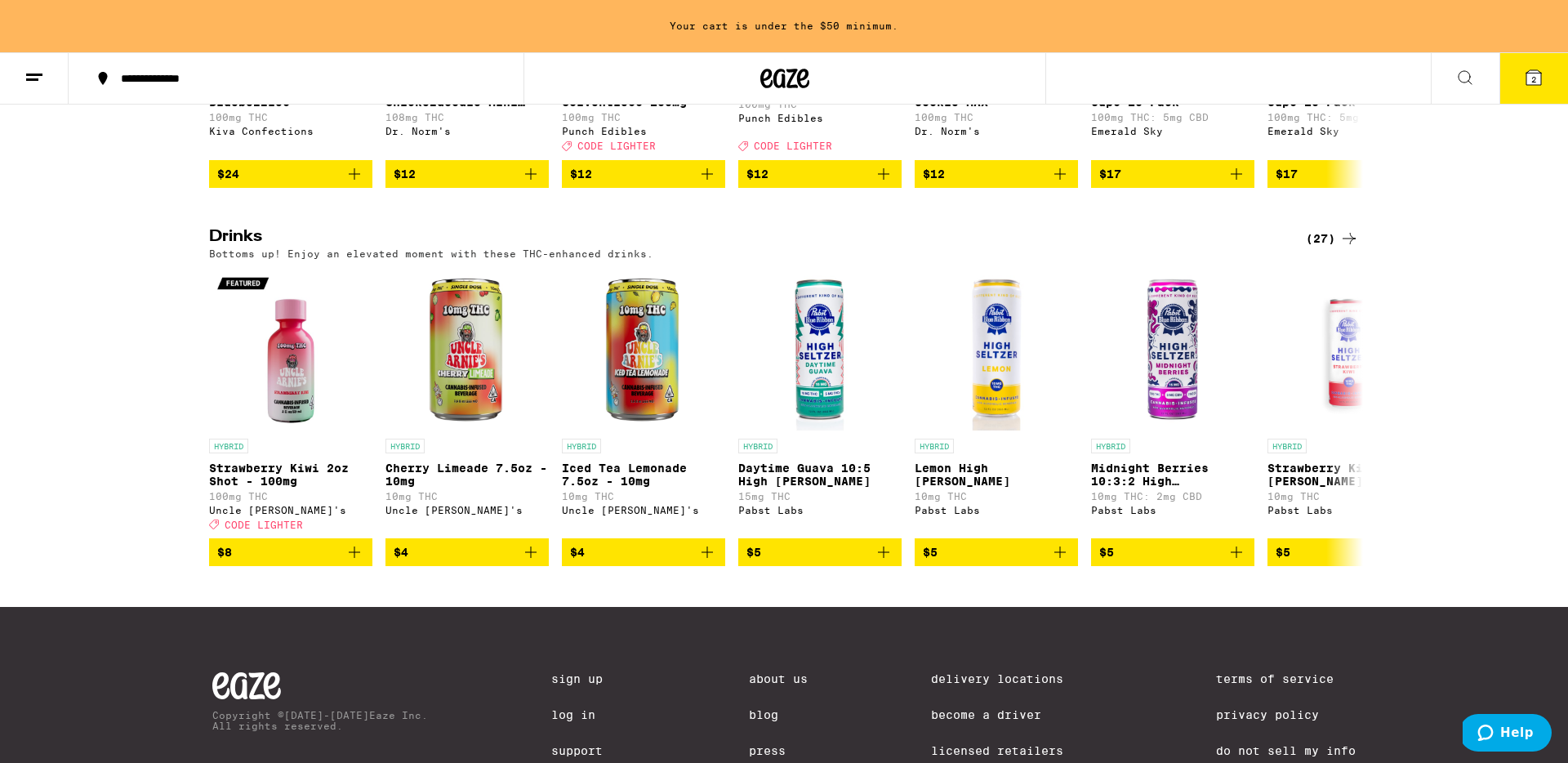
scroll to position [792, 0]
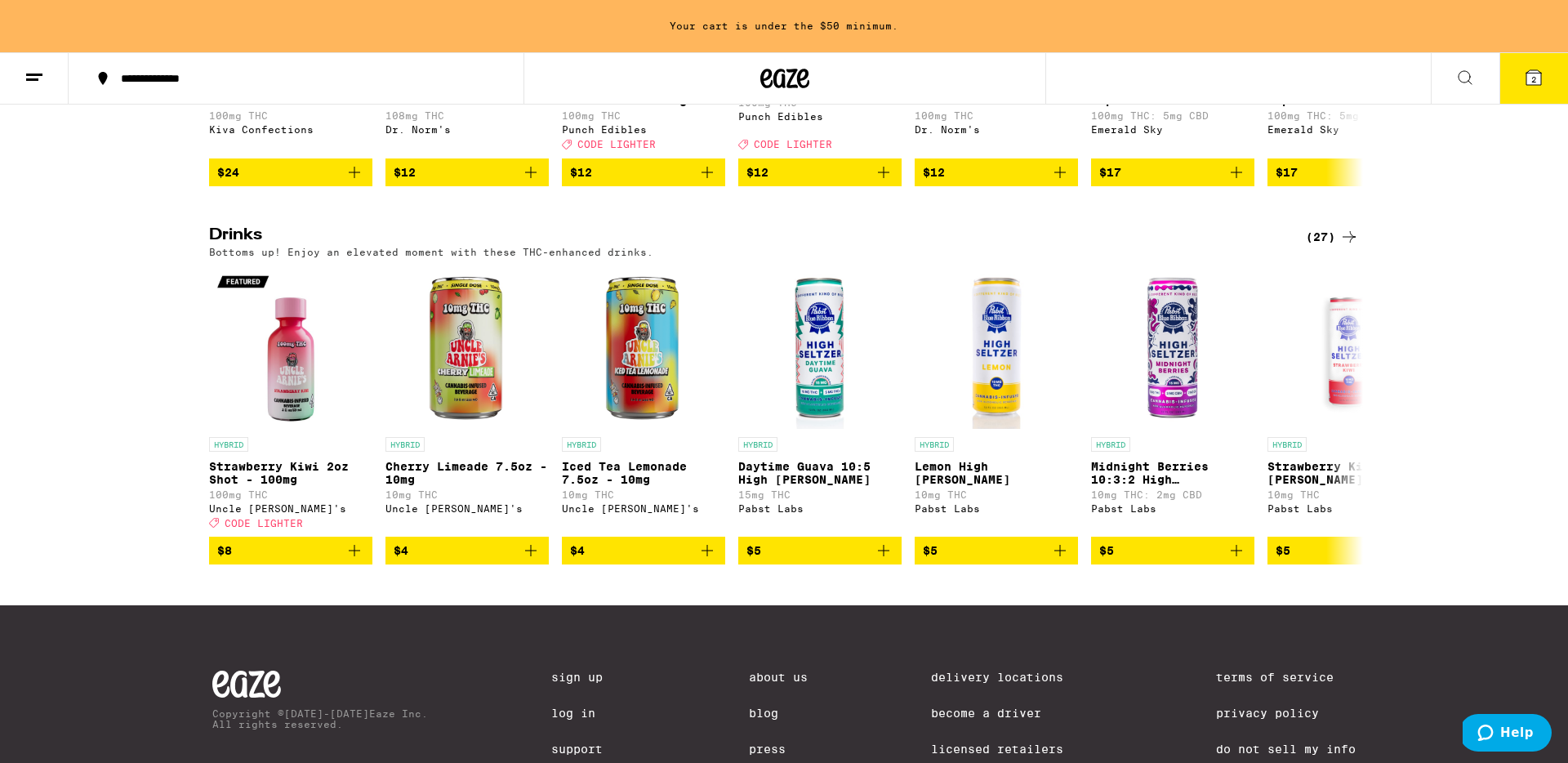
click at [1326, 247] on div "(27)" at bounding box center [1333, 237] width 53 height 19
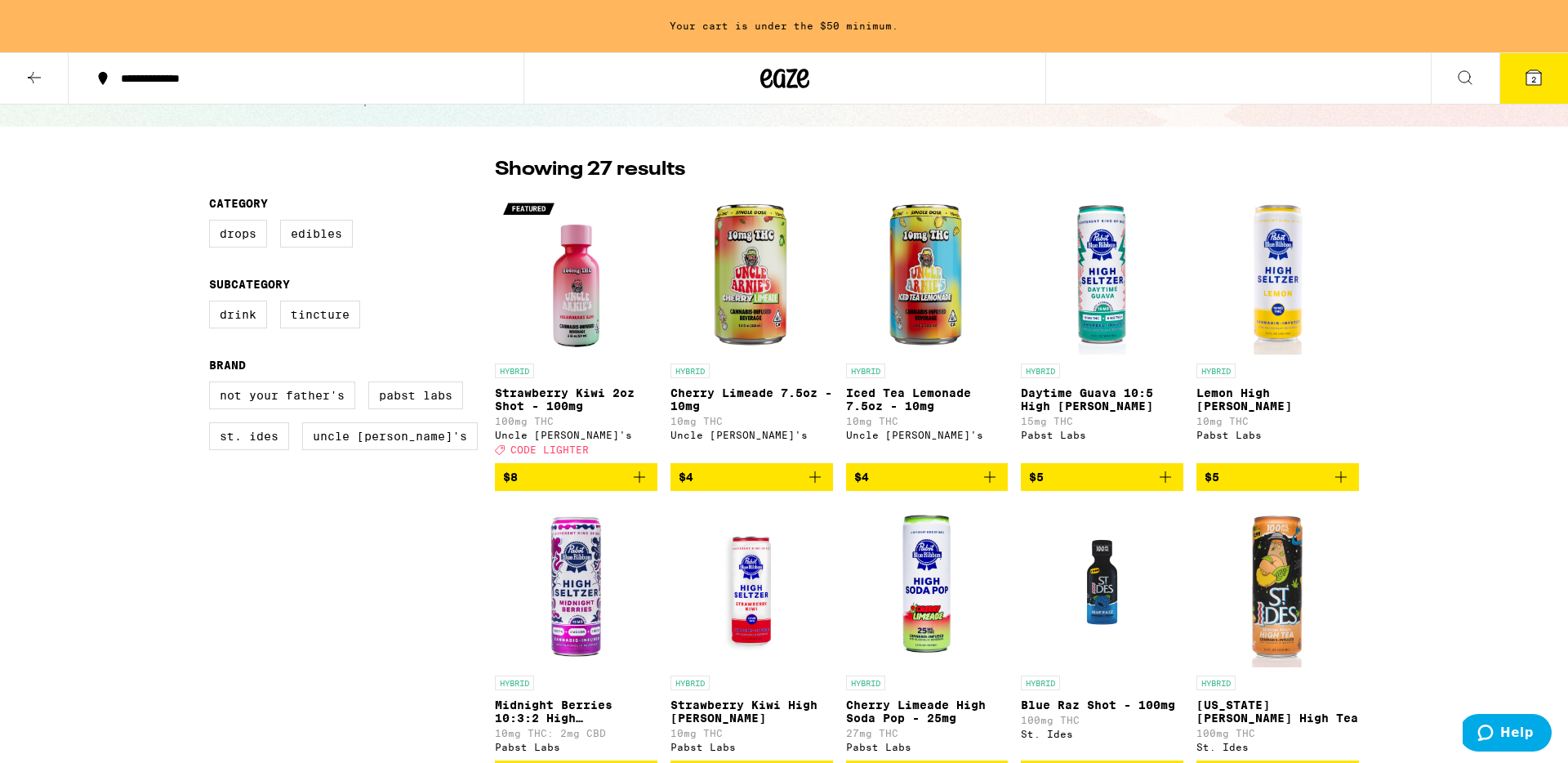
scroll to position [71, 0]
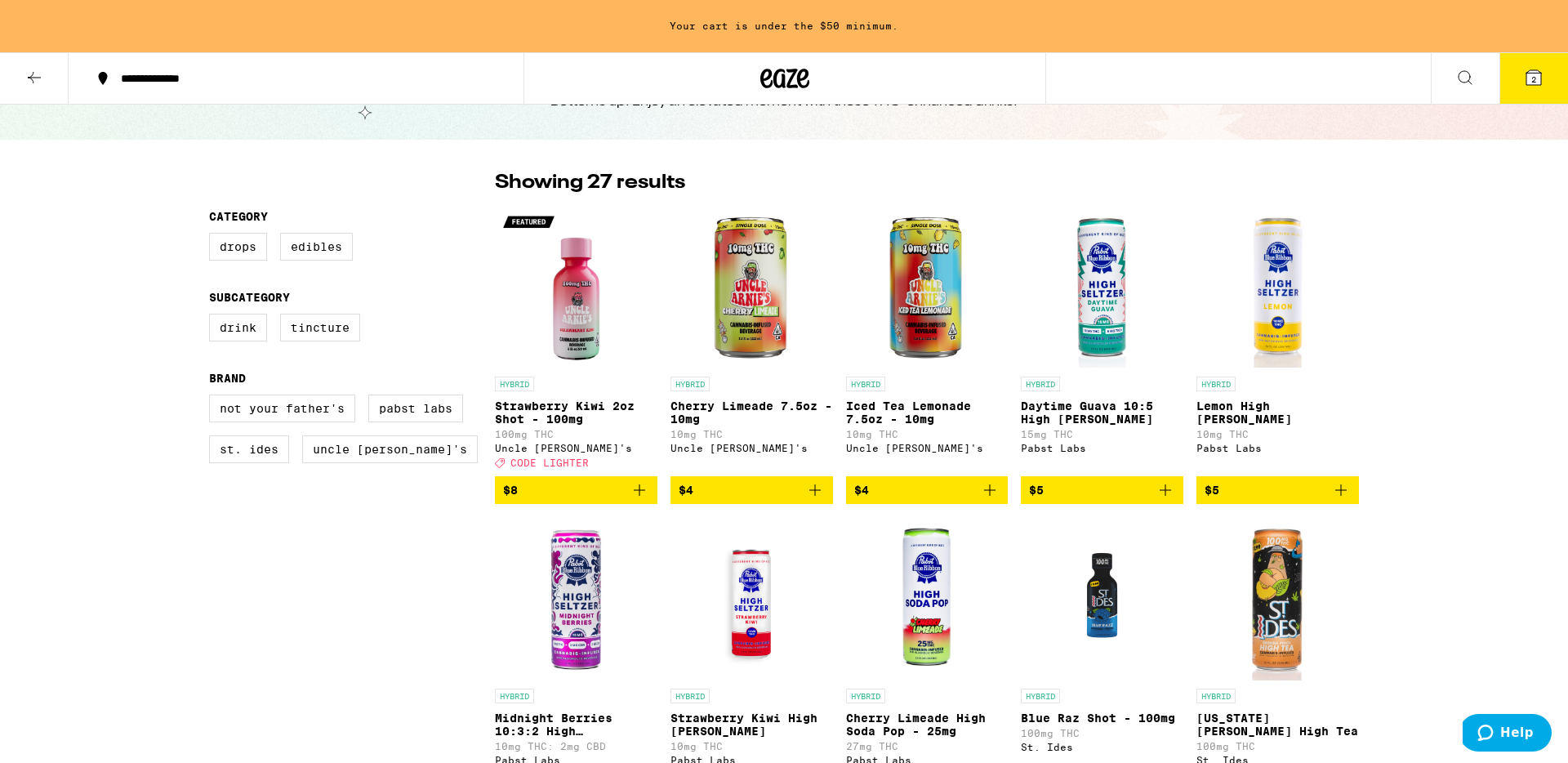
click at [934, 285] on img "Open page for Iced Tea Lemonade 7.5oz - 10mg from Uncle Arnie's" at bounding box center [927, 286] width 163 height 163
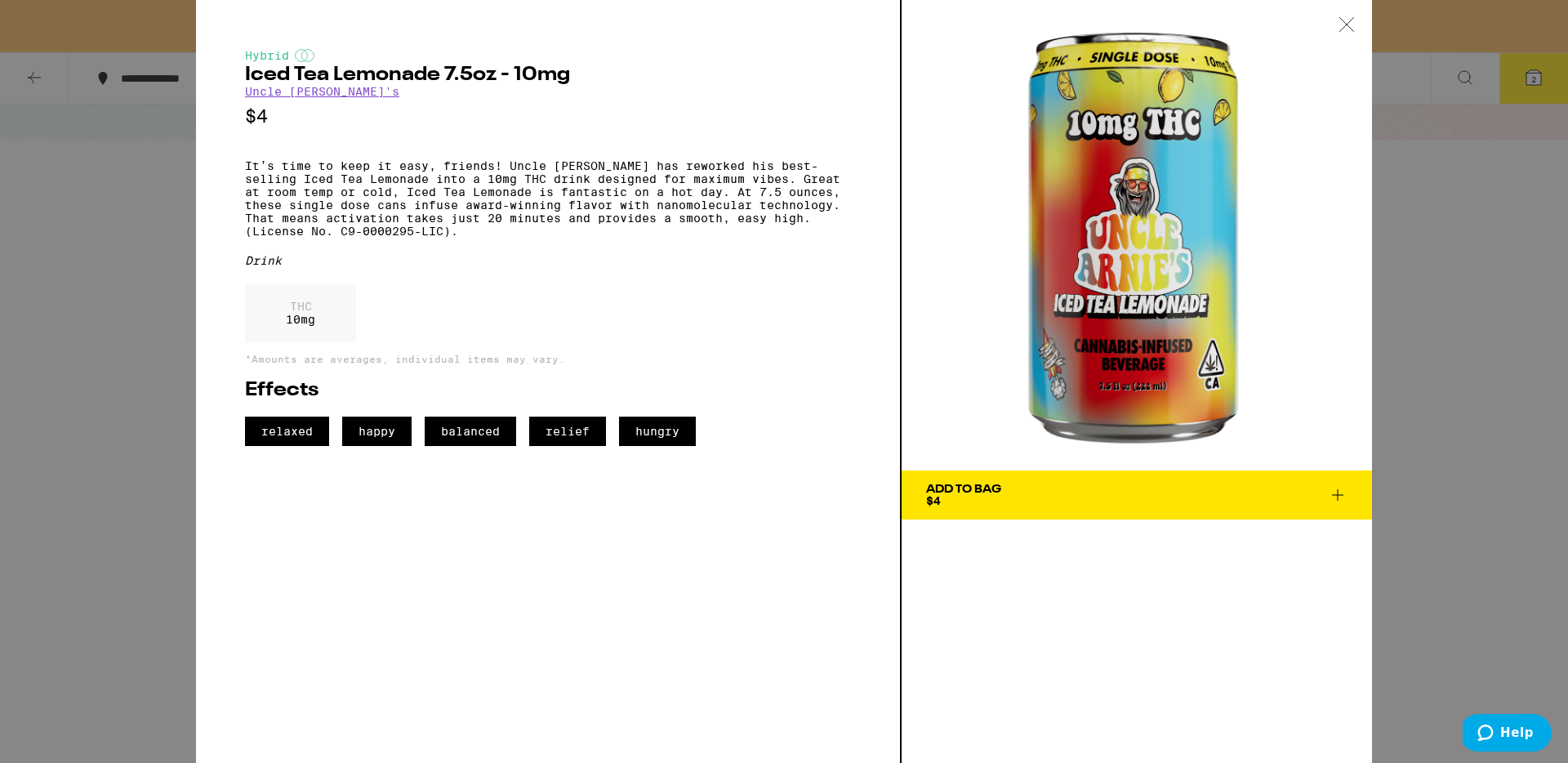
click at [1353, 27] on icon at bounding box center [1347, 25] width 17 height 15
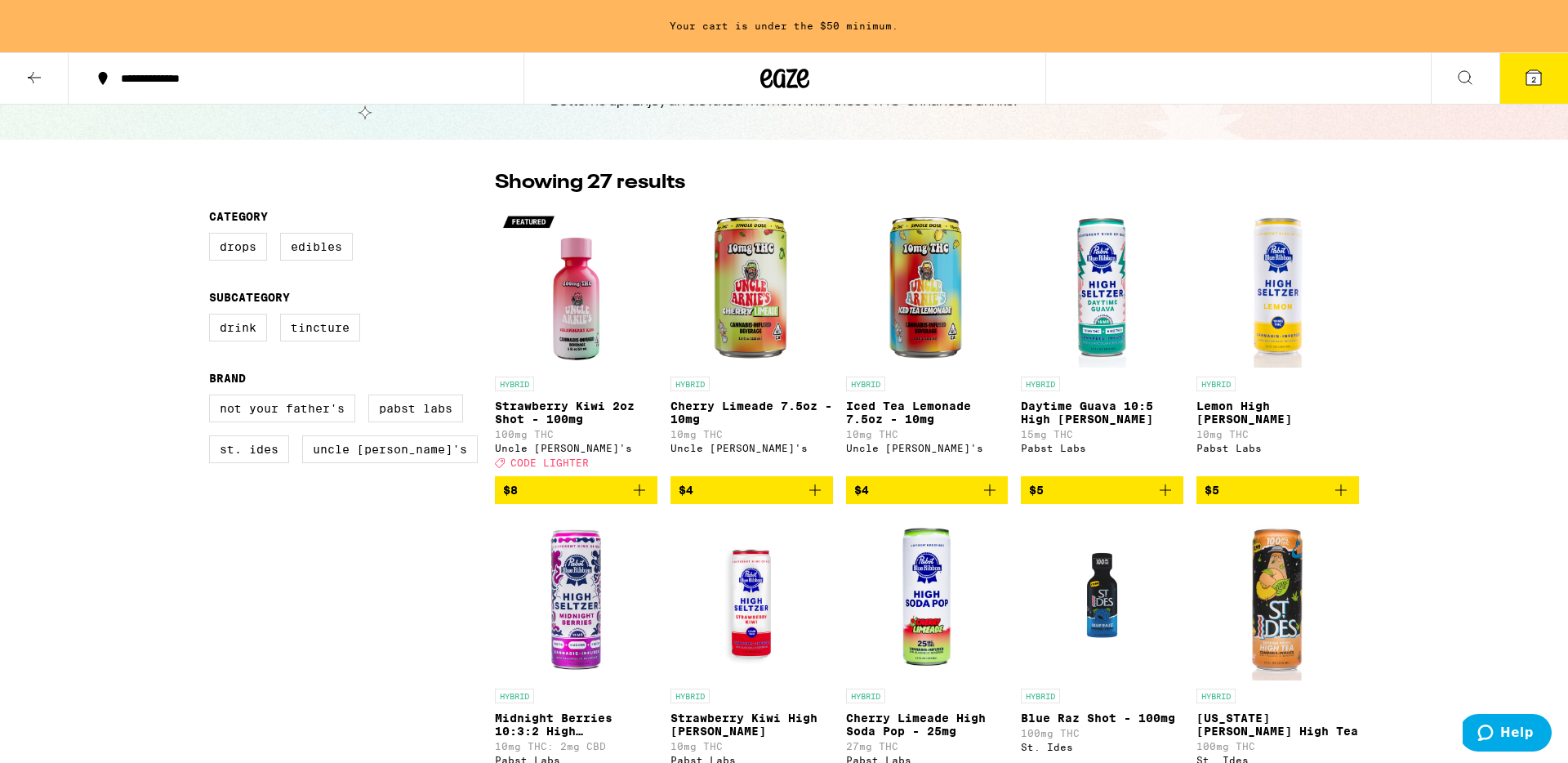
click at [751, 283] on img "Open page for Cherry Limeade 7.5oz - 10mg from Uncle Arnie's" at bounding box center [751, 286] width 163 height 163
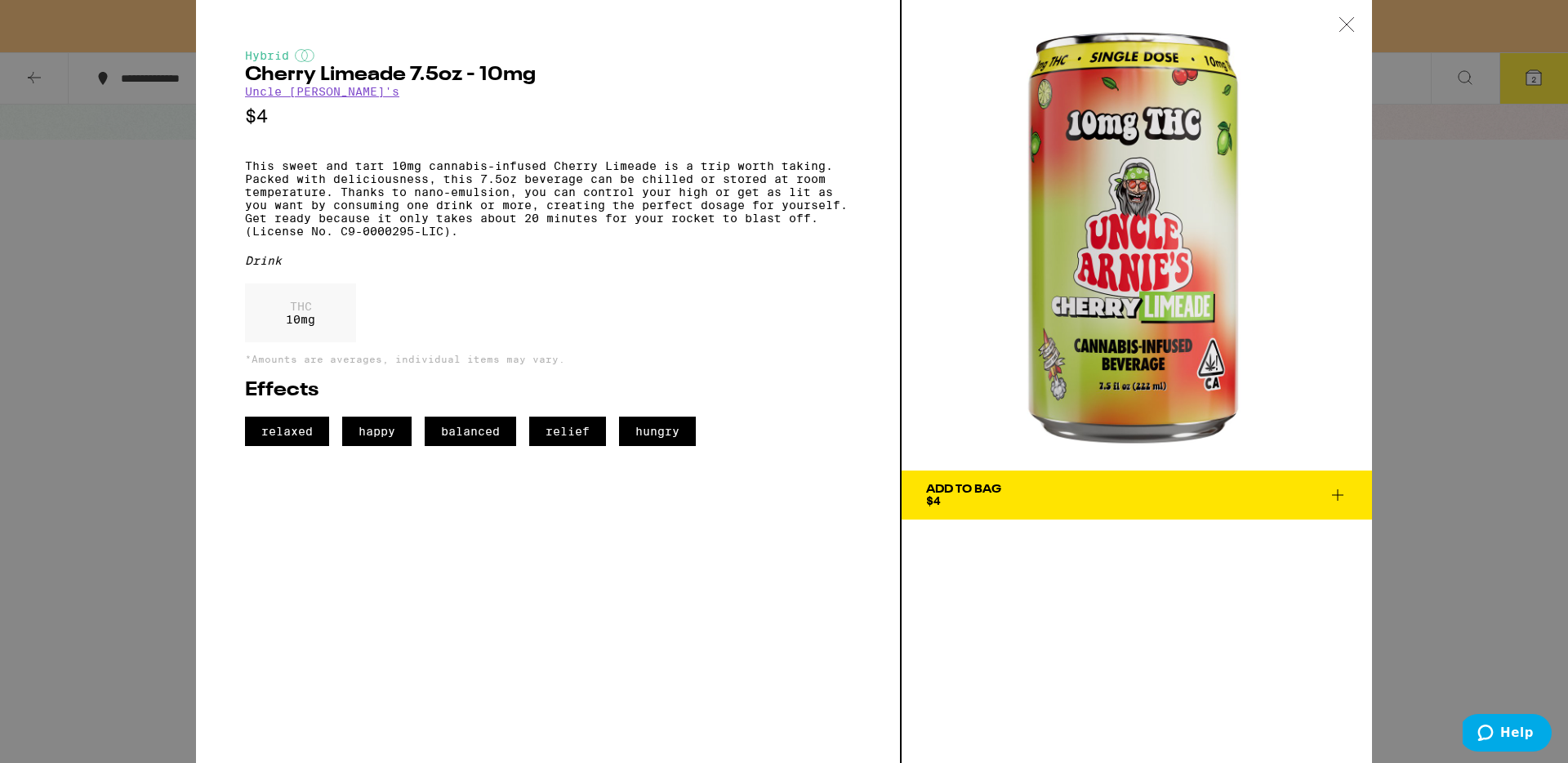
click at [987, 494] on div "Add To Bag" at bounding box center [964, 489] width 75 height 11
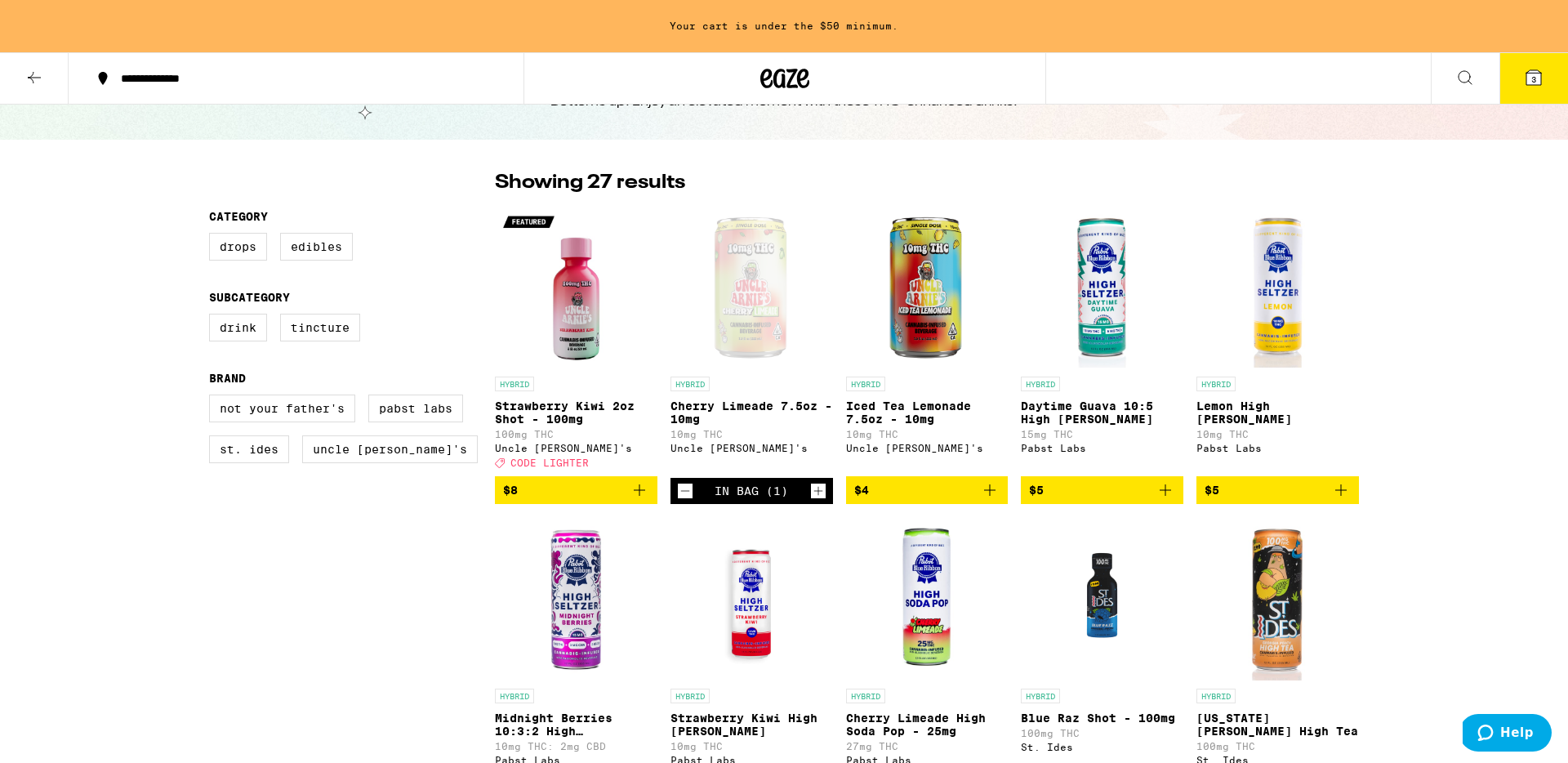
scroll to position [18, 0]
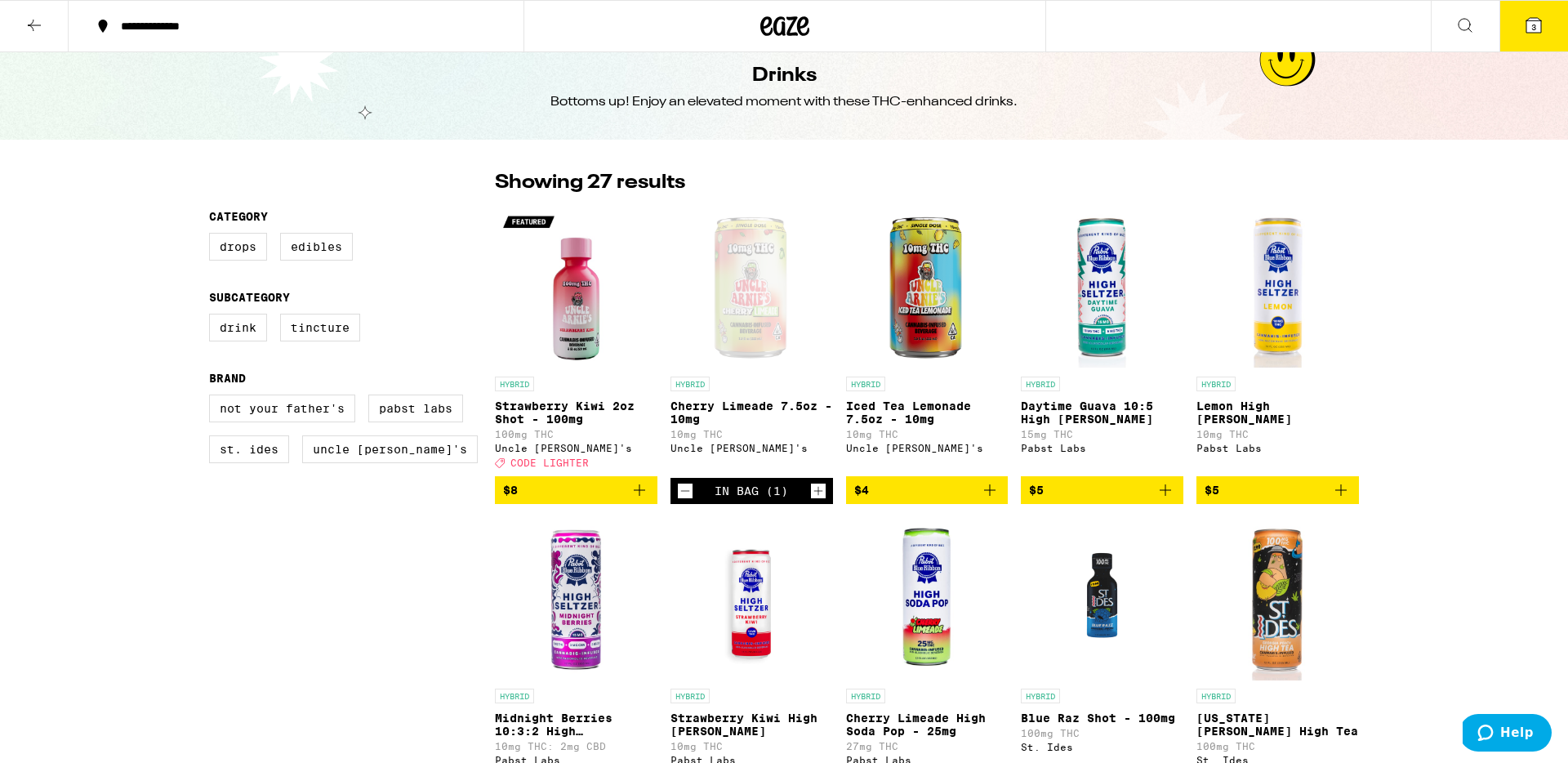
click at [1533, 22] on span "3" at bounding box center [1533, 27] width 5 height 10
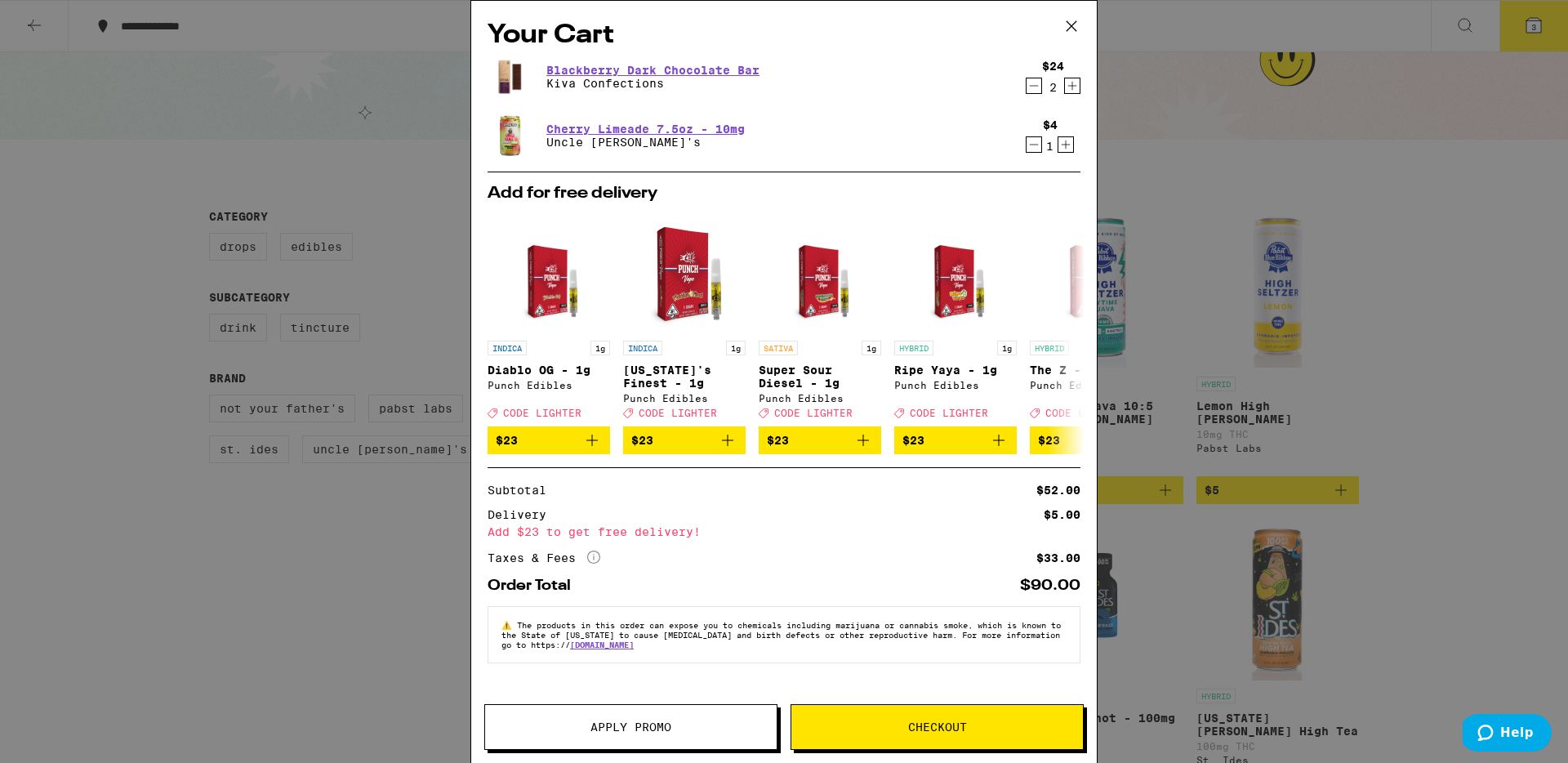
click at [610, 722] on span "Apply Promo" at bounding box center [631, 726] width 81 height 11
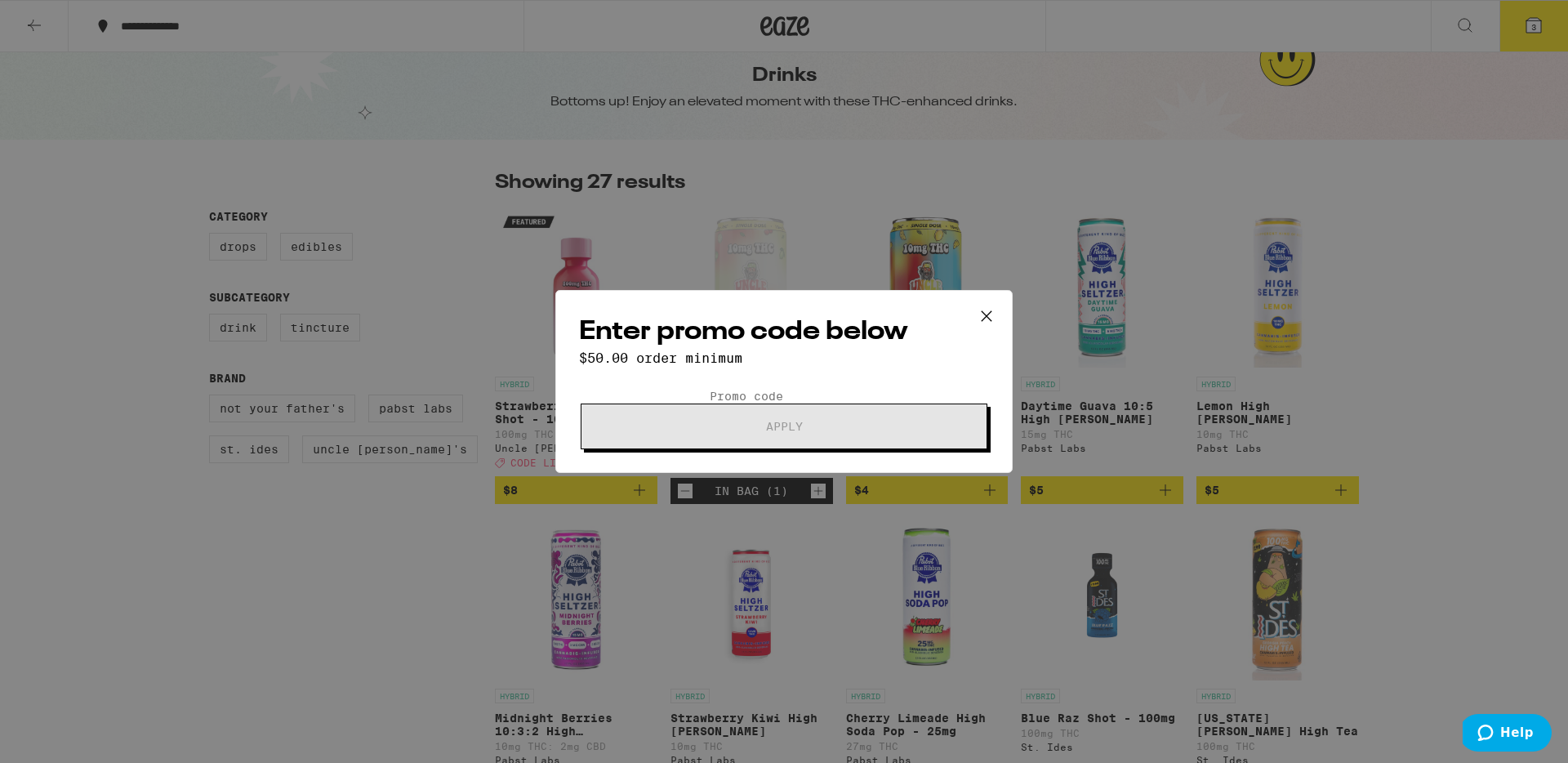
click at [709, 388] on input "Promo Code" at bounding box center [784, 396] width 150 height 15
click at [706, 351] on div "$50.00 order minimum" at bounding box center [784, 358] width 410 height 16
drag, startPoint x: 661, startPoint y: 388, endPoint x: 816, endPoint y: 333, distance: 164.5
click at [709, 388] on input "Promo Code" at bounding box center [784, 396] width 150 height 15
click at [982, 304] on icon at bounding box center [986, 316] width 25 height 25
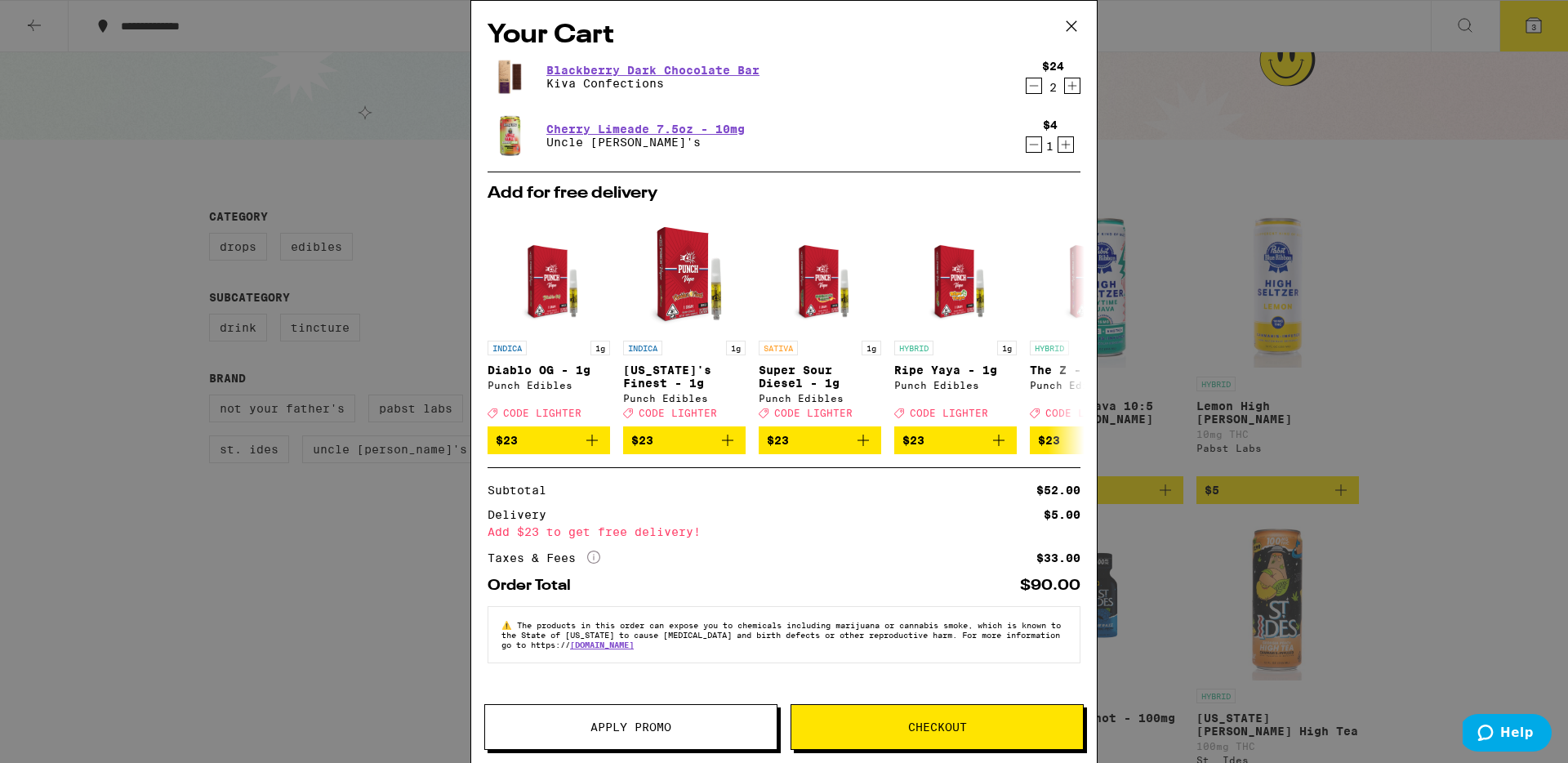
click at [633, 723] on span "Apply Promo" at bounding box center [631, 726] width 81 height 11
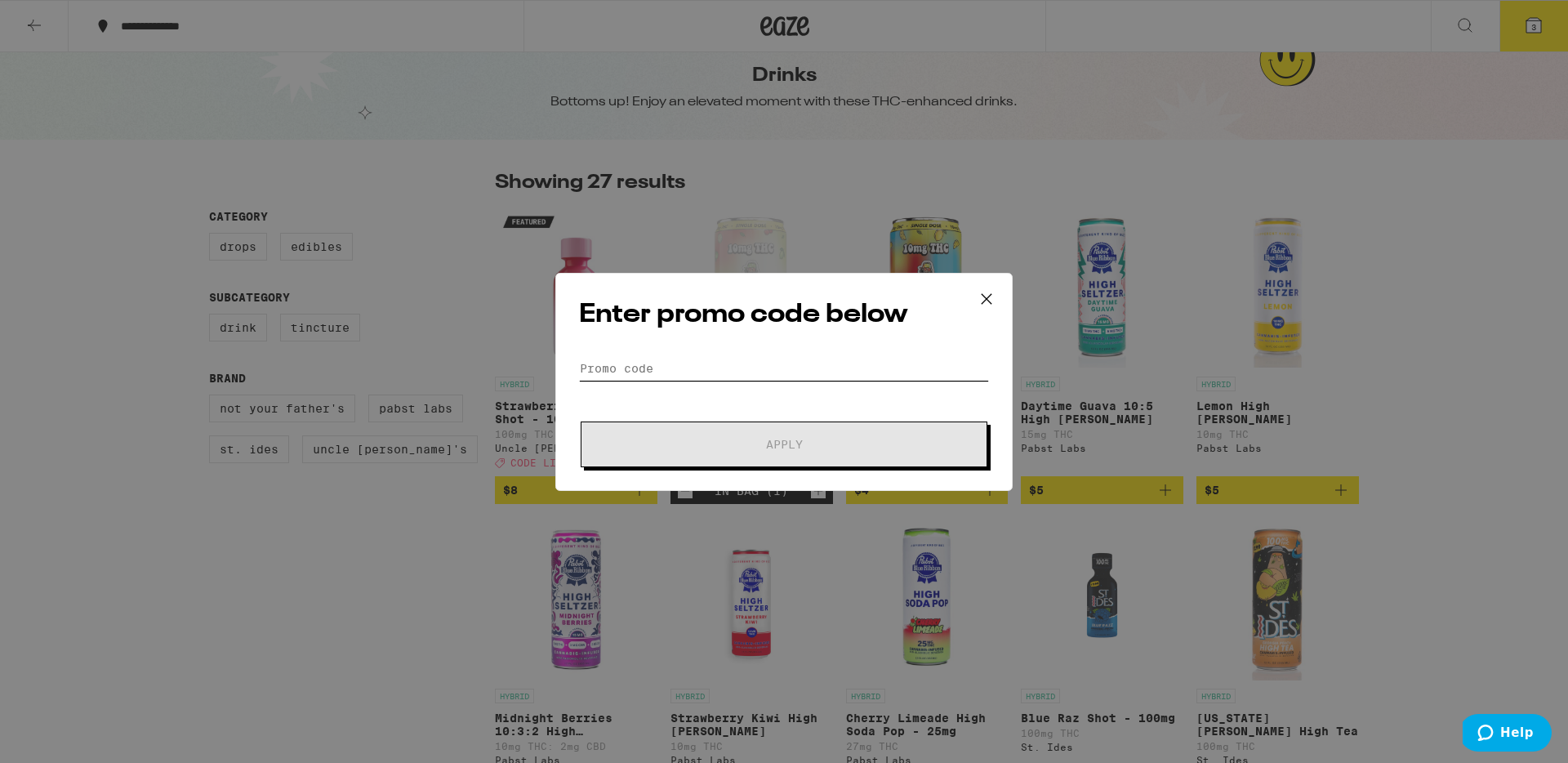
drag, startPoint x: 656, startPoint y: 368, endPoint x: 702, endPoint y: 373, distance: 46.3
click at [660, 368] on input "Promo Code" at bounding box center [784, 368] width 410 height 25
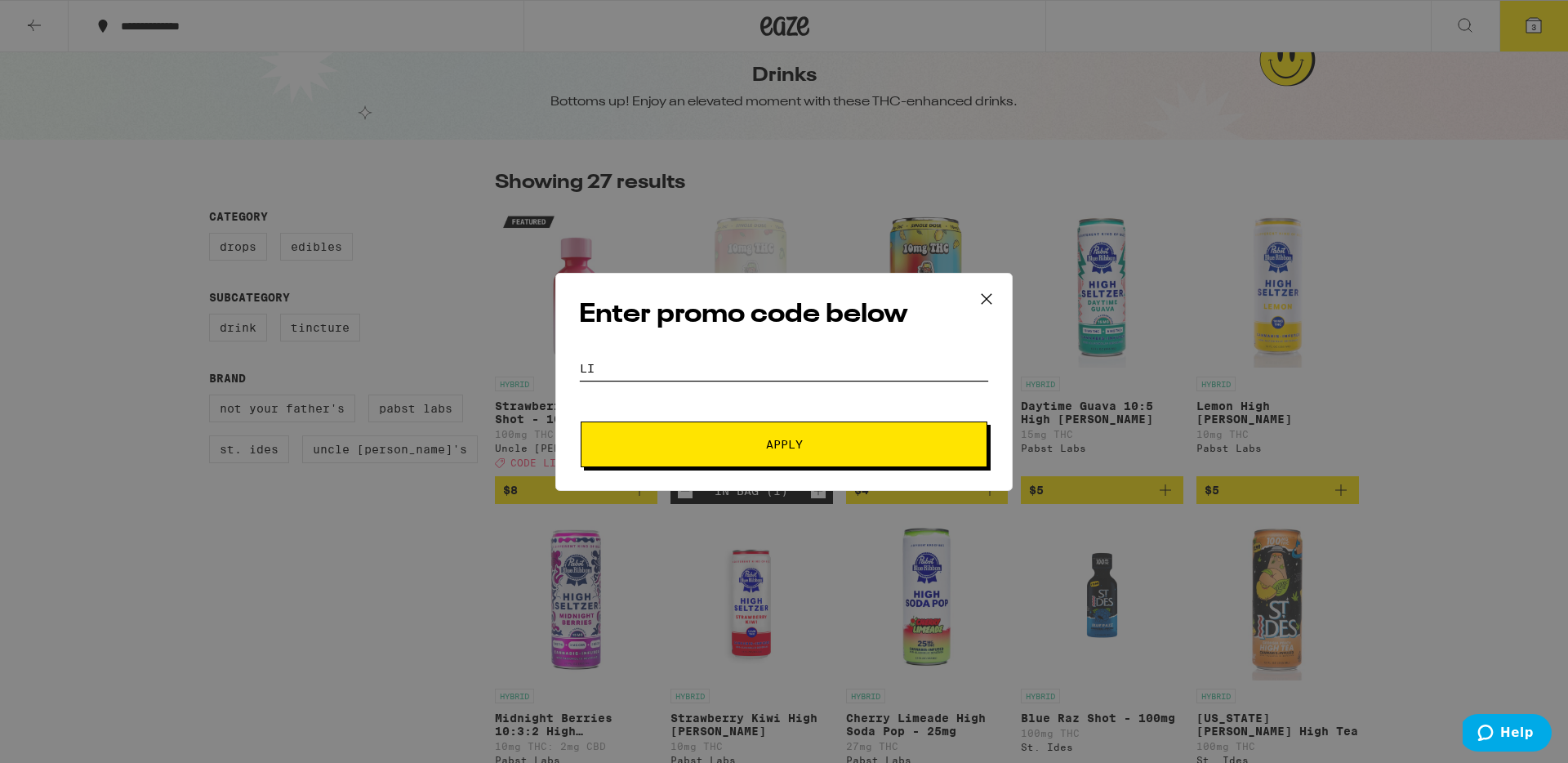
type input "l"
click at [596, 367] on input "350ff" at bounding box center [784, 368] width 410 height 25
type input "35off"
click at [713, 446] on span "Apply" at bounding box center [784, 444] width 294 height 11
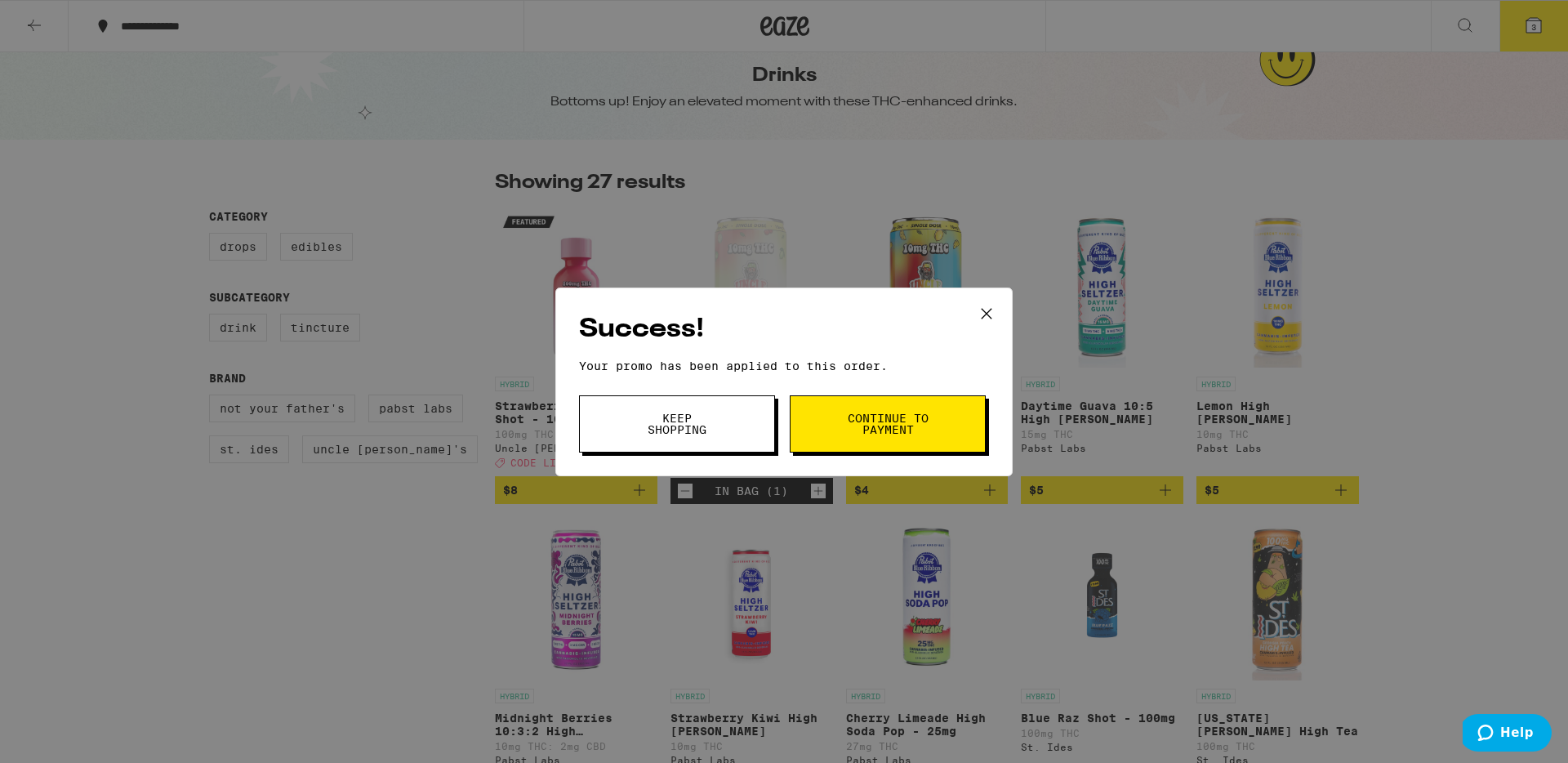
click at [865, 434] on span "Continue to payment" at bounding box center [888, 423] width 83 height 23
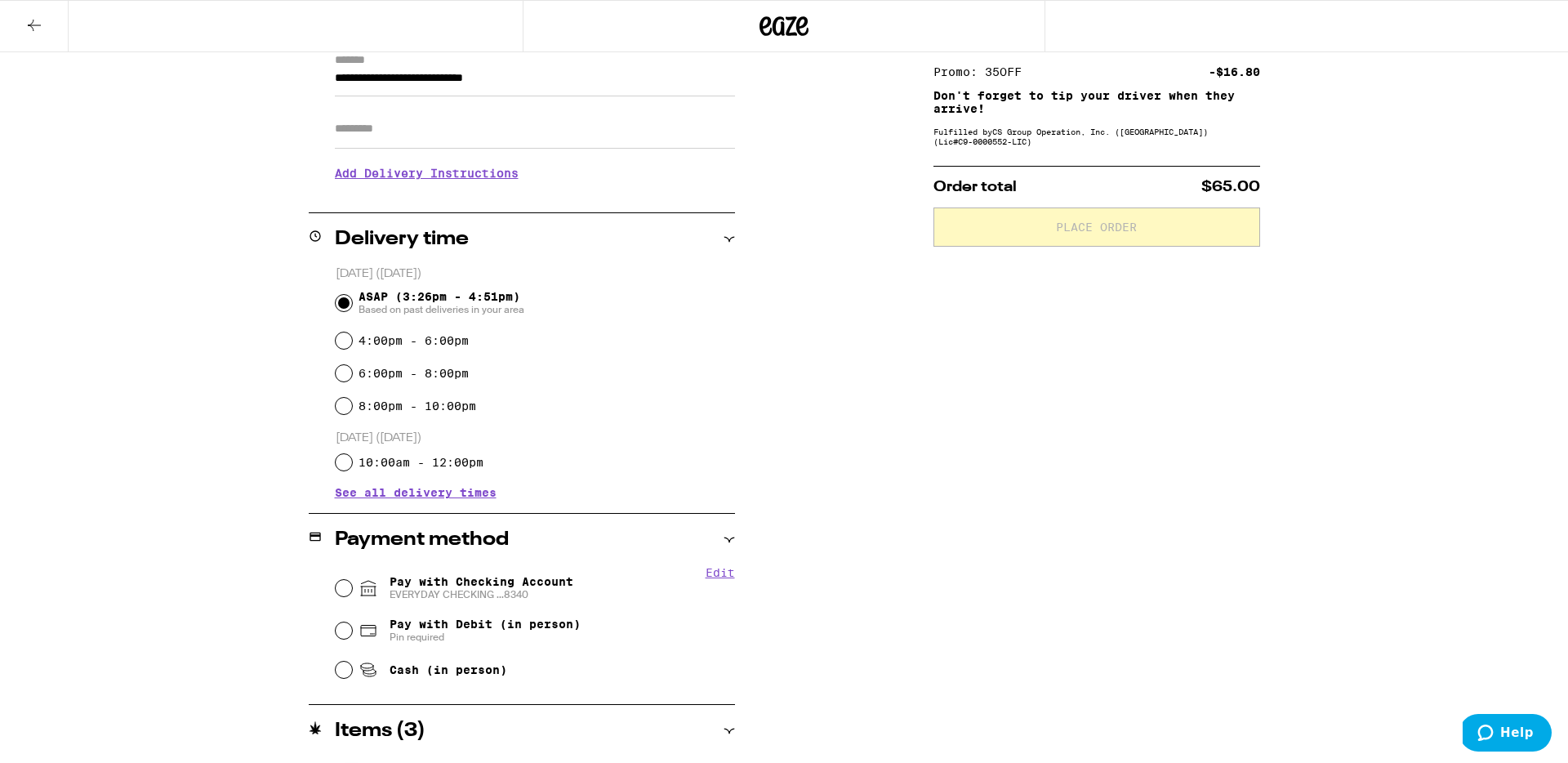
scroll to position [255, 0]
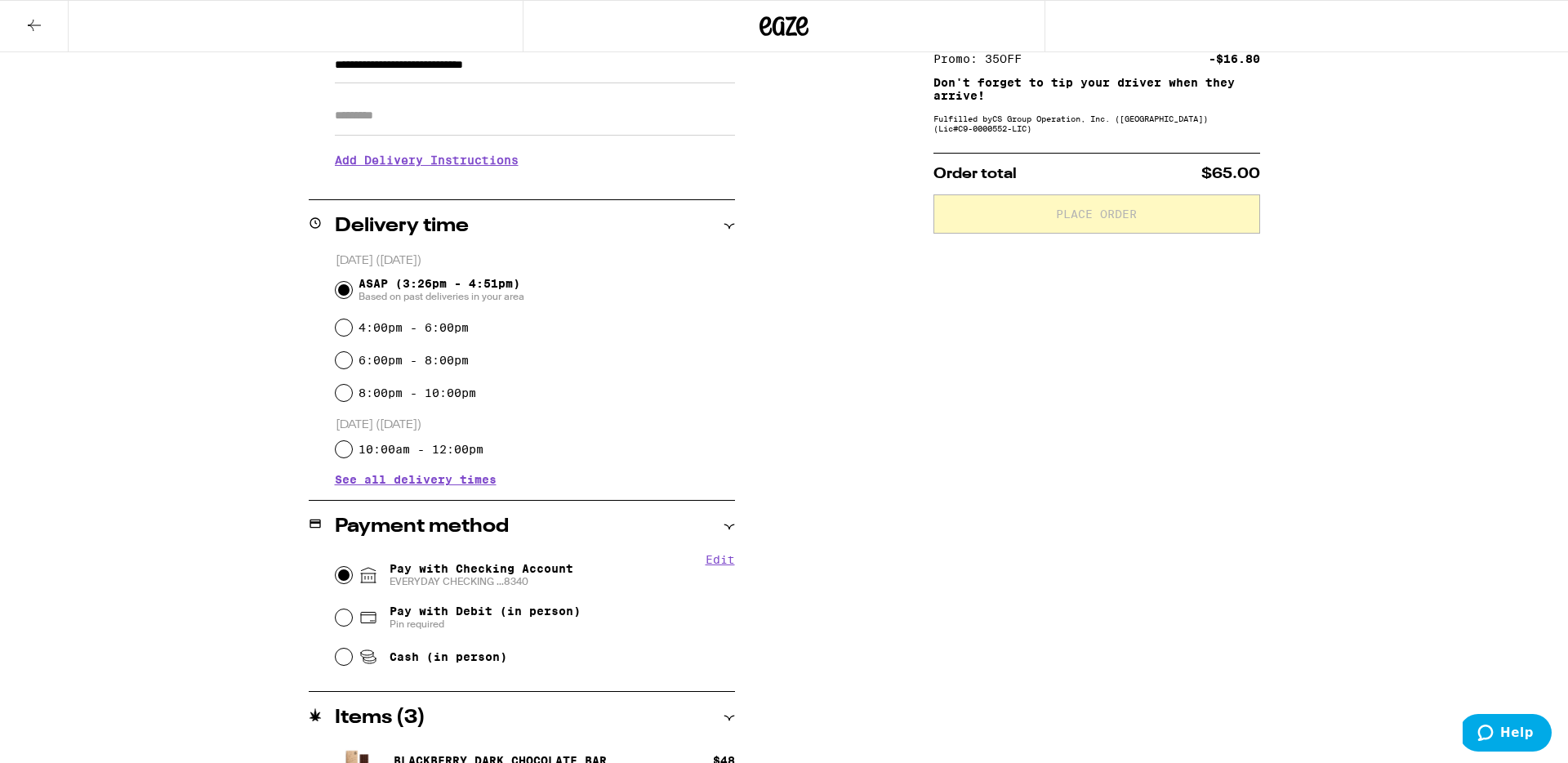
click at [339, 578] on input "Pay with Checking Account EVERYDAY CHECKING ...8340" at bounding box center [344, 575] width 17 height 17
radio input "true"
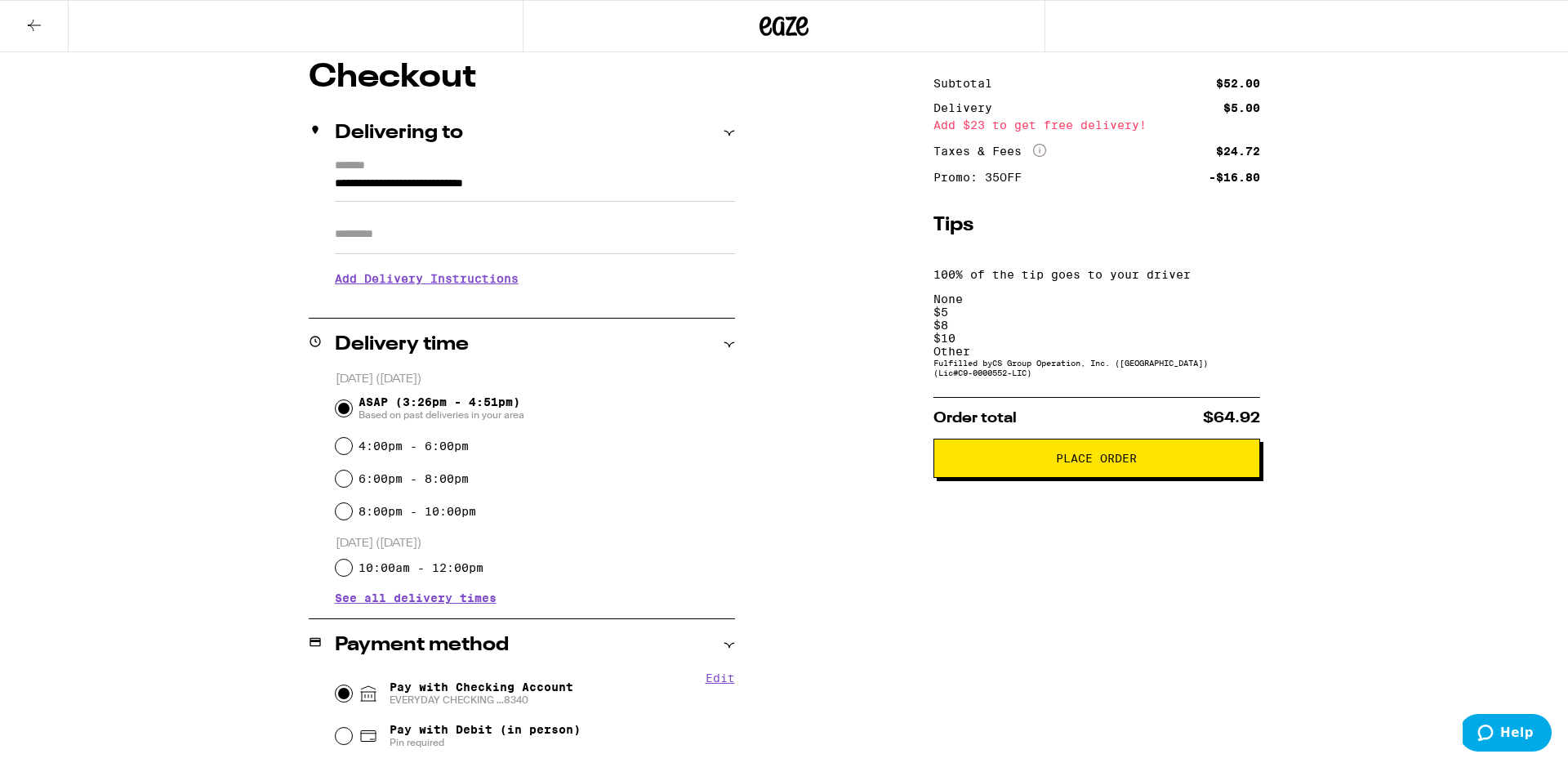
scroll to position [133, 0]
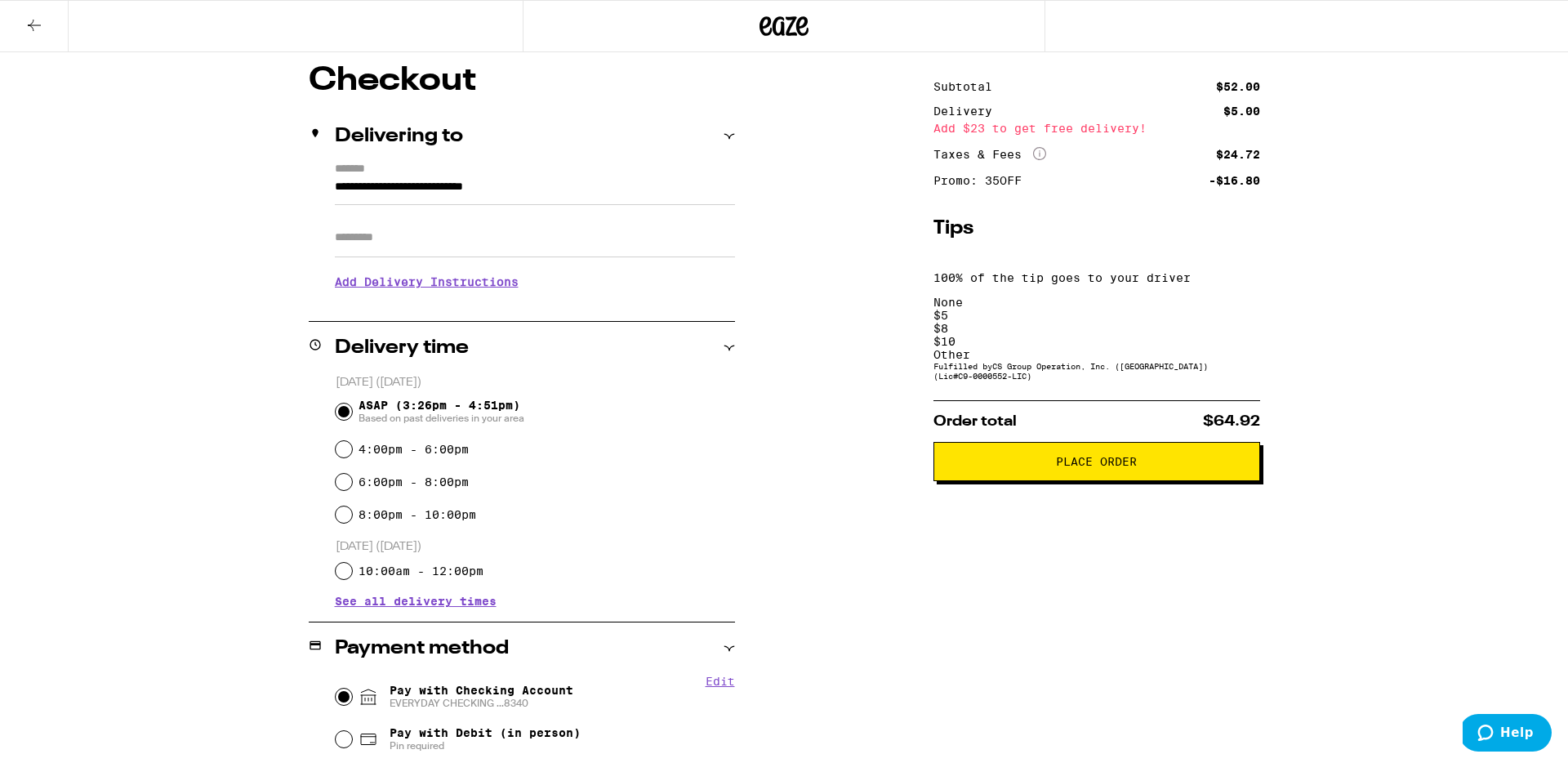
click at [1085, 322] on div "$ 8" at bounding box center [1097, 329] width 327 height 13
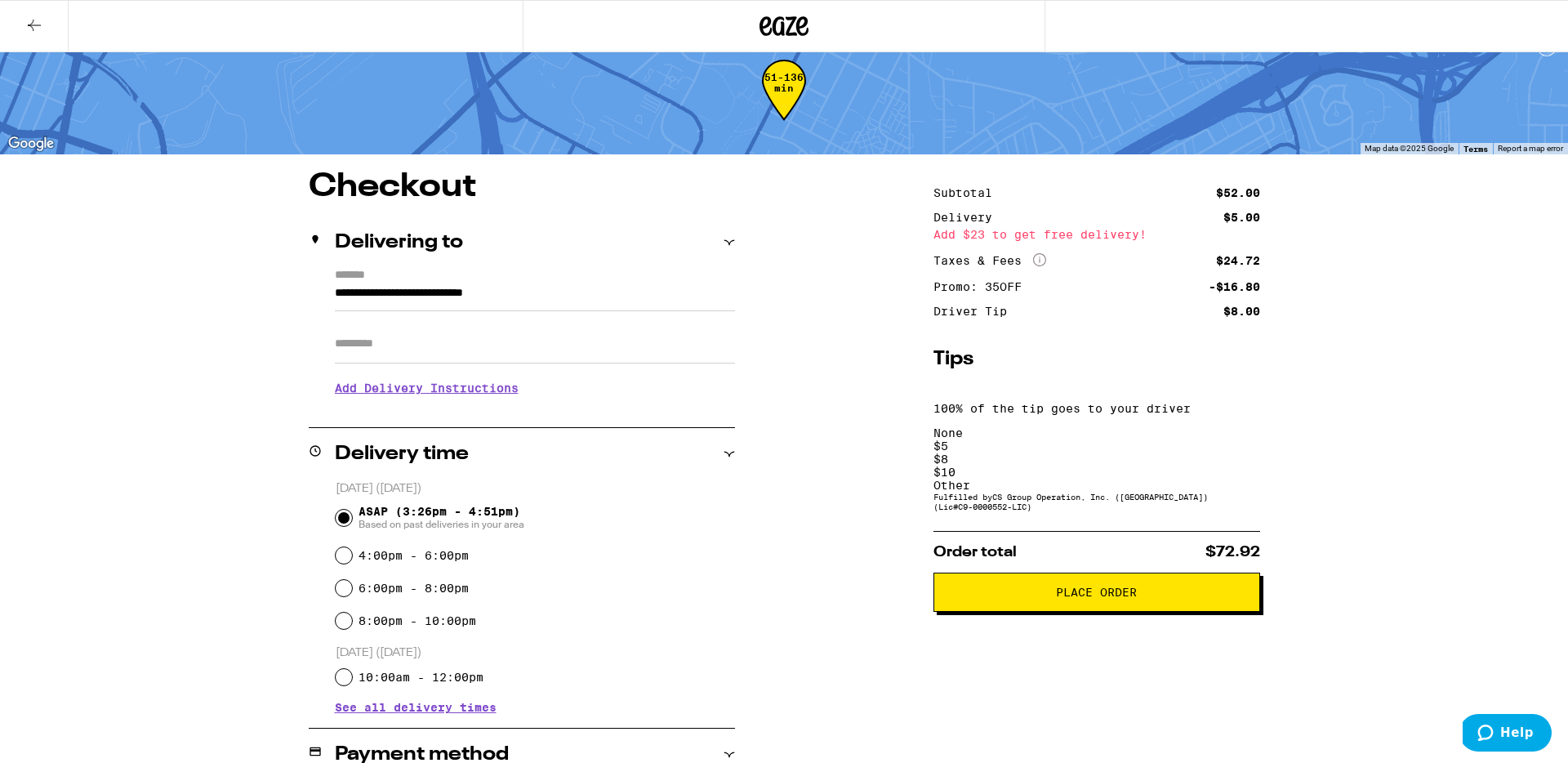
scroll to position [22, 0]
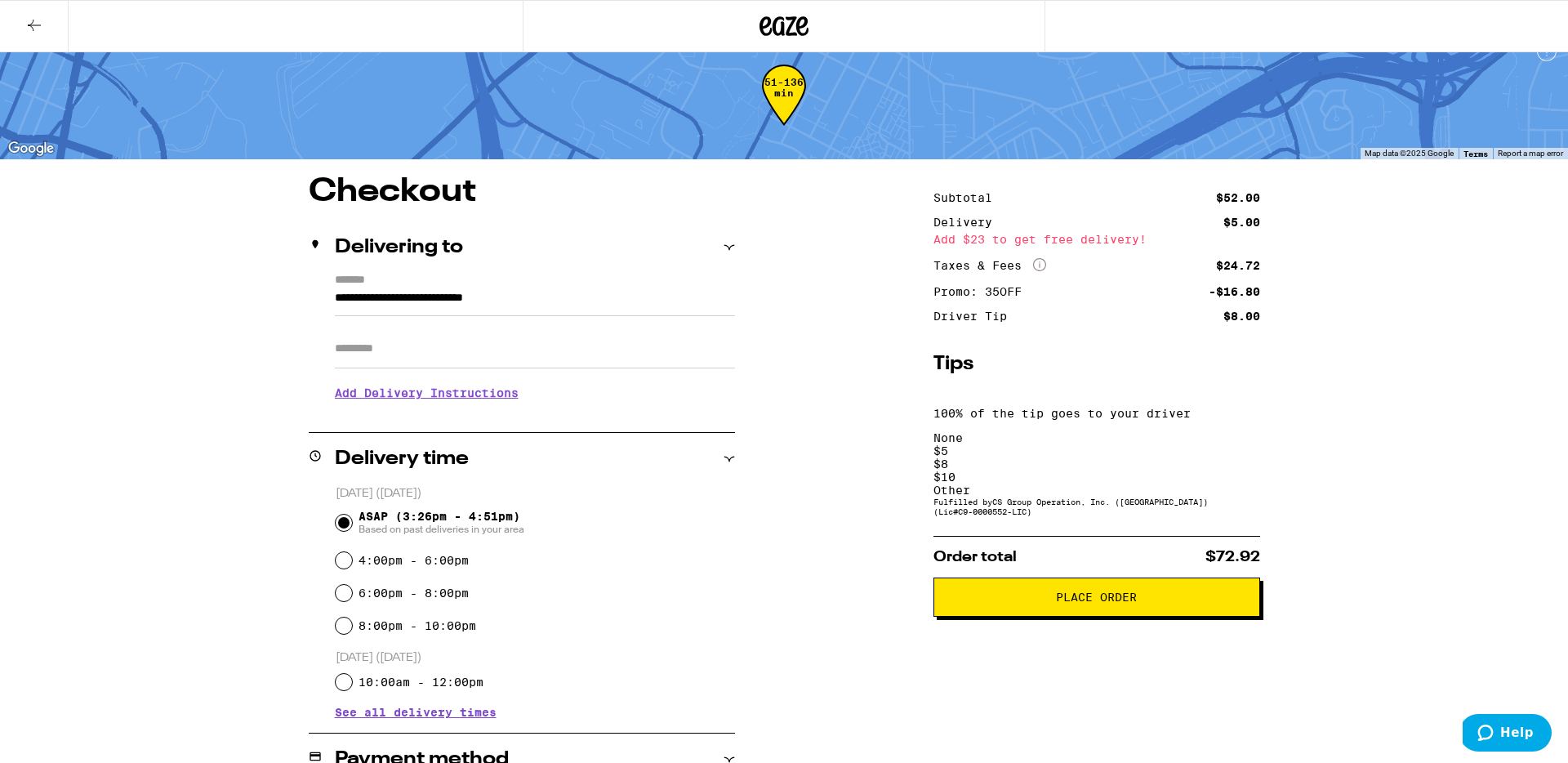
click at [1083, 591] on span "Place Order" at bounding box center [1097, 596] width 81 height 11
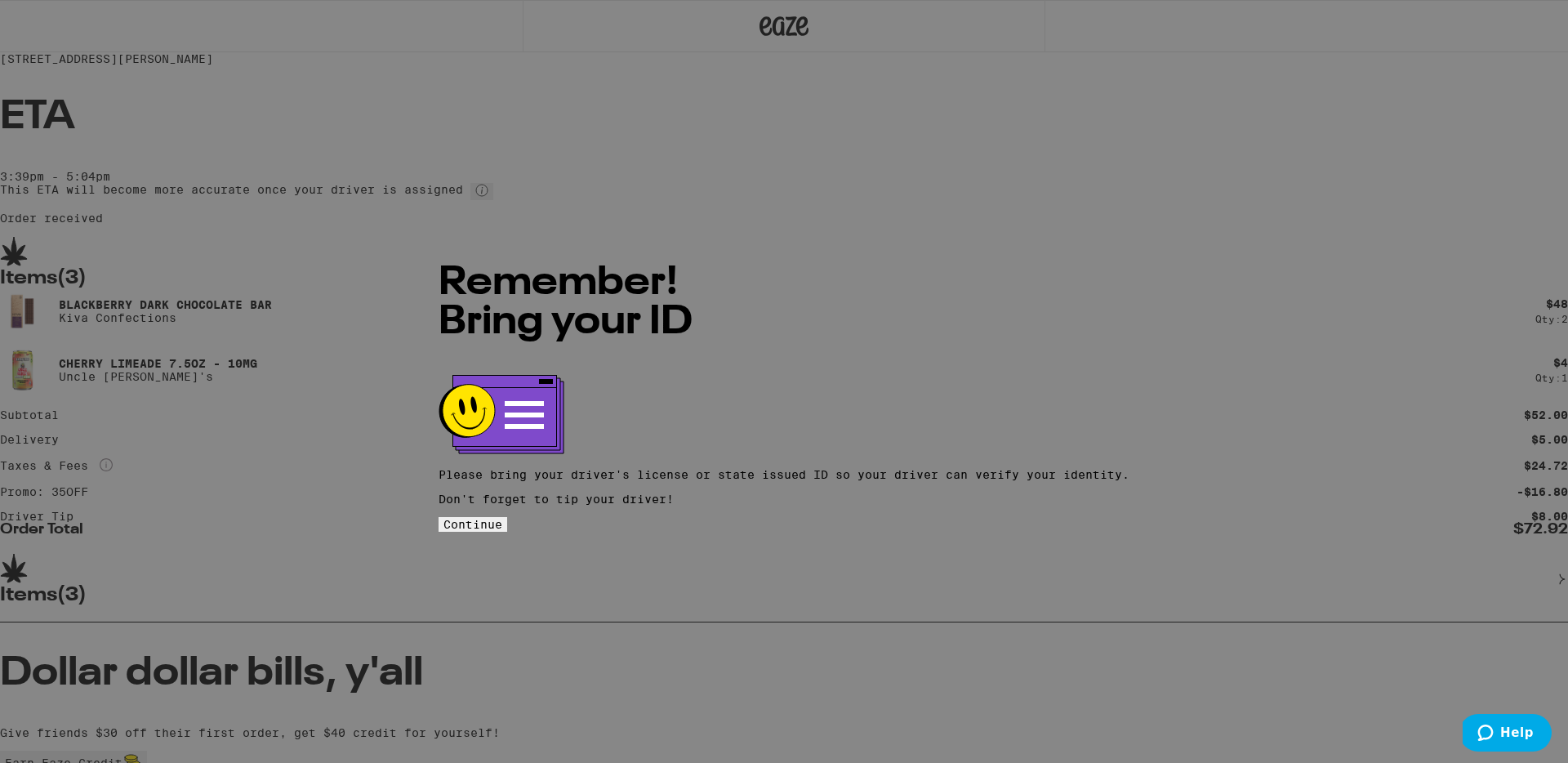
click at [503, 517] on span "Continue" at bounding box center [473, 524] width 59 height 13
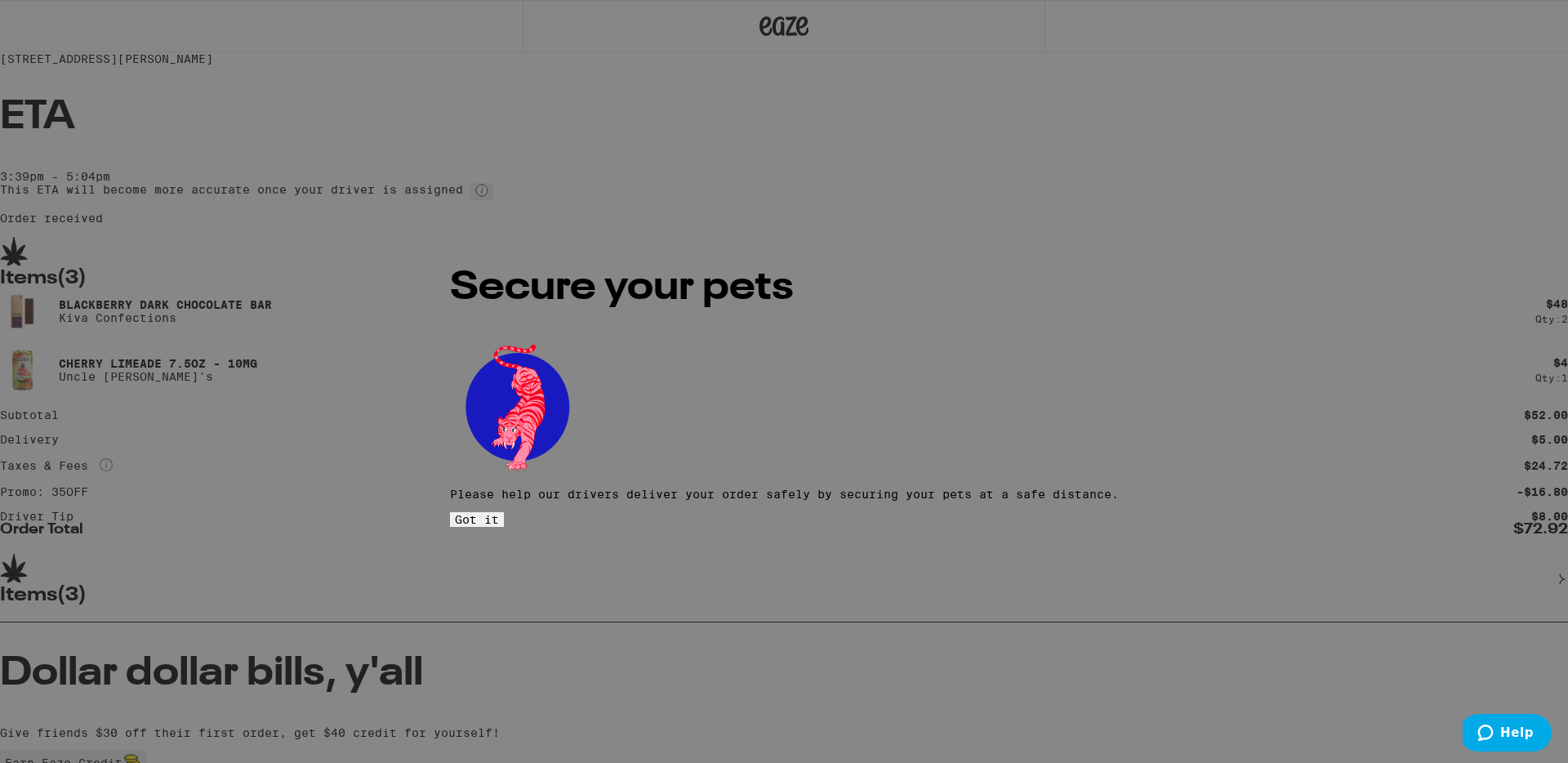
click at [499, 513] on span "Got it" at bounding box center [477, 519] width 44 height 13
